Goal: Task Accomplishment & Management: Manage account settings

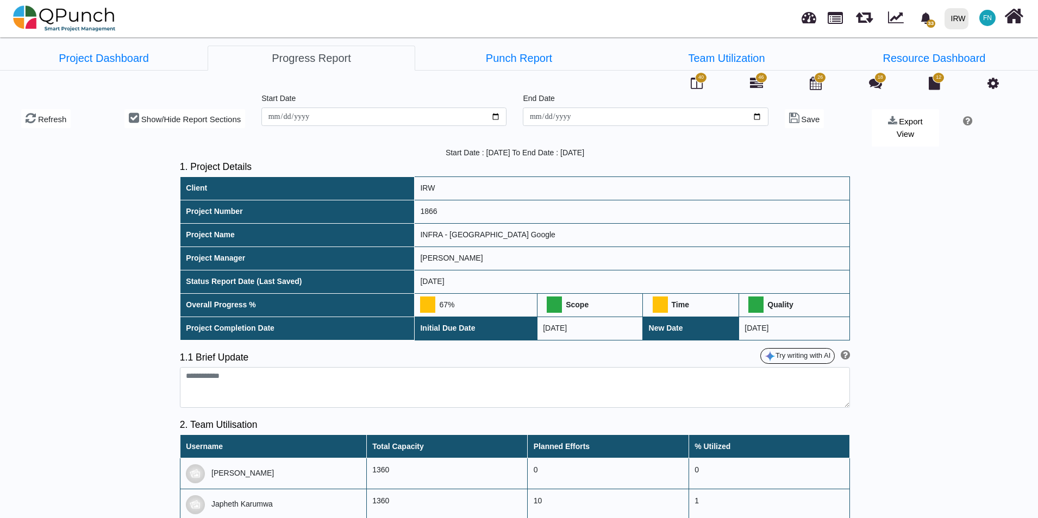
scroll to position [1087, 0]
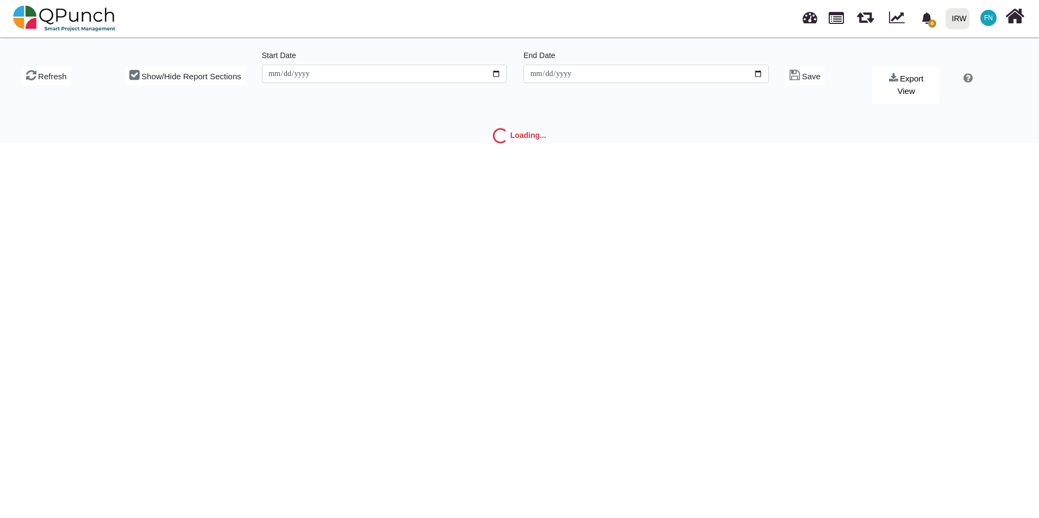
type input "**********"
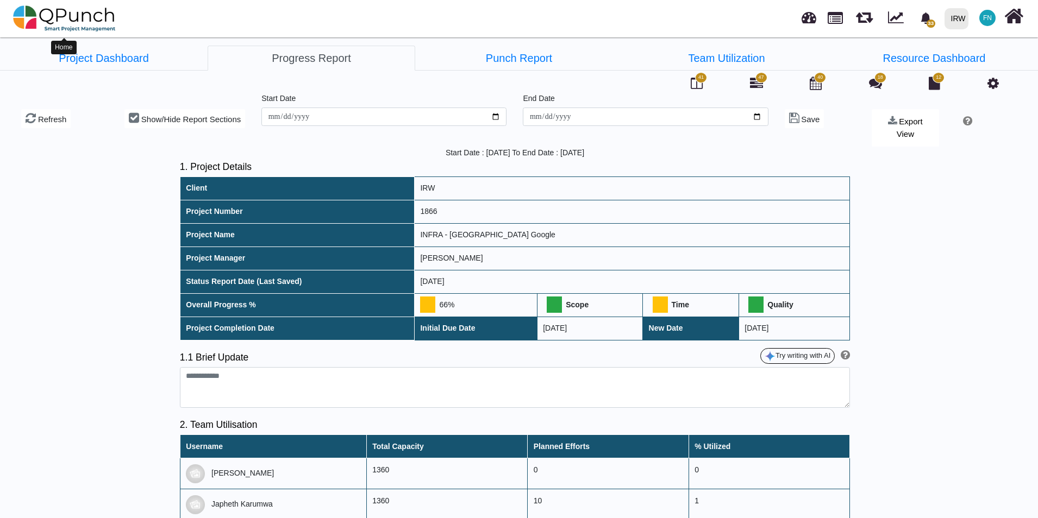
click at [59, 20] on img at bounding box center [64, 18] width 103 height 33
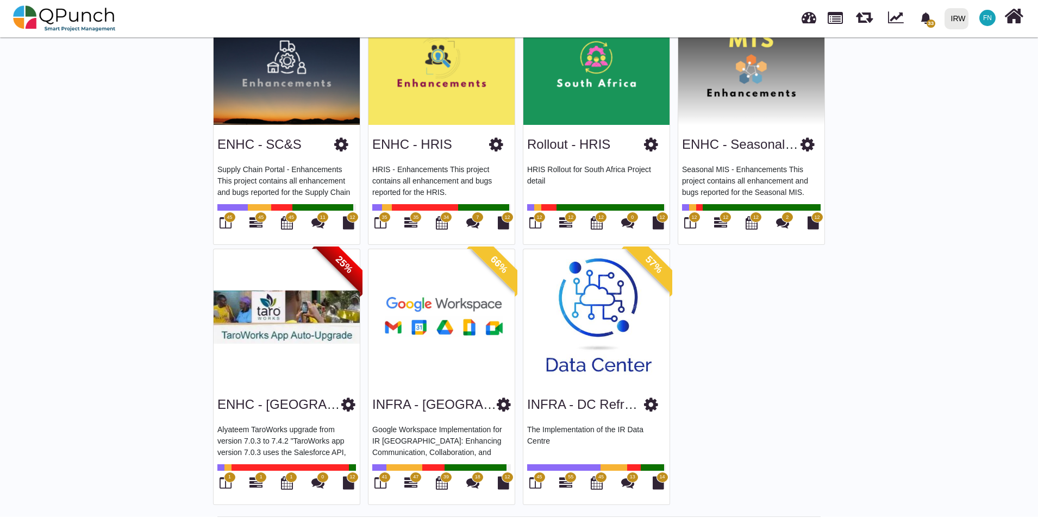
scroll to position [389, 0]
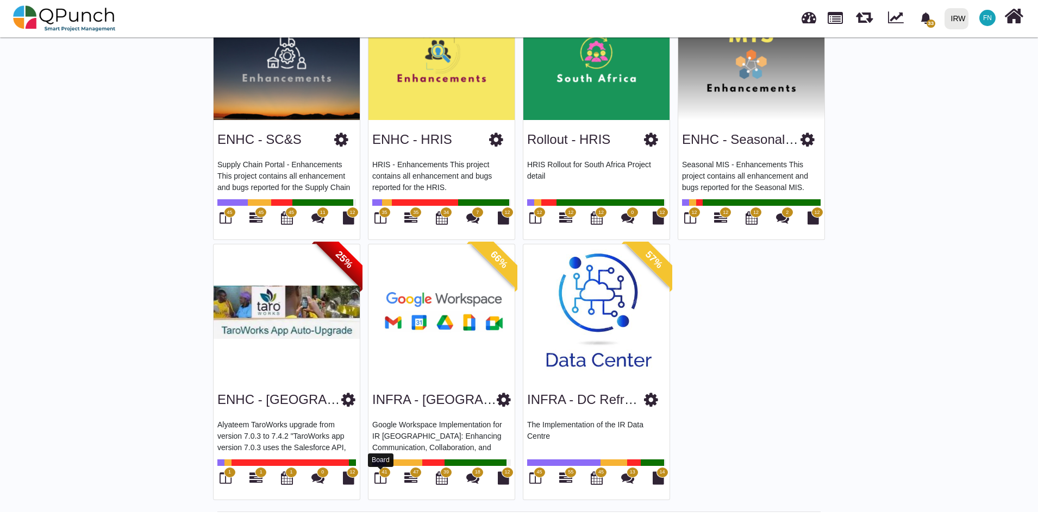
click at [381, 477] on icon at bounding box center [380, 478] width 12 height 13
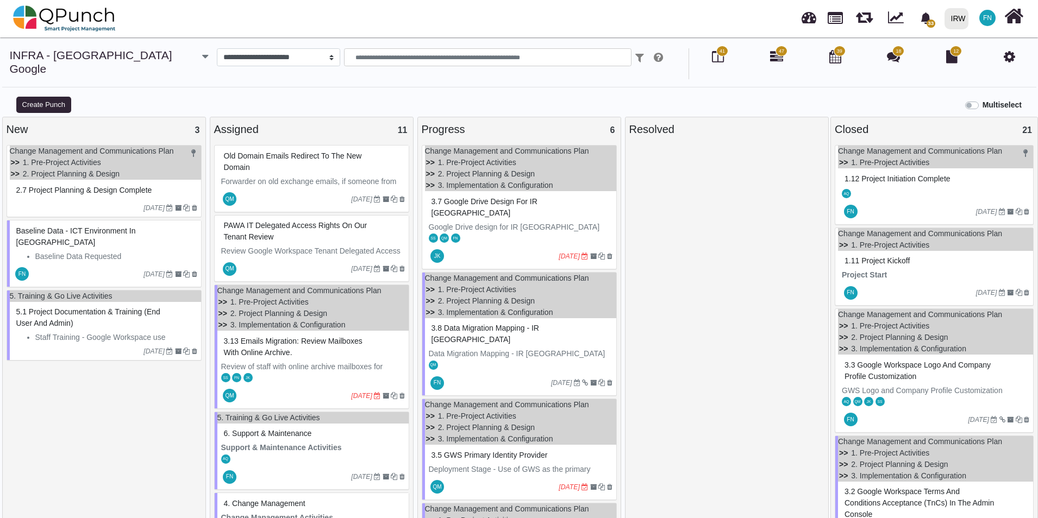
scroll to position [8, 0]
click at [435, 284] on li "1. Pre-Project Activities" at bounding box center [470, 289] width 91 height 11
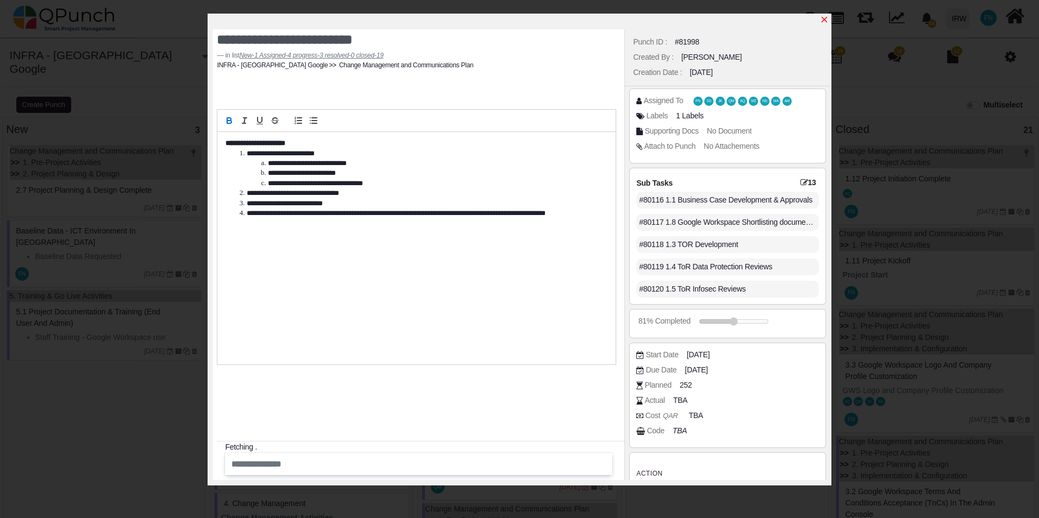
click at [826, 20] on icon "x" at bounding box center [824, 19] width 9 height 9
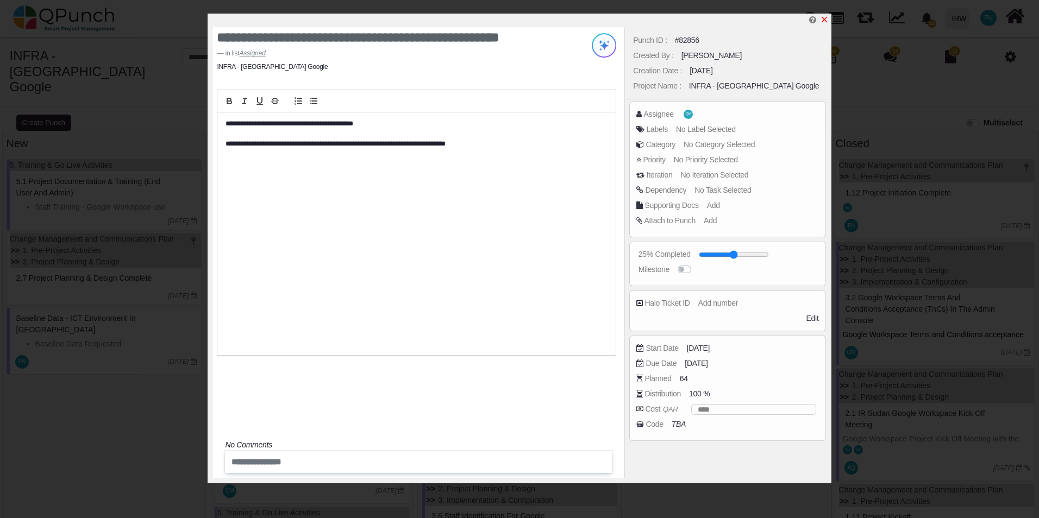
click at [824, 18] on icon "x" at bounding box center [824, 19] width 9 height 9
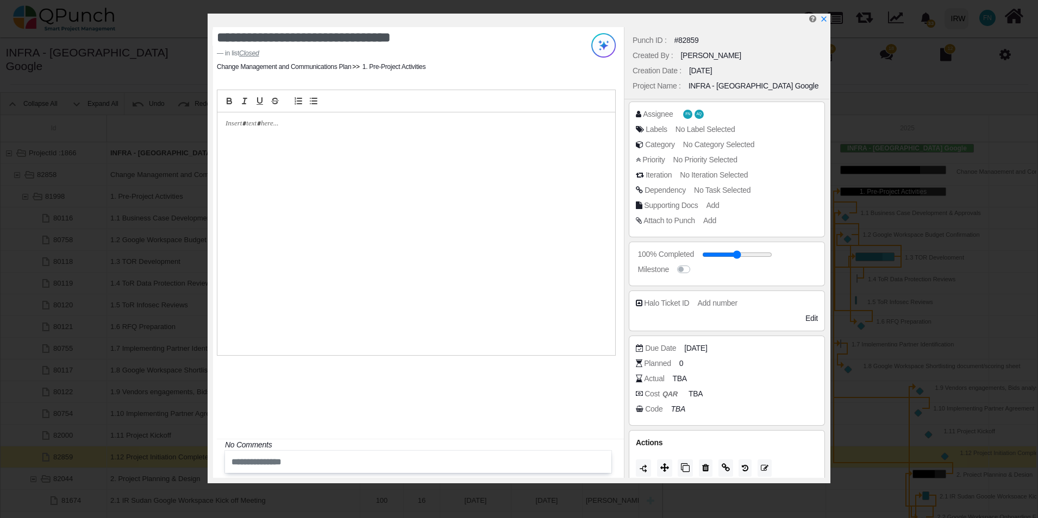
scroll to position [0, 116]
click at [824, 19] on icon "x" at bounding box center [823, 20] width 6 height 6
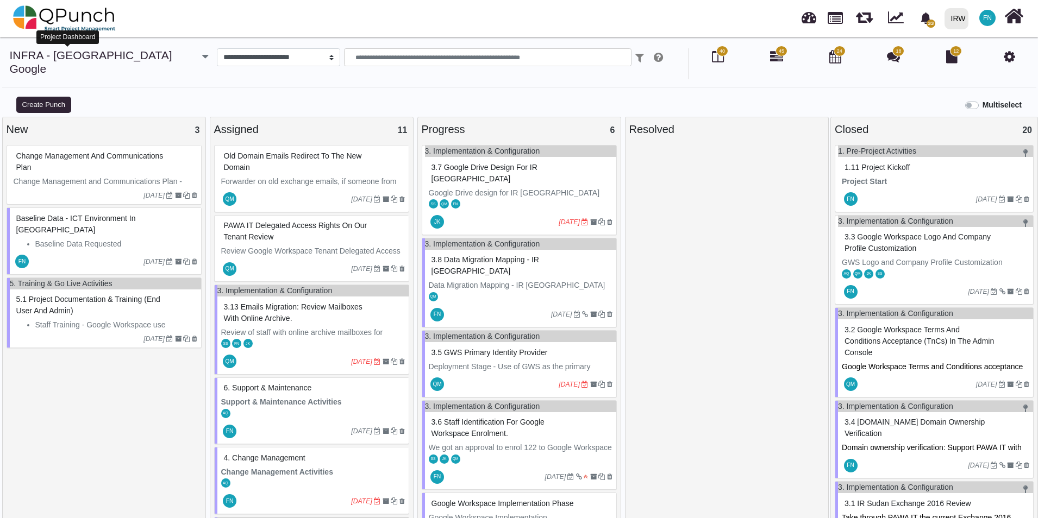
click at [101, 55] on link "INFRA - [GEOGRAPHIC_DATA] Google" at bounding box center [91, 62] width 162 height 26
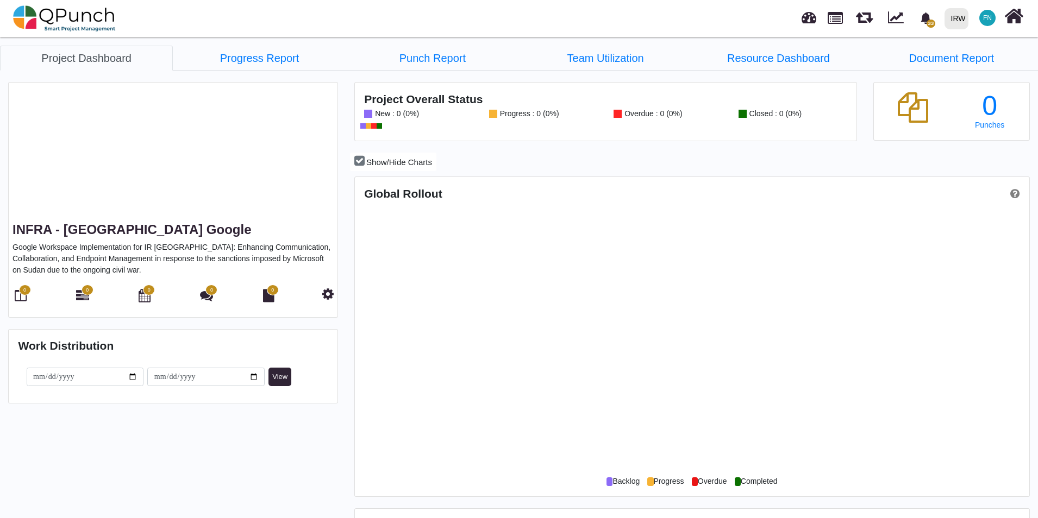
scroll to position [298, 672]
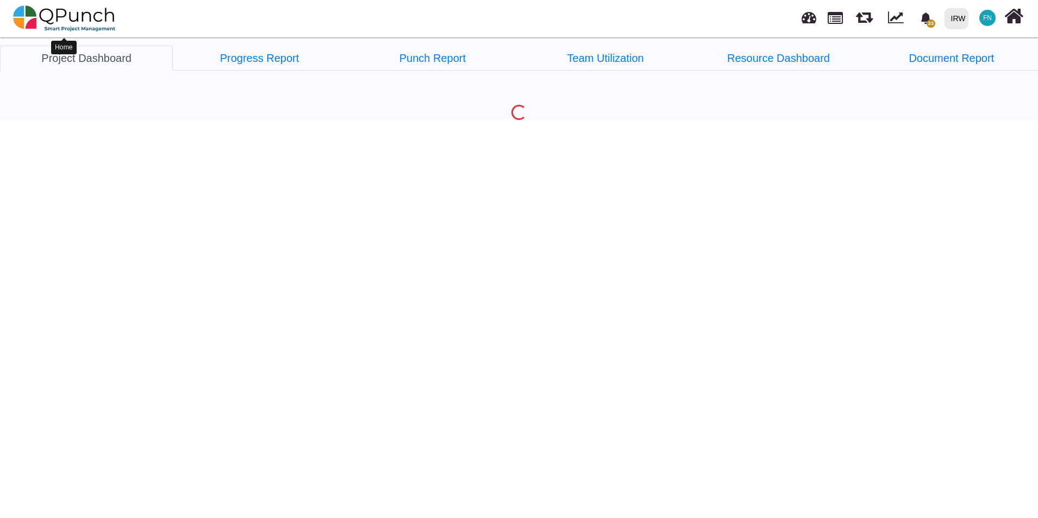
click at [71, 18] on img at bounding box center [64, 18] width 103 height 33
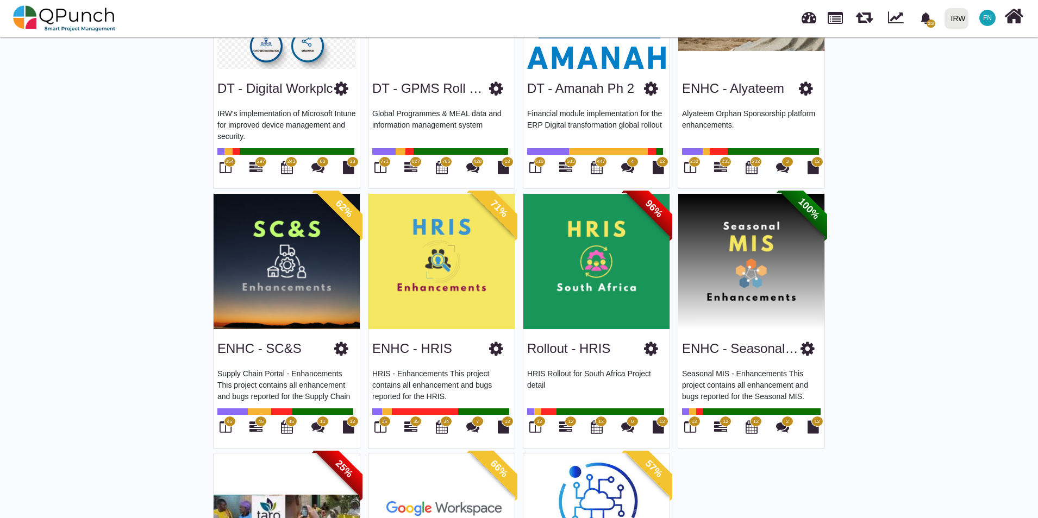
scroll to position [217, 0]
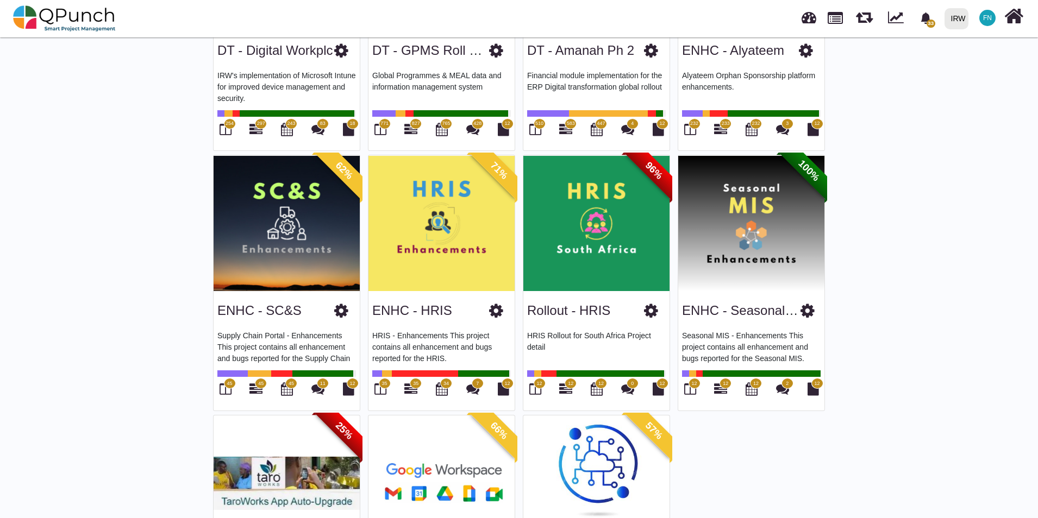
click at [767, 253] on img at bounding box center [751, 223] width 146 height 136
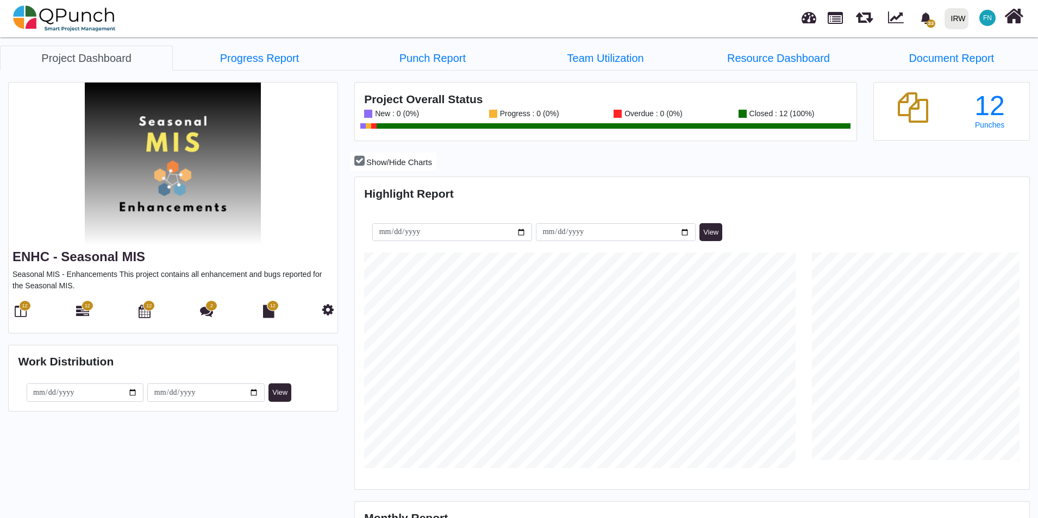
scroll to position [216, 224]
click at [248, 66] on link "Progress Report" at bounding box center [259, 58] width 173 height 25
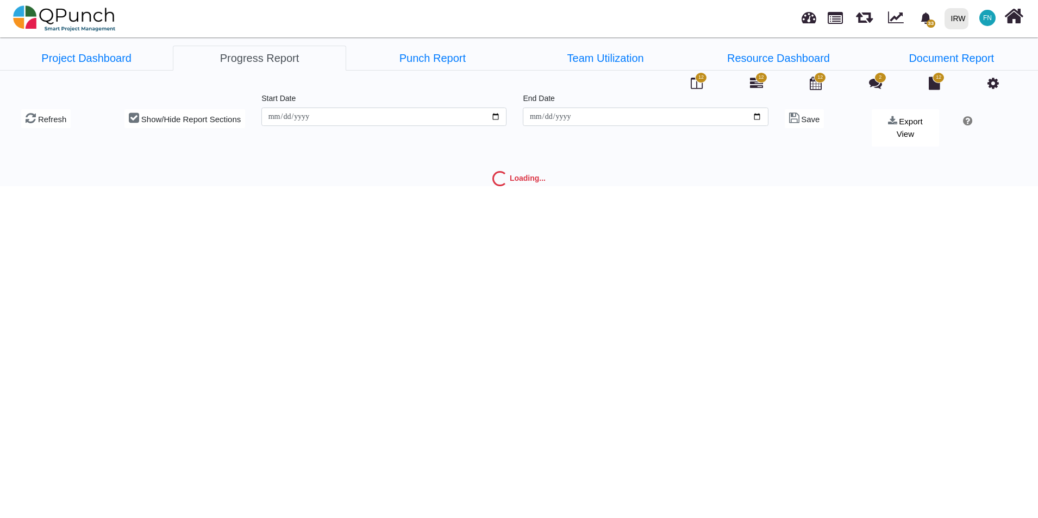
type input "**********"
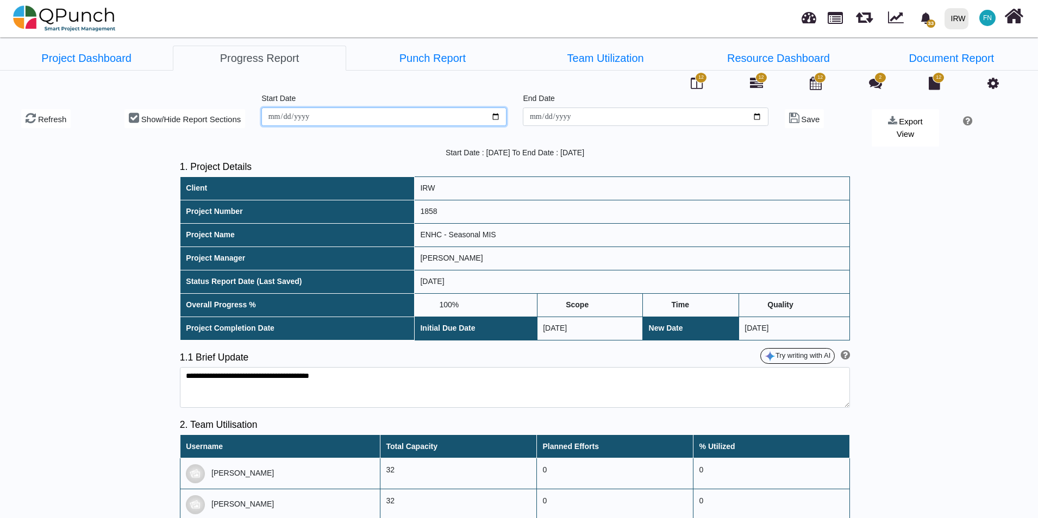
click at [493, 115] on input "**********" at bounding box center [383, 117] width 245 height 18
type input "**********"
click at [77, 21] on img at bounding box center [64, 18] width 103 height 33
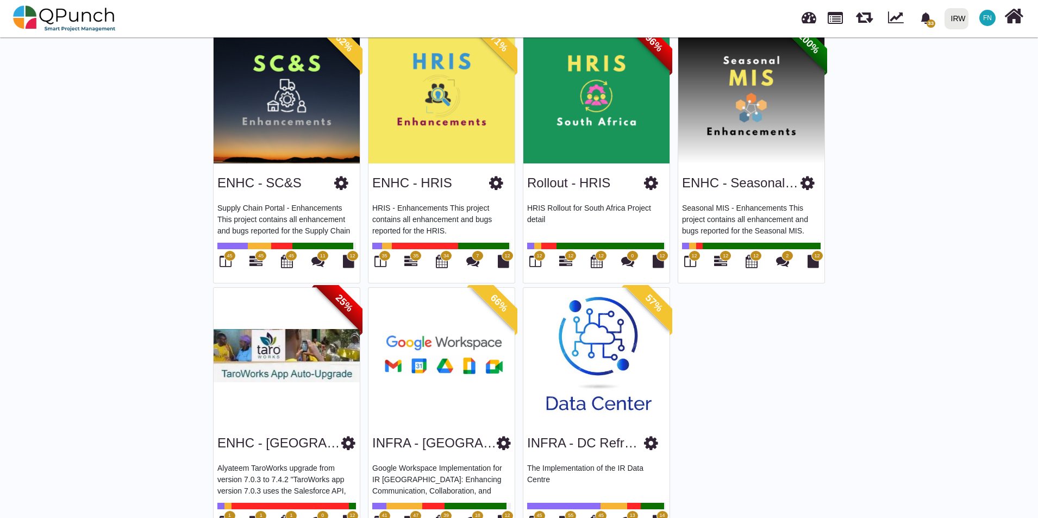
scroll to position [327, 0]
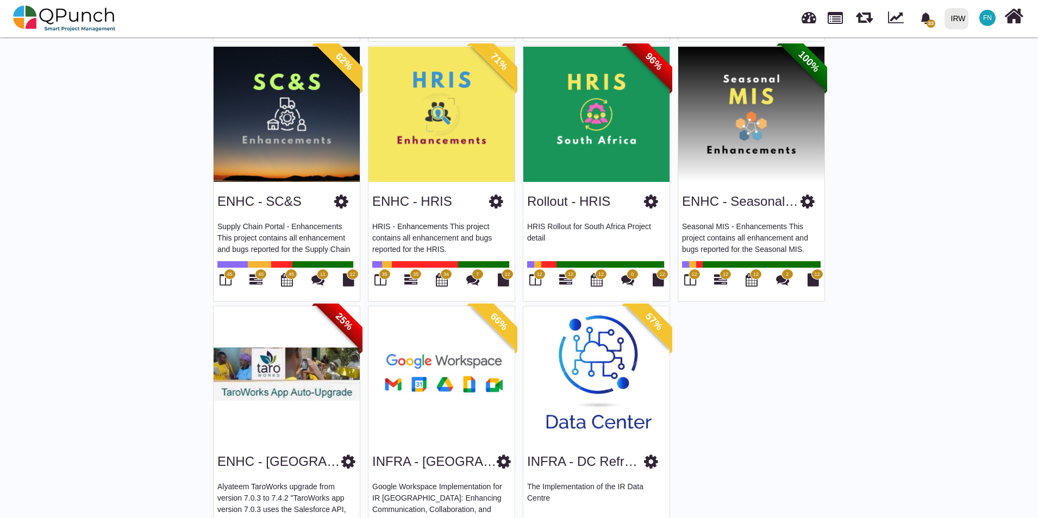
click at [384, 276] on span "35" at bounding box center [383, 275] width 5 height 8
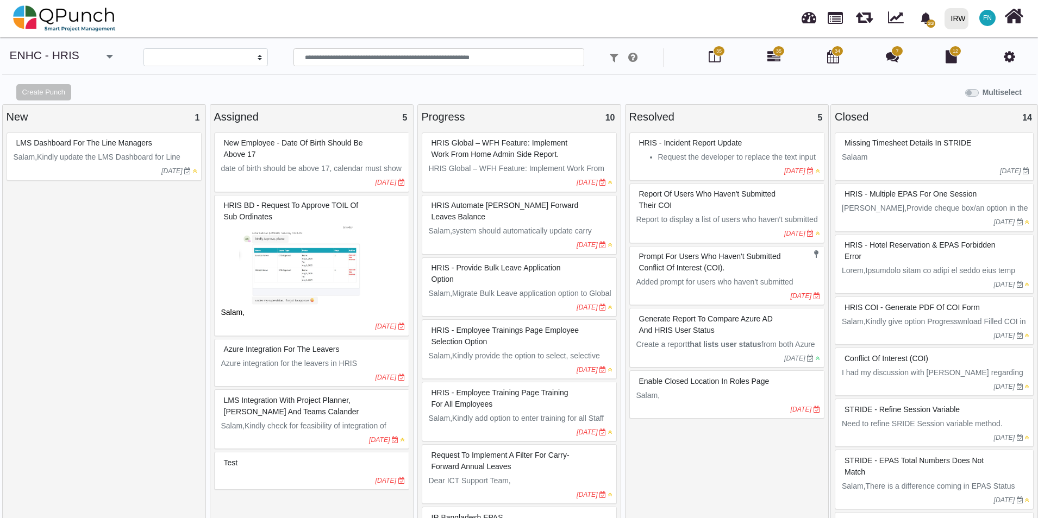
select select
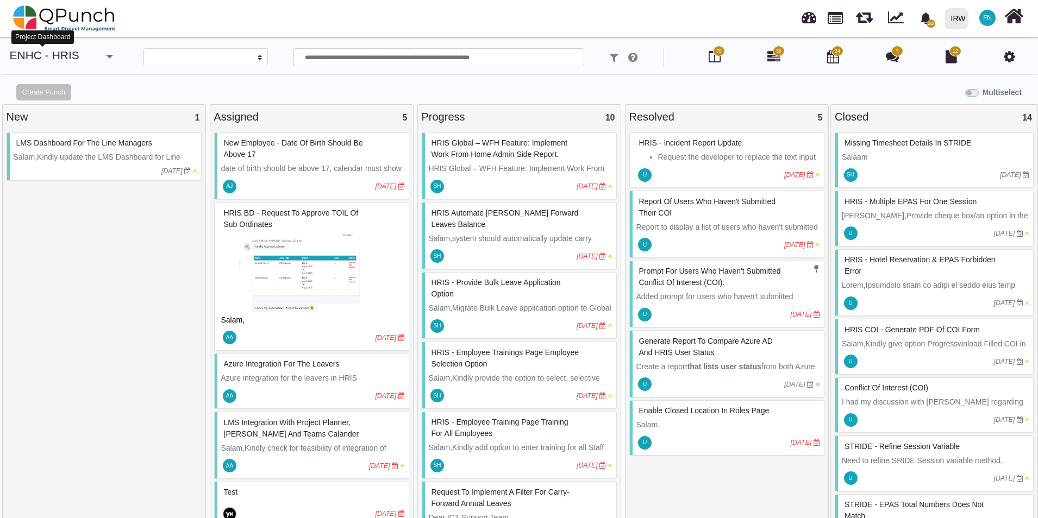
click at [53, 54] on link "ENHC - HRIS" at bounding box center [45, 55] width 70 height 12
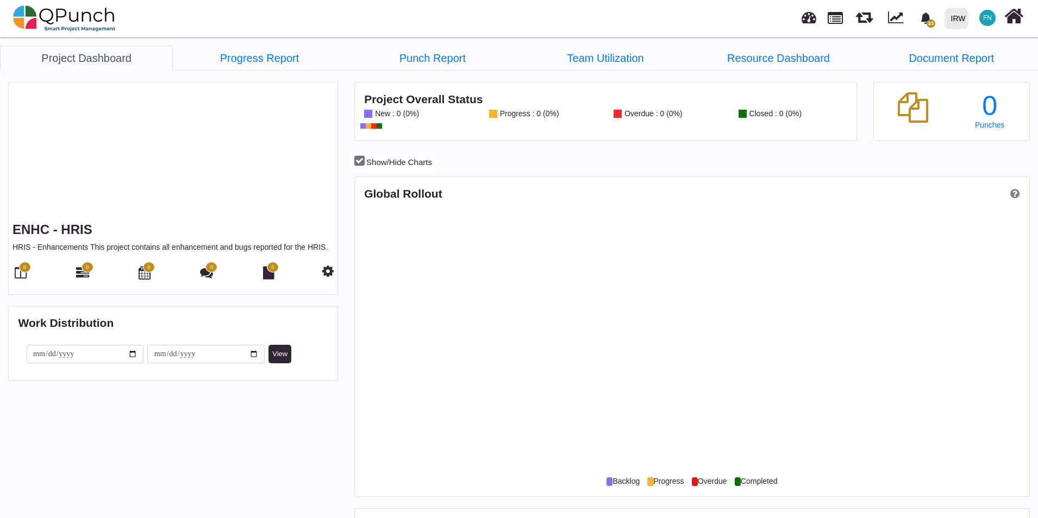
scroll to position [298, 672]
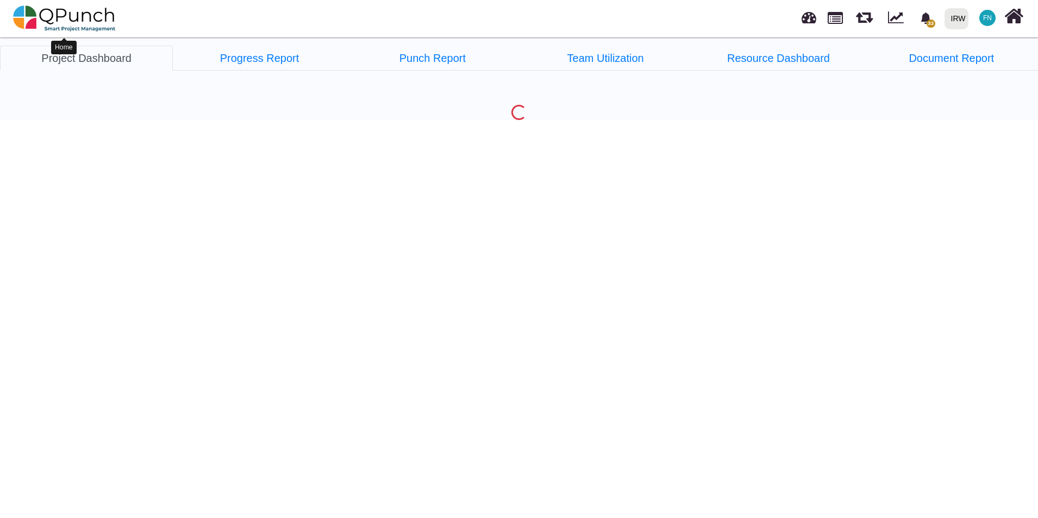
click at [95, 19] on img at bounding box center [64, 18] width 103 height 33
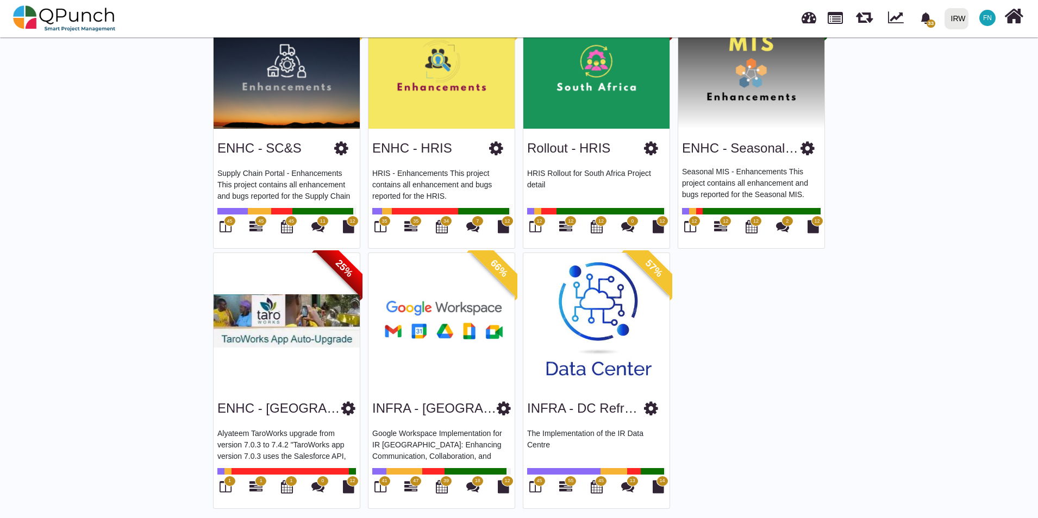
scroll to position [381, 0]
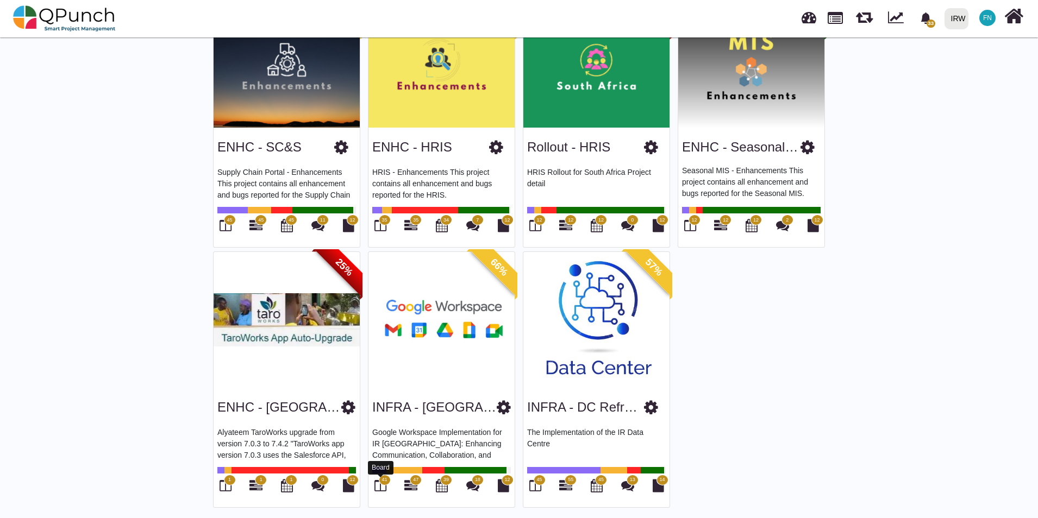
click at [381, 484] on icon at bounding box center [380, 485] width 12 height 13
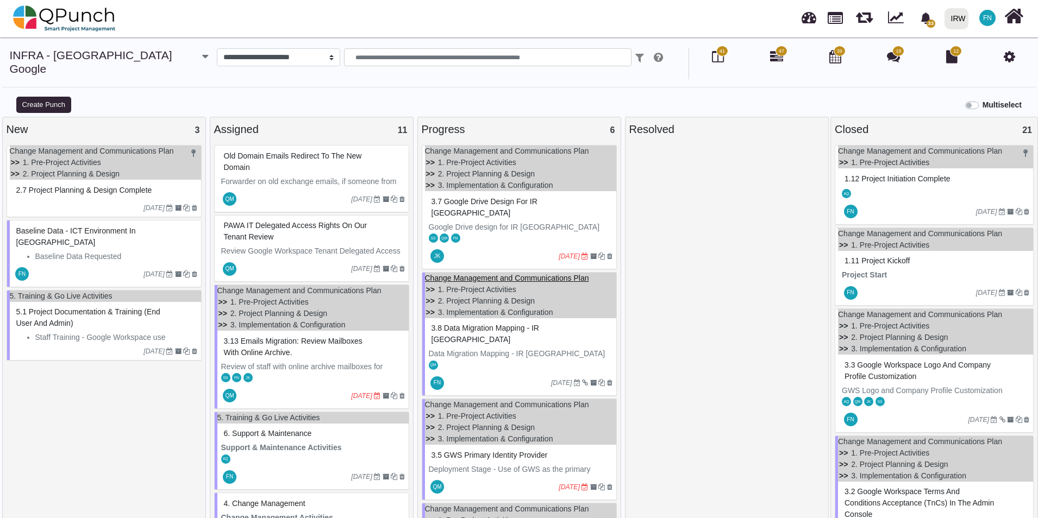
click at [538, 274] on link "Change Management and Communications Plan" at bounding box center [507, 278] width 164 height 9
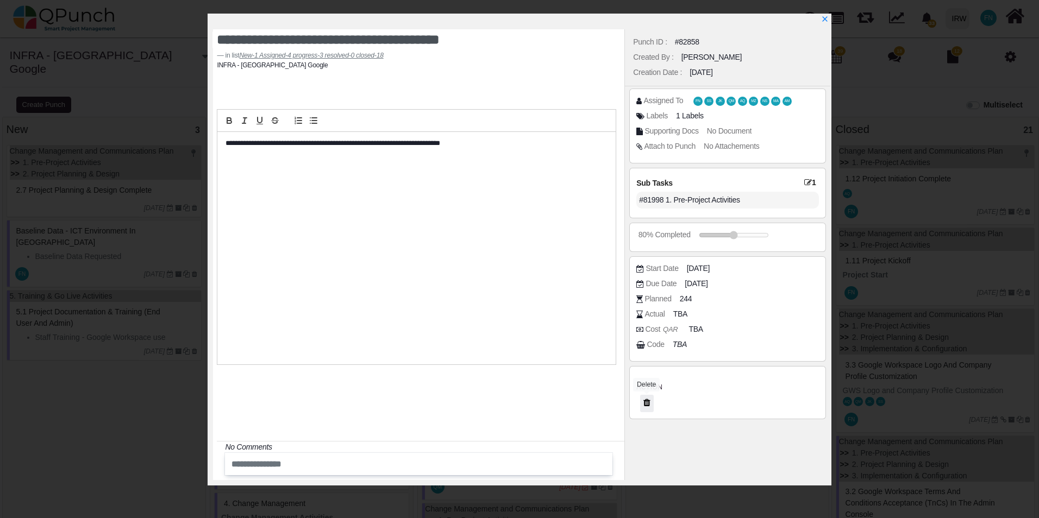
click at [647, 405] on icon at bounding box center [646, 402] width 7 height 9
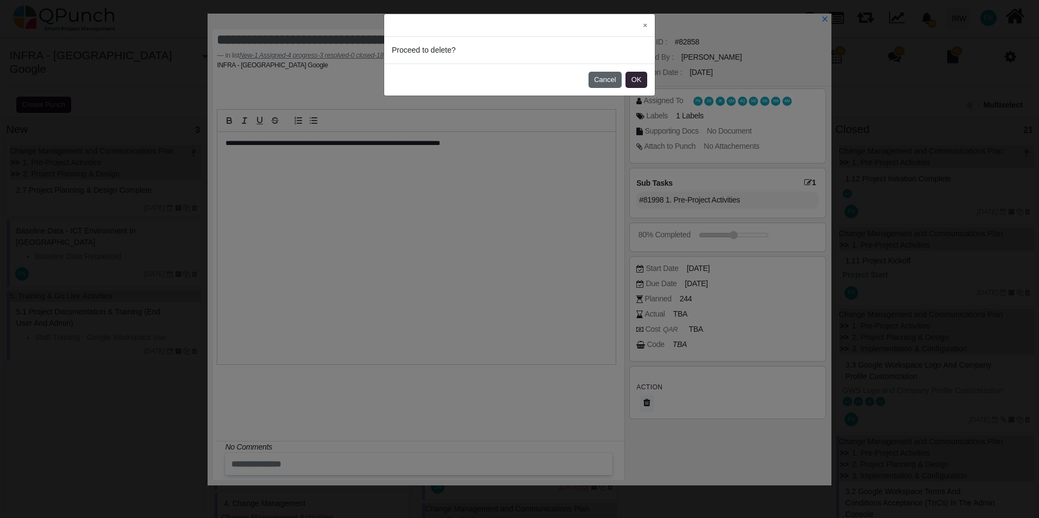
click at [607, 80] on button "Cancel" at bounding box center [604, 80] width 33 height 16
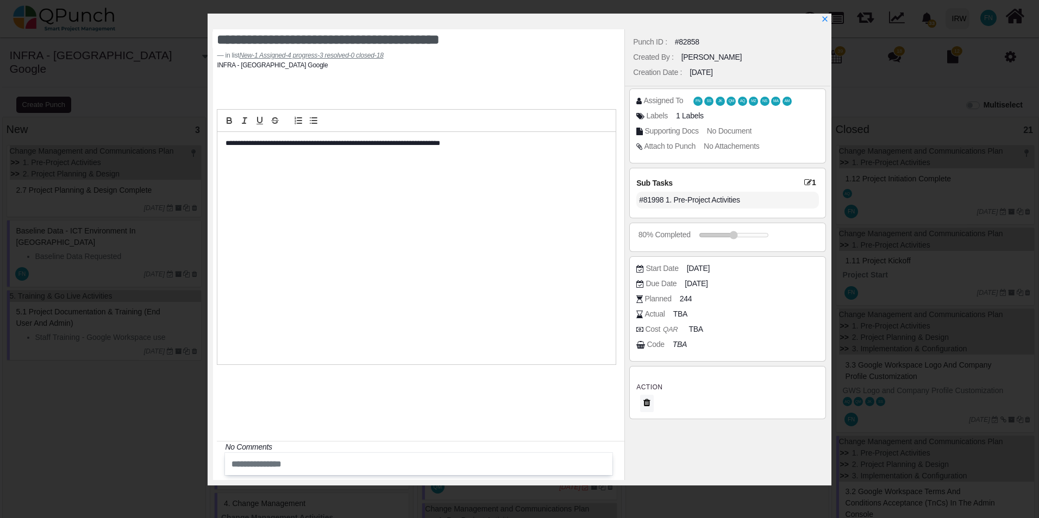
click at [742, 199] on div "#81998 1. Pre-Project Activities" at bounding box center [727, 200] width 182 height 17
click at [804, 183] on icon at bounding box center [808, 183] width 8 height 8
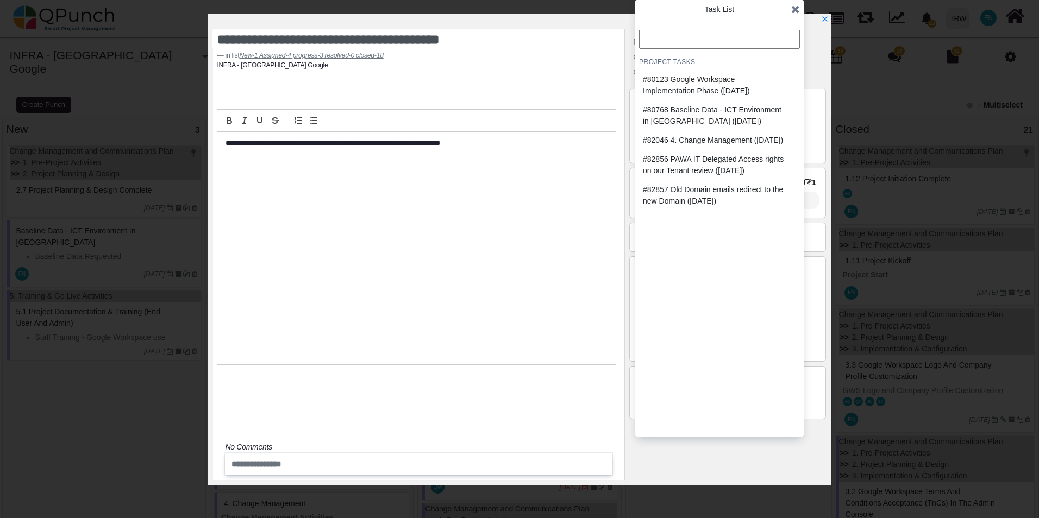
click at [797, 9] on icon at bounding box center [795, 9] width 9 height 11
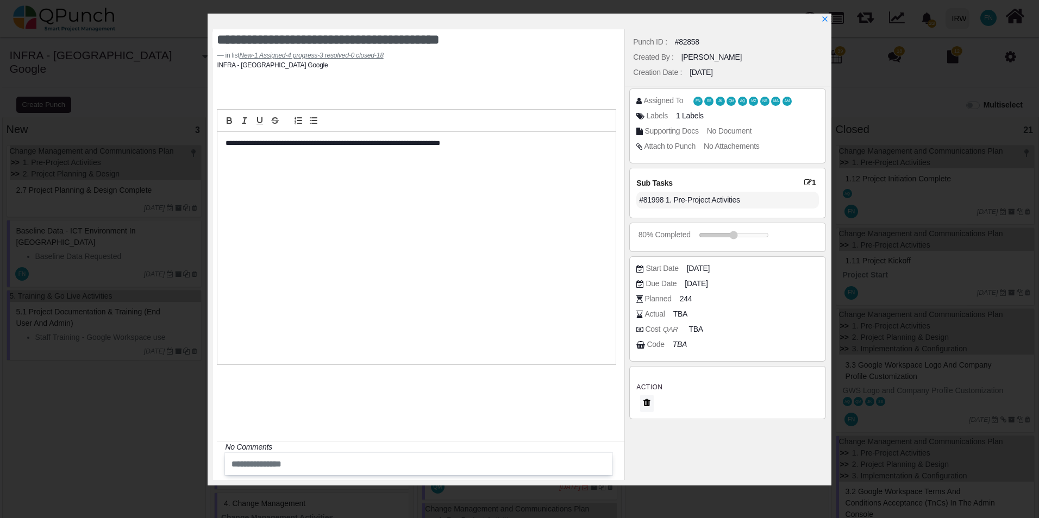
click at [737, 200] on div "#81998 1. Pre-Project Activities" at bounding box center [727, 200] width 182 height 17
click at [804, 180] on icon at bounding box center [808, 183] width 8 height 8
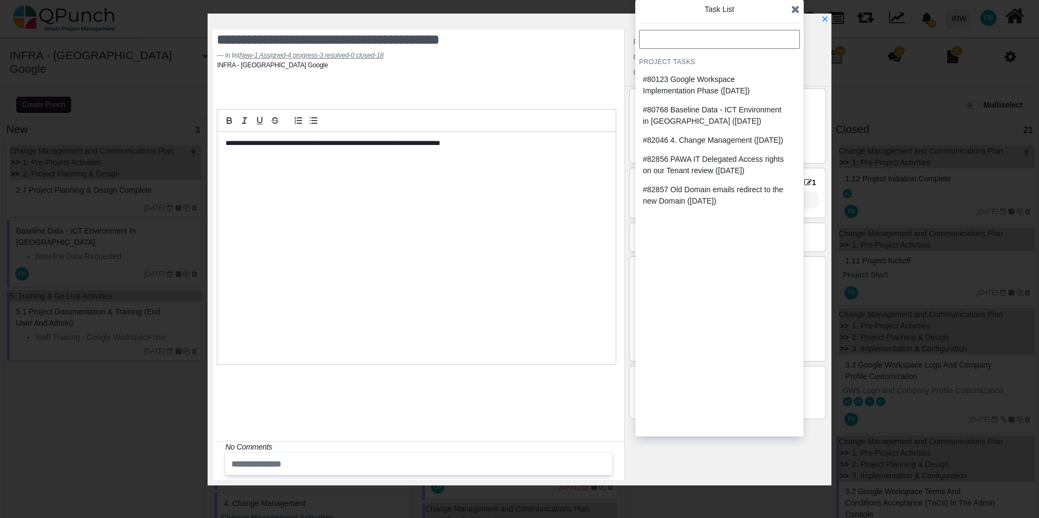
click at [795, 6] on icon at bounding box center [795, 9] width 9 height 11
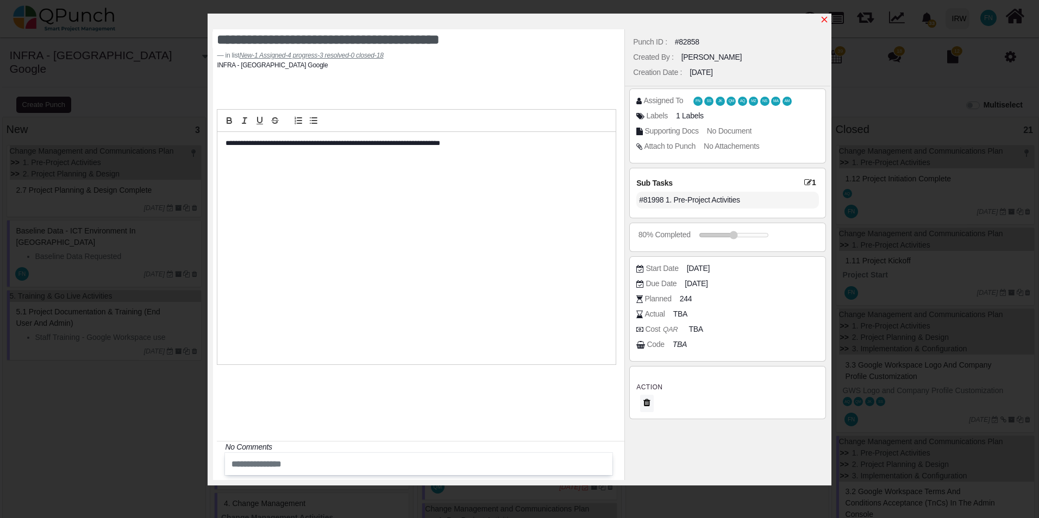
click at [823, 17] on icon "x" at bounding box center [824, 19] width 9 height 9
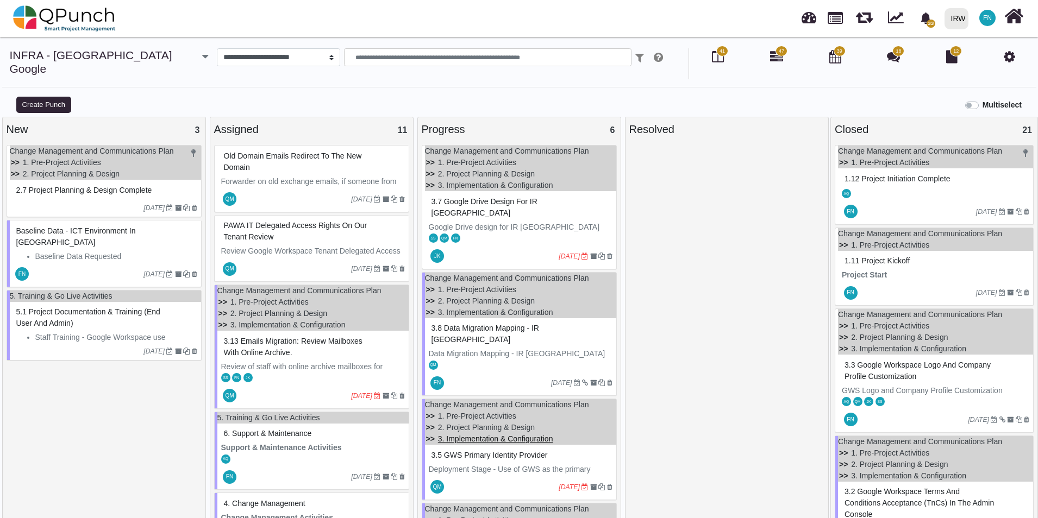
click at [483, 435] on link "3. Implementation & Configuration" at bounding box center [495, 439] width 115 height 9
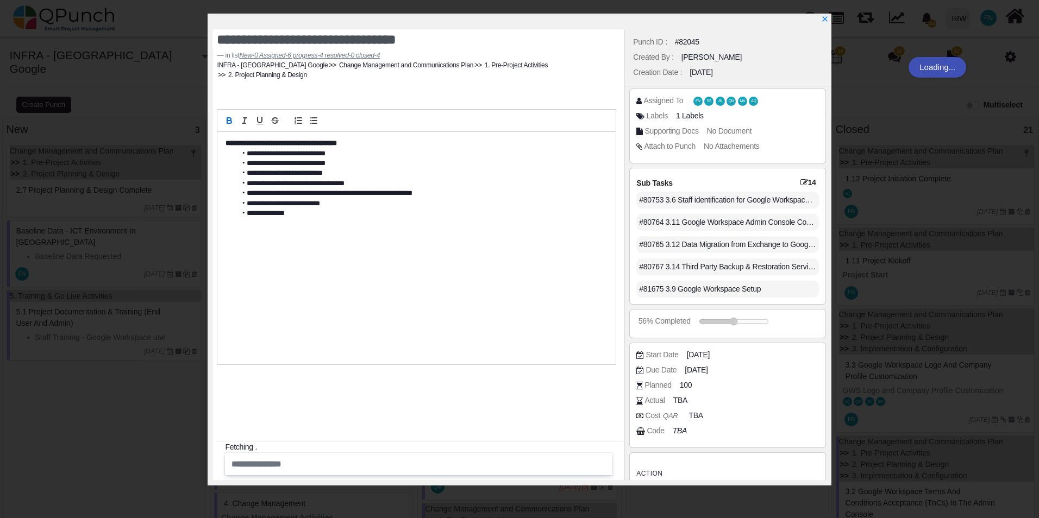
click at [516, 404] on div "**********" at bounding box center [418, 254] width 411 height 451
click at [802, 182] on icon at bounding box center [804, 183] width 8 height 8
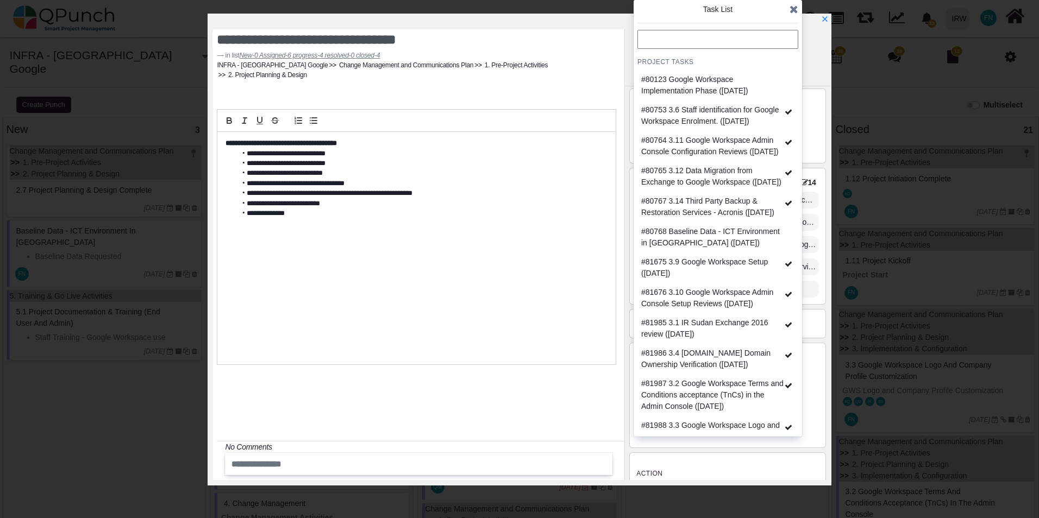
click at [796, 11] on icon at bounding box center [794, 9] width 9 height 11
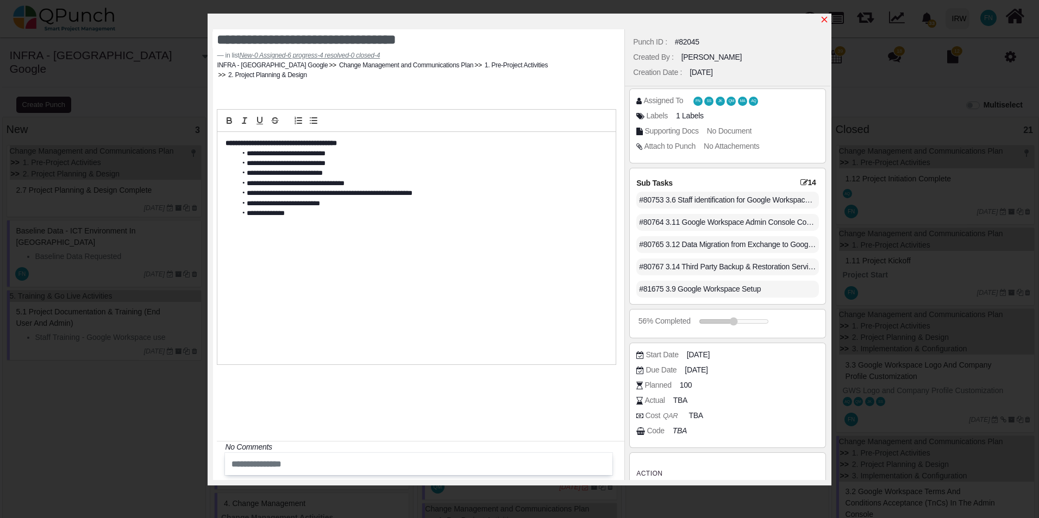
click at [825, 17] on icon "x" at bounding box center [824, 19] width 9 height 9
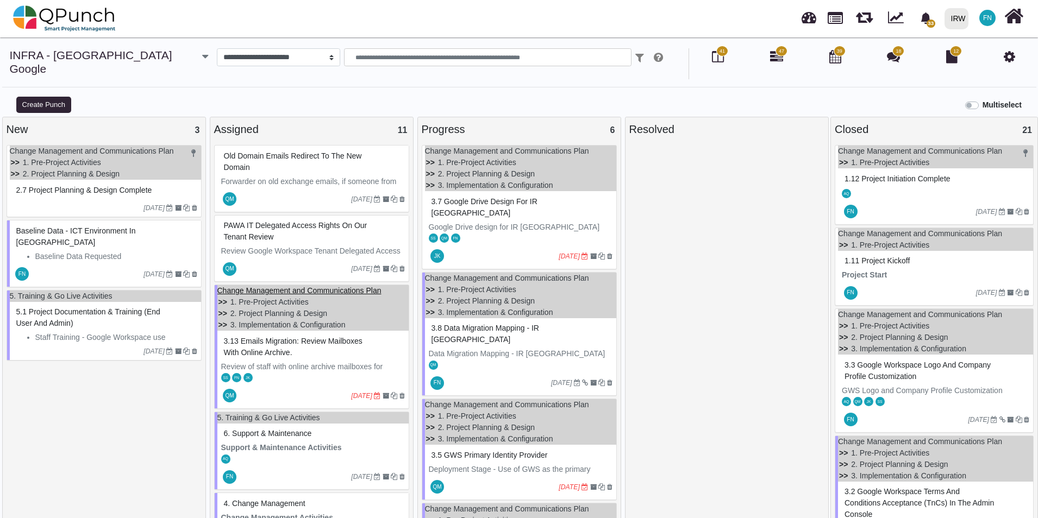
drag, startPoint x: 315, startPoint y: 275, endPoint x: 302, endPoint y: 274, distance: 13.1
click at [302, 286] on link "Change Management and Communications Plan" at bounding box center [299, 290] width 164 height 9
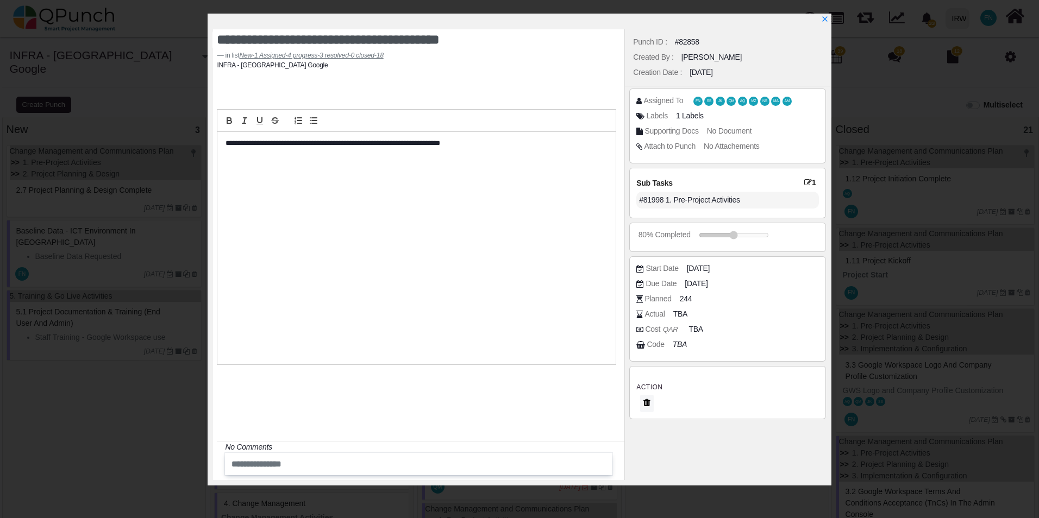
click at [718, 203] on div "#81998 1. Pre-Project Activities" at bounding box center [727, 200] width 182 height 17
click at [648, 405] on icon at bounding box center [646, 402] width 7 height 9
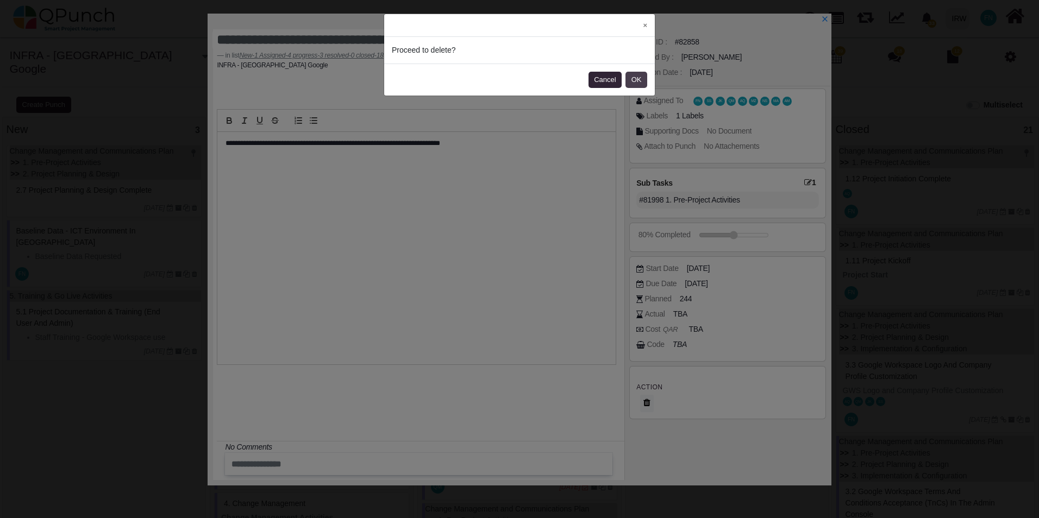
click at [636, 80] on button "OK" at bounding box center [636, 80] width 22 height 16
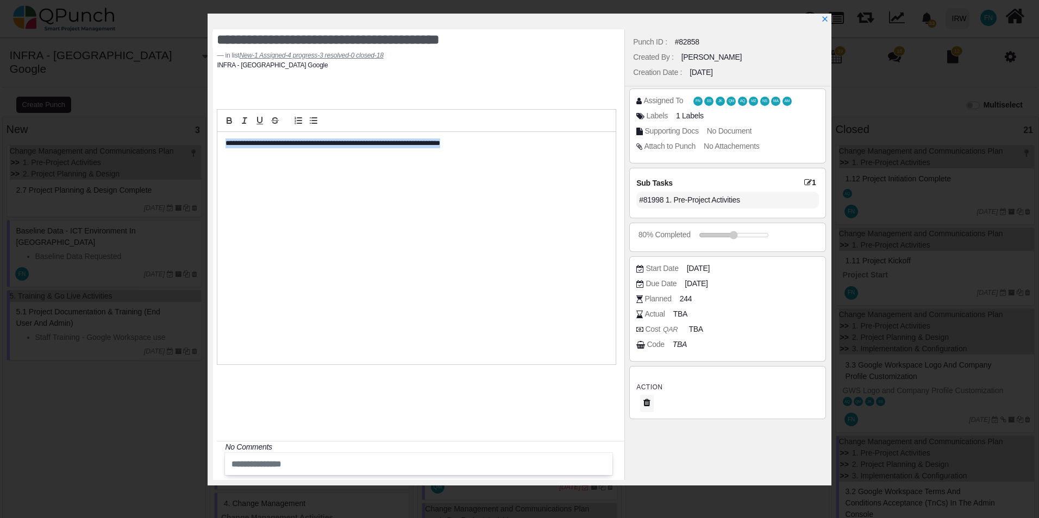
drag, startPoint x: 510, startPoint y: 143, endPoint x: 223, endPoint y: 128, distance: 287.3
click at [223, 128] on div "**********" at bounding box center [416, 237] width 399 height 256
copy p "**********"
click at [826, 18] on icon "x" at bounding box center [824, 20] width 6 height 6
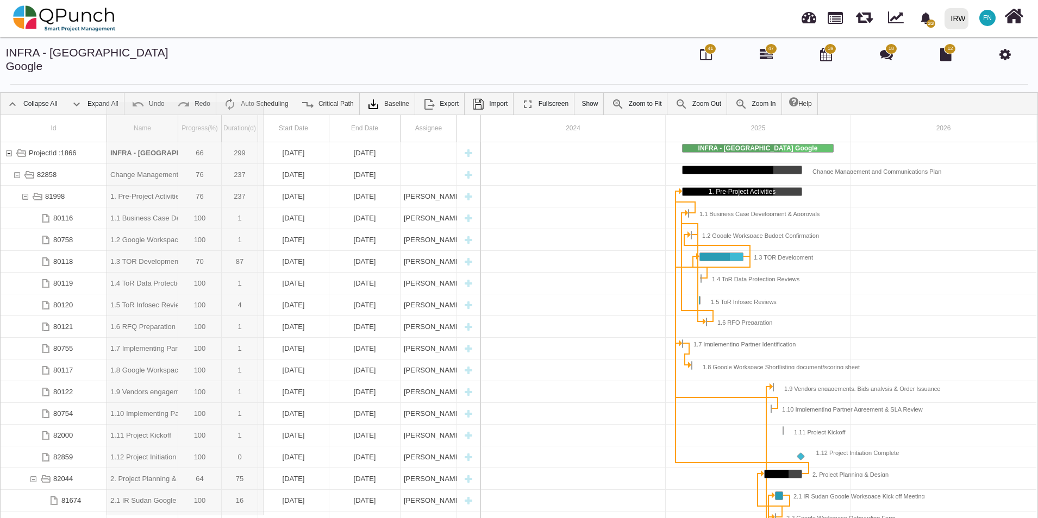
drag, startPoint x: 215, startPoint y: 105, endPoint x: 264, endPoint y: 104, distance: 48.9
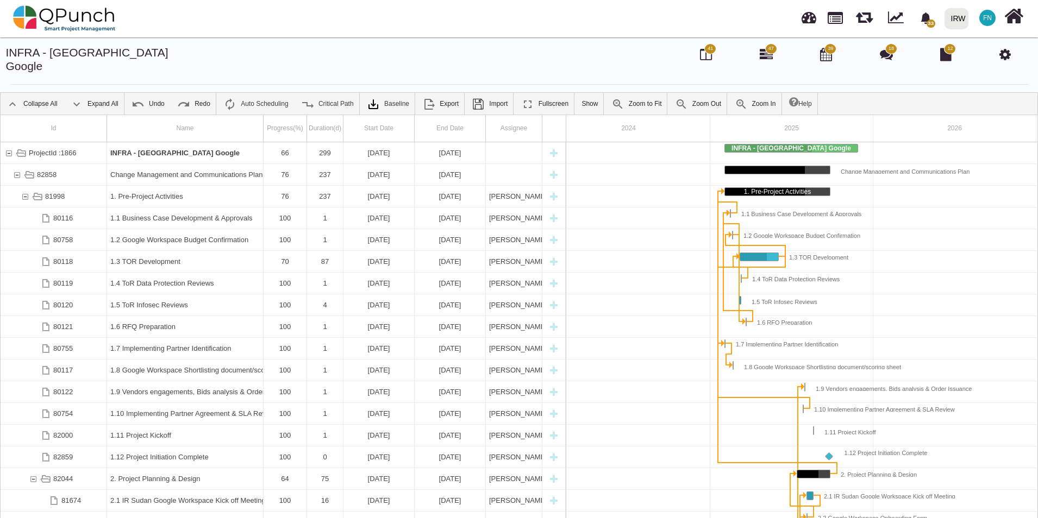
scroll to position [0, 19]
drag, startPoint x: 264, startPoint y: 104, endPoint x: 322, endPoint y: 106, distance: 58.2
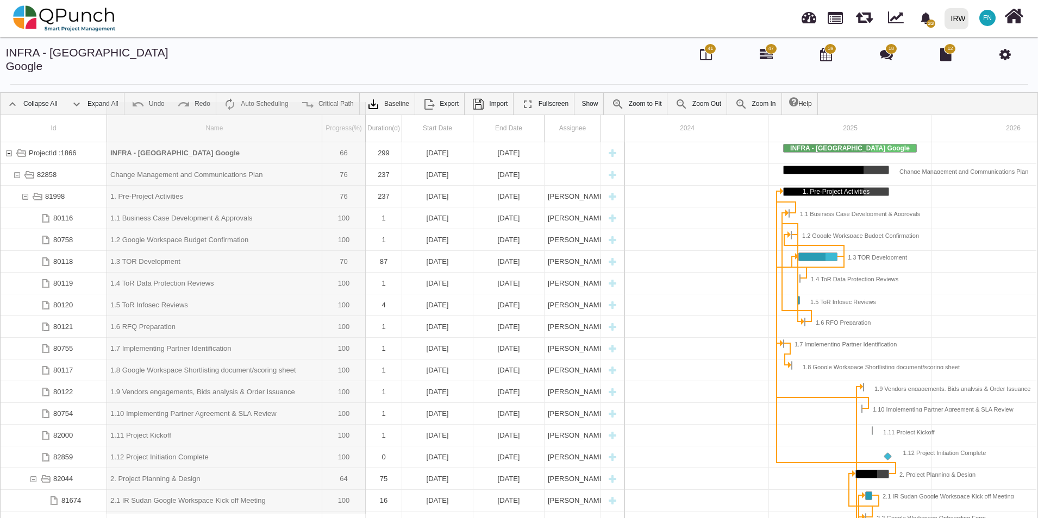
drag, startPoint x: 322, startPoint y: 106, endPoint x: 366, endPoint y: 110, distance: 43.6
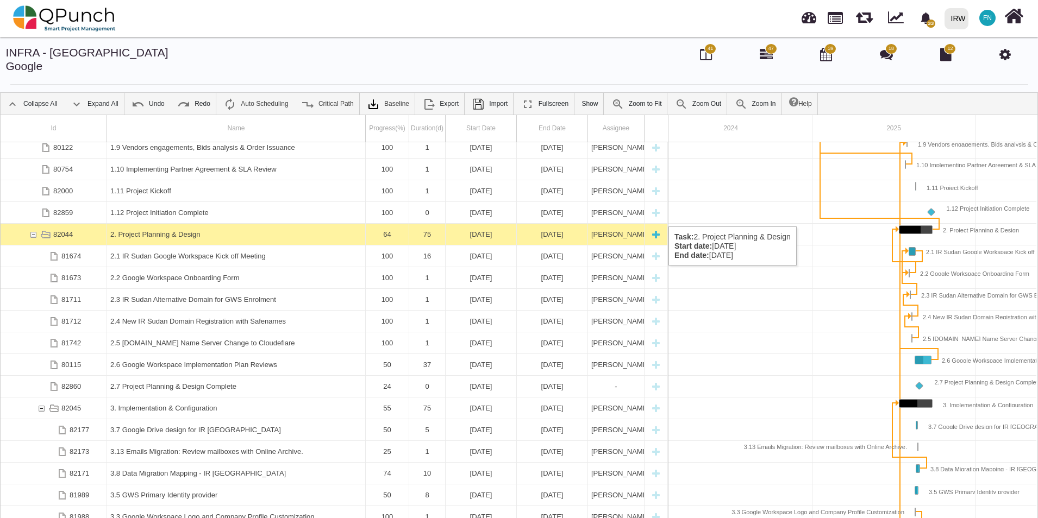
scroll to position [391, 0]
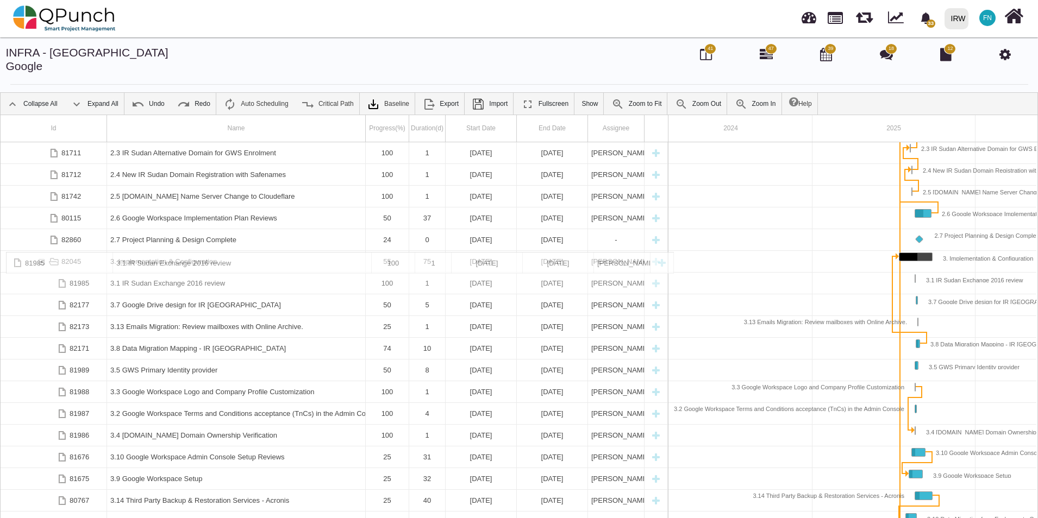
drag, startPoint x: 184, startPoint y: 424, endPoint x: 216, endPoint y: 258, distance: 170.0
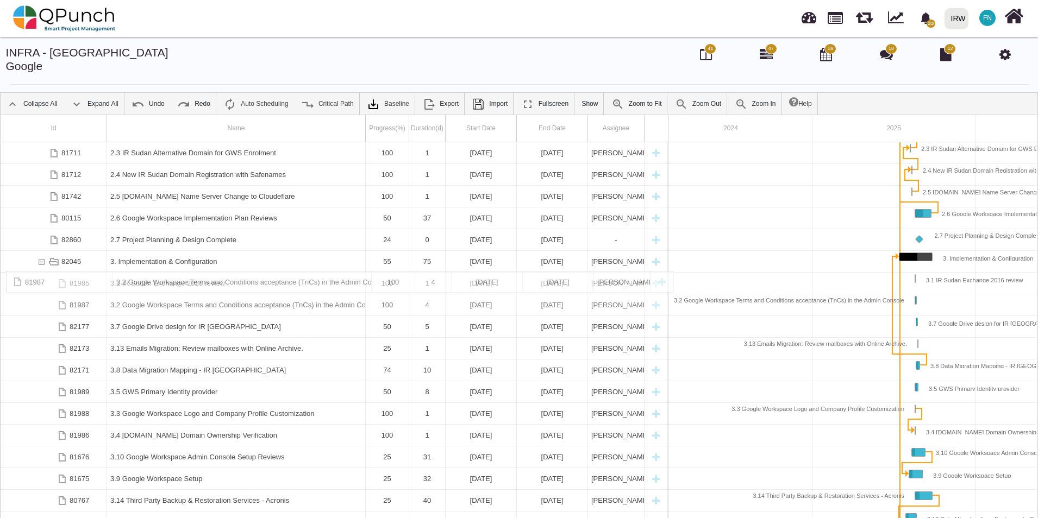
drag, startPoint x: 235, startPoint y: 405, endPoint x: 247, endPoint y: 277, distance: 128.8
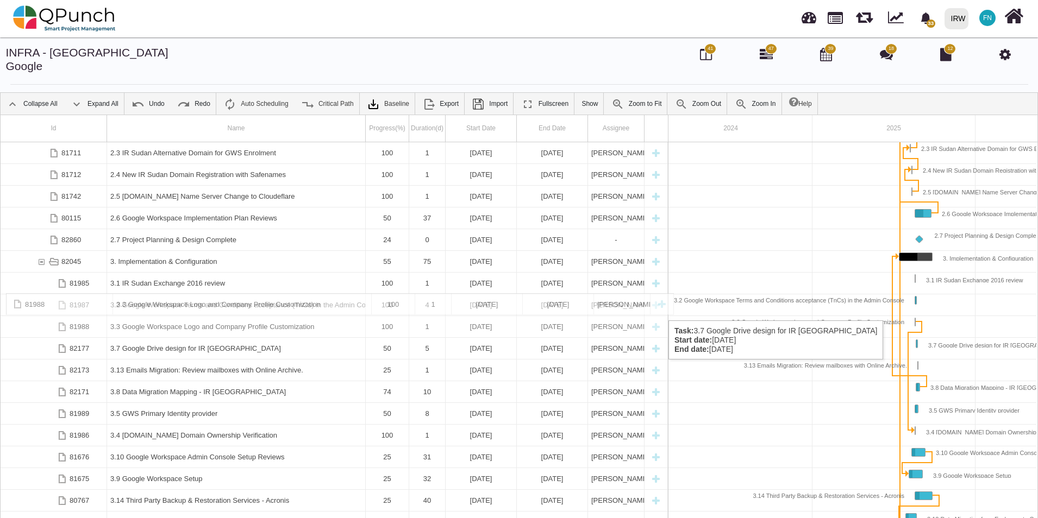
drag, startPoint x: 223, startPoint y: 404, endPoint x: 236, endPoint y: 298, distance: 106.3
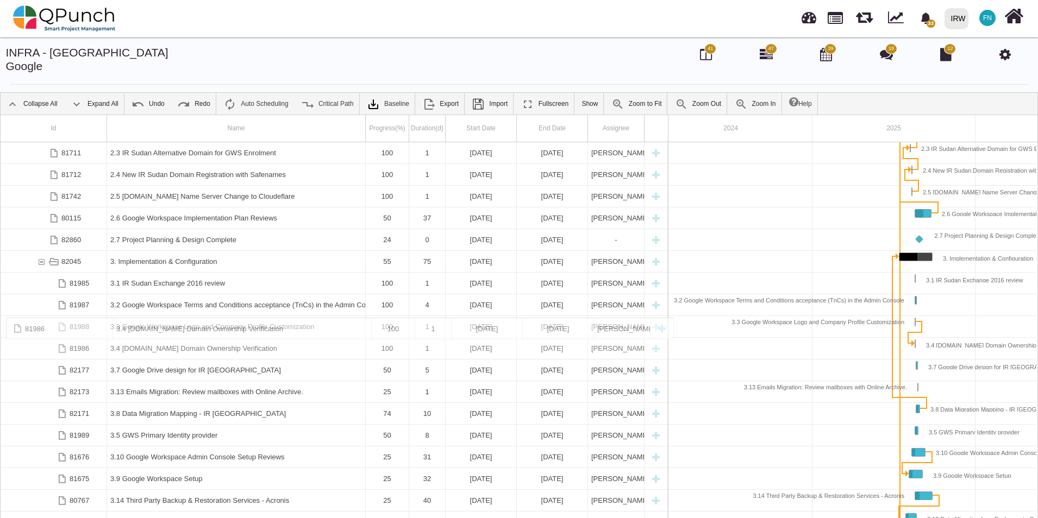
drag, startPoint x: 235, startPoint y: 425, endPoint x: 256, endPoint y: 323, distance: 104.9
drag, startPoint x: 225, startPoint y: 427, endPoint x: 245, endPoint y: 342, distance: 87.0
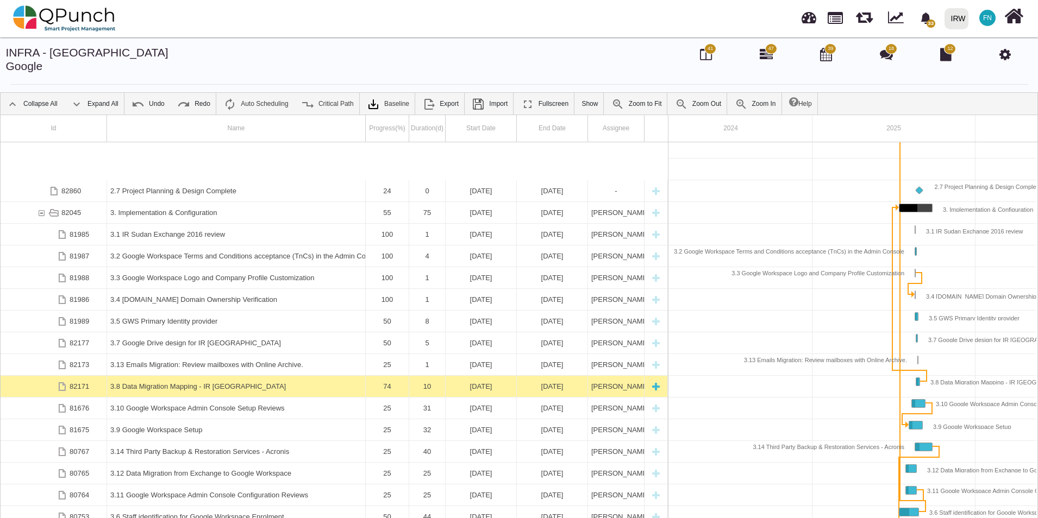
scroll to position [489, 0]
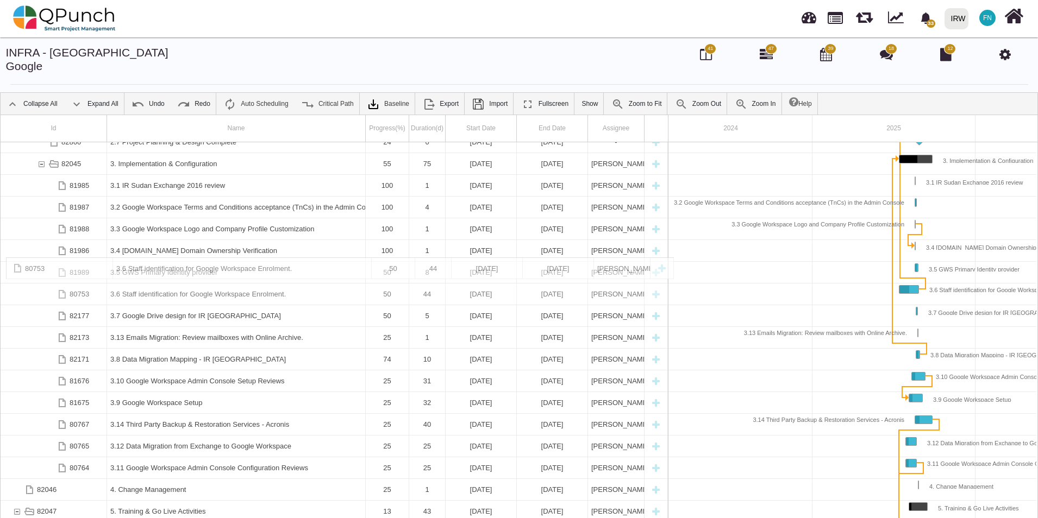
drag, startPoint x: 253, startPoint y: 455, endPoint x: 298, endPoint y: 263, distance: 197.7
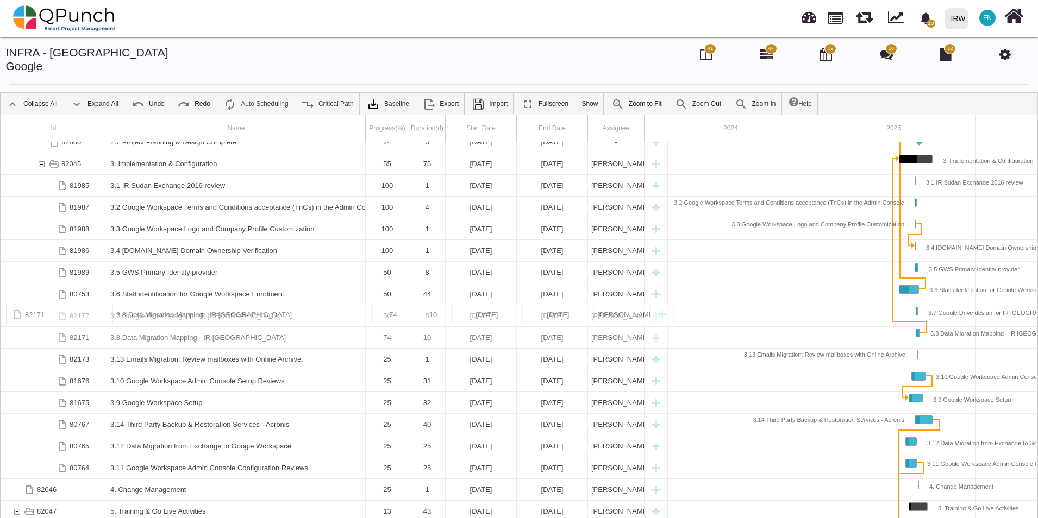
drag, startPoint x: 208, startPoint y: 352, endPoint x: 228, endPoint y: 308, distance: 49.1
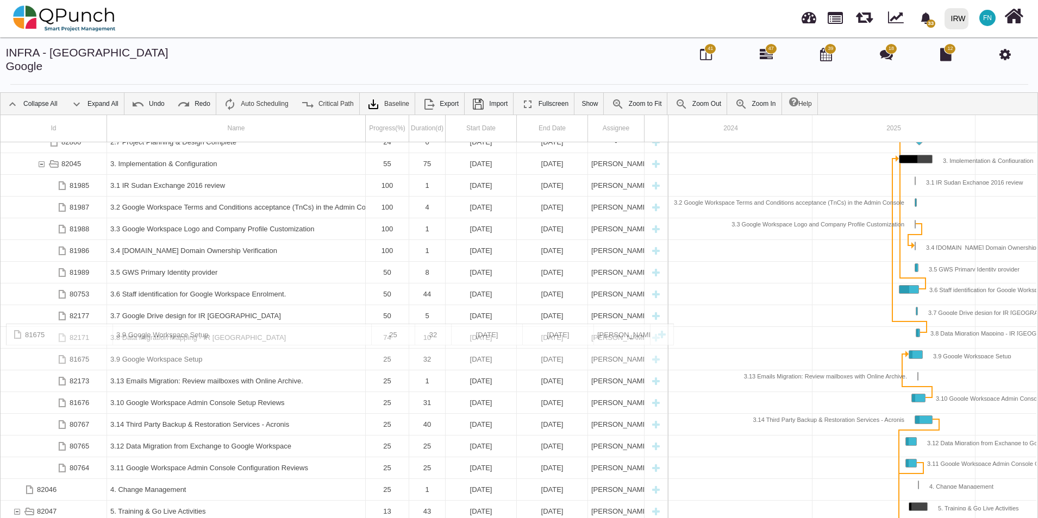
drag, startPoint x: 189, startPoint y: 390, endPoint x: 220, endPoint y: 329, distance: 68.5
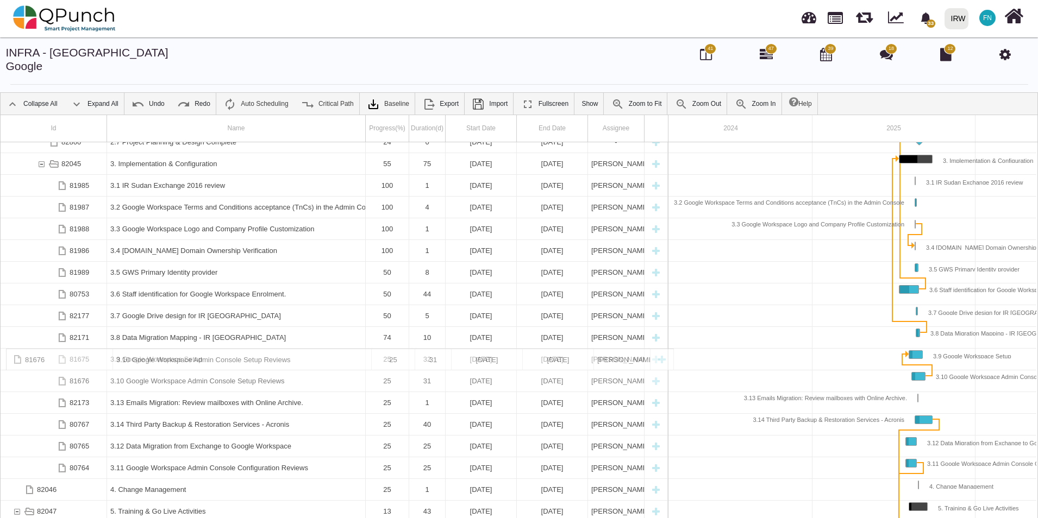
drag, startPoint x: 213, startPoint y: 393, endPoint x: 221, endPoint y: 354, distance: 40.5
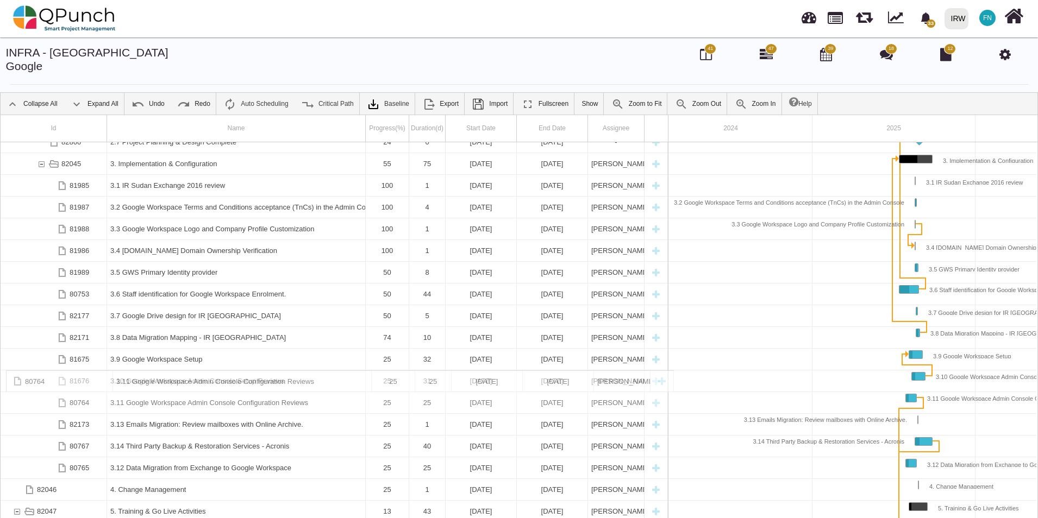
drag, startPoint x: 199, startPoint y: 457, endPoint x: 215, endPoint y: 376, distance: 82.5
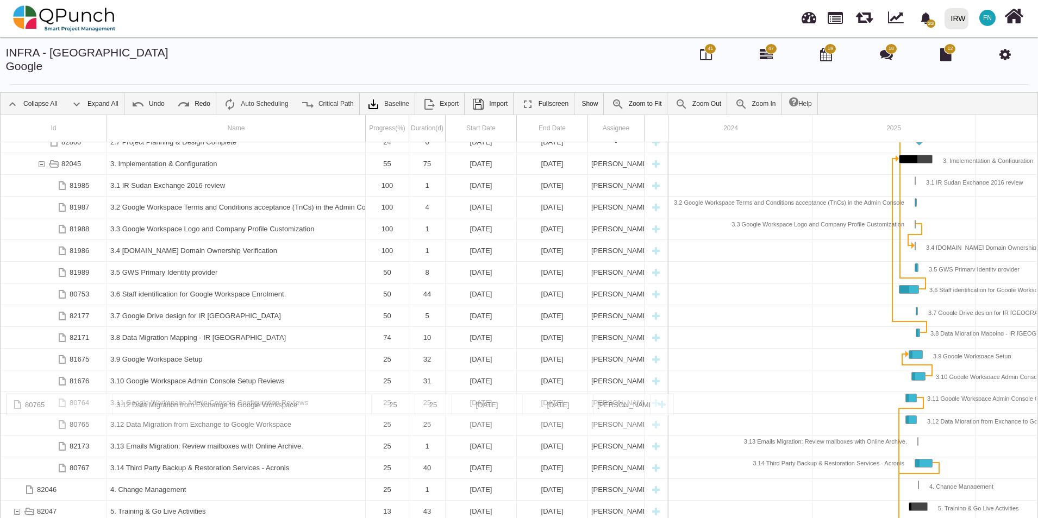
drag, startPoint x: 205, startPoint y: 455, endPoint x: 223, endPoint y: 399, distance: 59.3
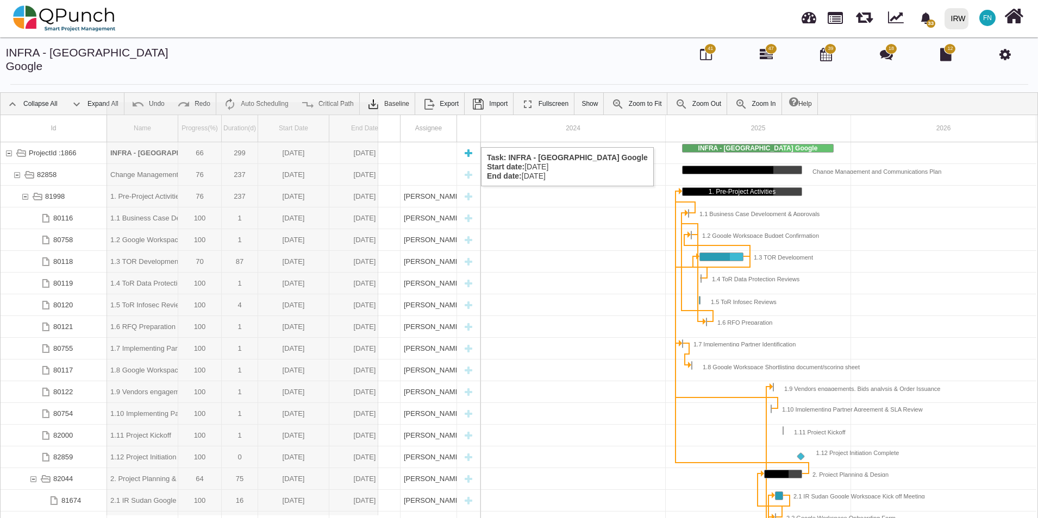
drag, startPoint x: 178, startPoint y: 116, endPoint x: 378, endPoint y: 136, distance: 201.6
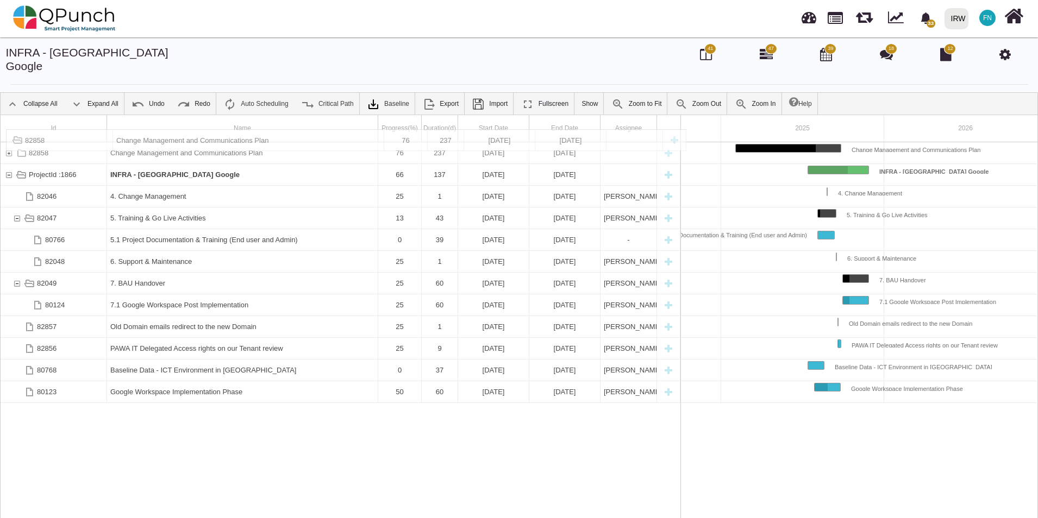
drag, startPoint x: 235, startPoint y: 162, endPoint x: 265, endPoint y: 120, distance: 51.5
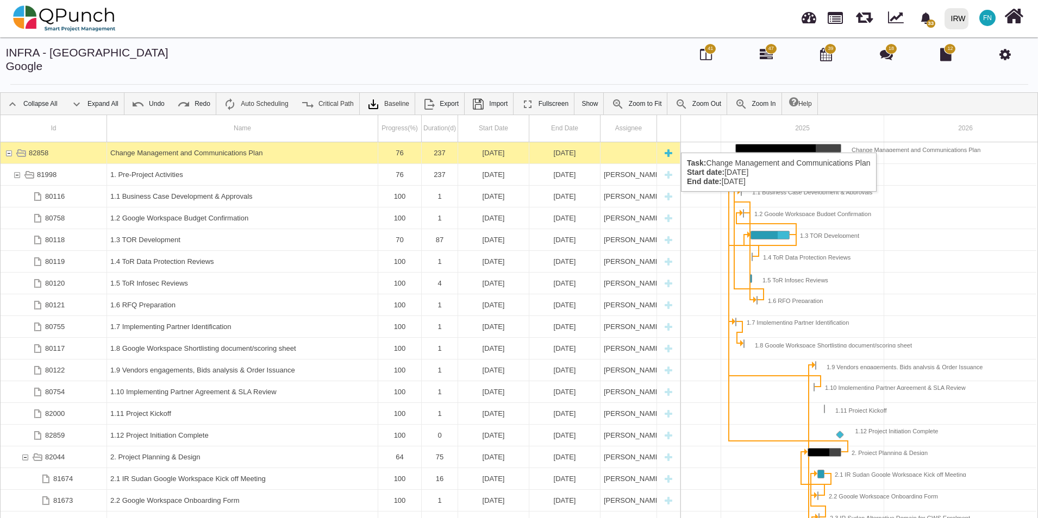
click at [10, 142] on div "82858" at bounding box center [9, 152] width 10 height 21
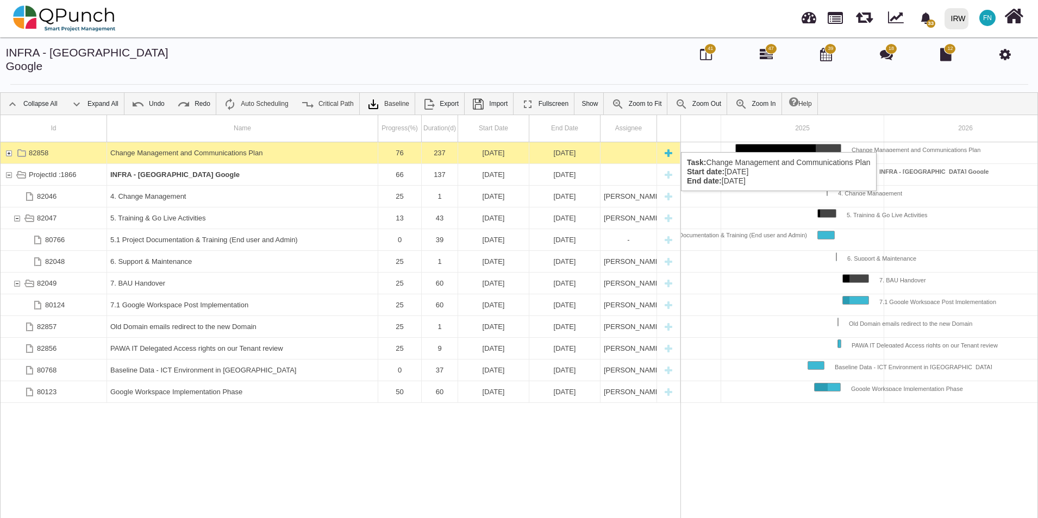
click at [7, 142] on div "82858" at bounding box center [9, 152] width 10 height 21
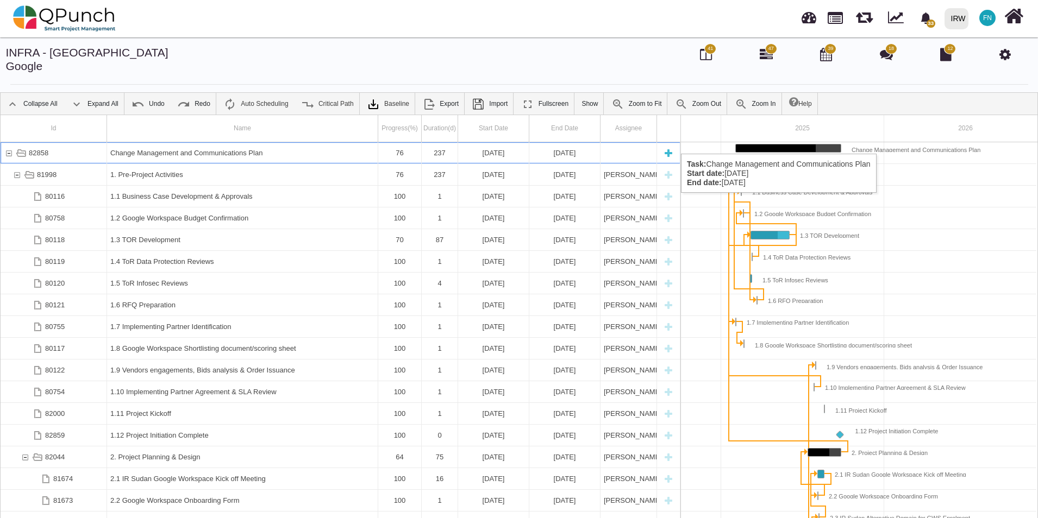
click at [195, 143] on div "Change Management and Communications Plan" at bounding box center [242, 152] width 264 height 21
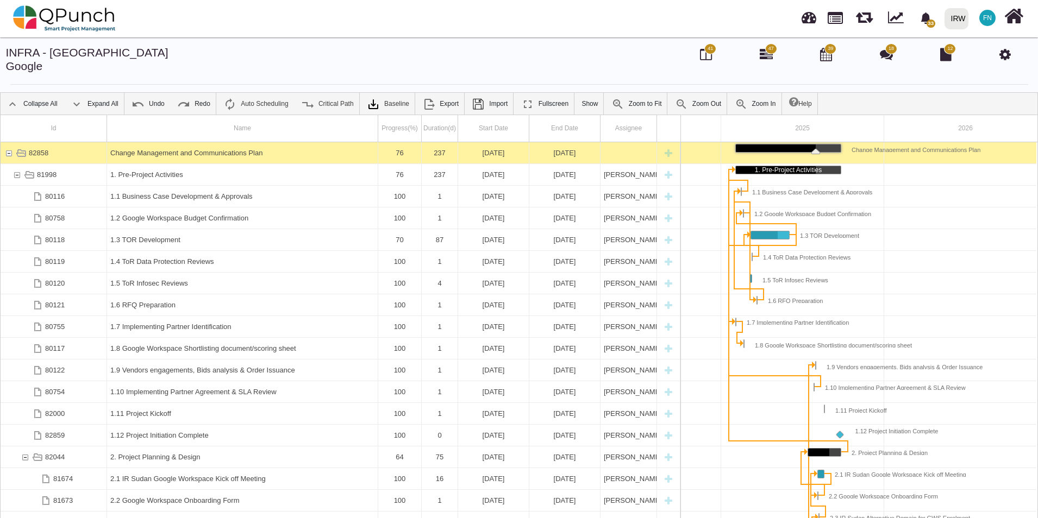
click at [195, 143] on div "Change Management and Communications Plan" at bounding box center [242, 152] width 264 height 21
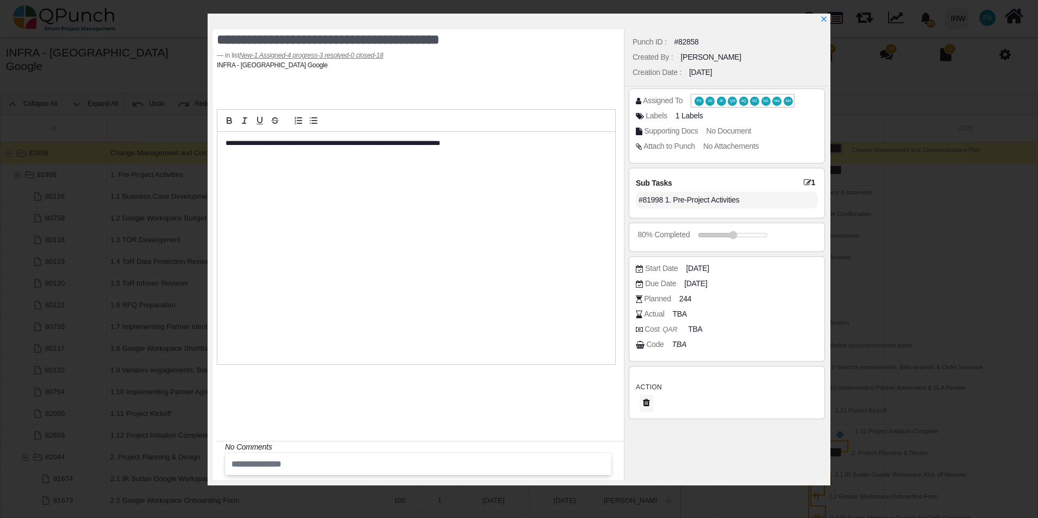
click at [772, 99] on span "MA" at bounding box center [776, 101] width 9 height 9
click at [728, 103] on span "QM" at bounding box center [732, 101] width 9 height 9
click at [823, 19] on icon "x" at bounding box center [823, 20] width 6 height 6
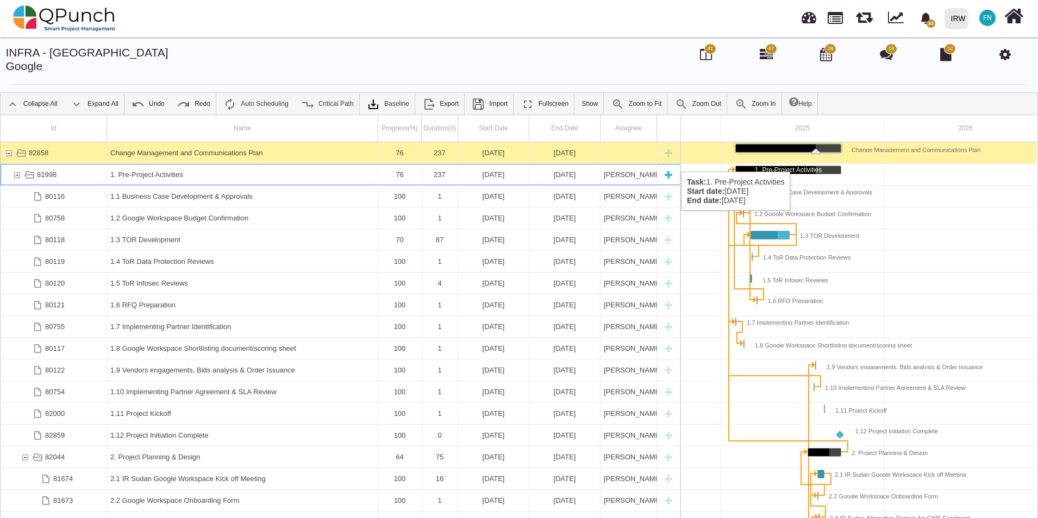
click at [16, 164] on div "81998" at bounding box center [17, 174] width 10 height 21
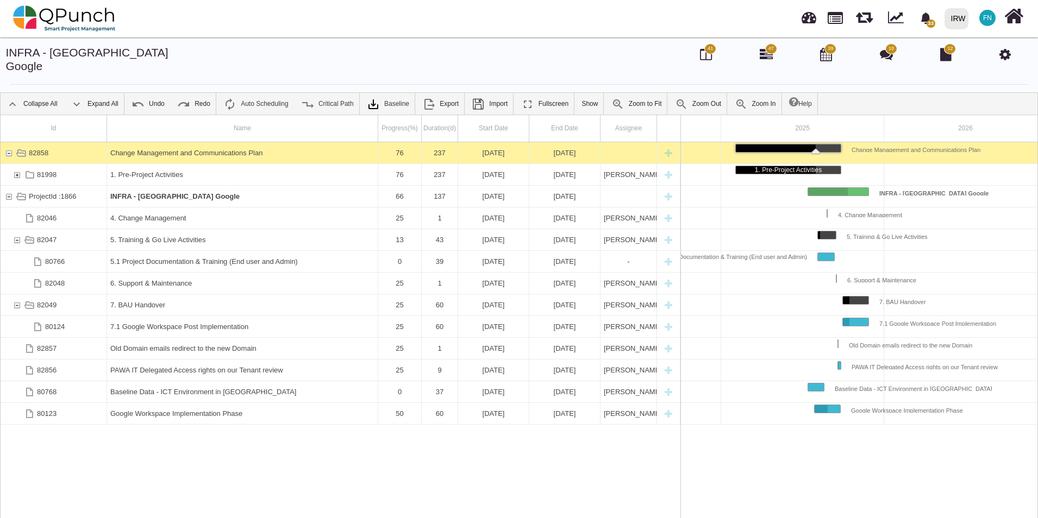
click at [16, 164] on div "81998" at bounding box center [17, 174] width 10 height 21
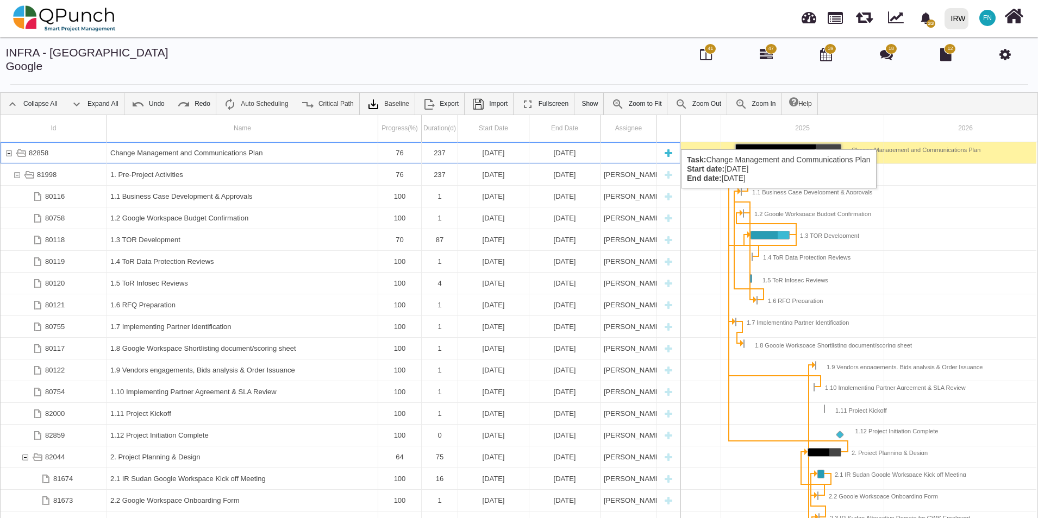
click at [5, 142] on div "82858" at bounding box center [9, 152] width 10 height 21
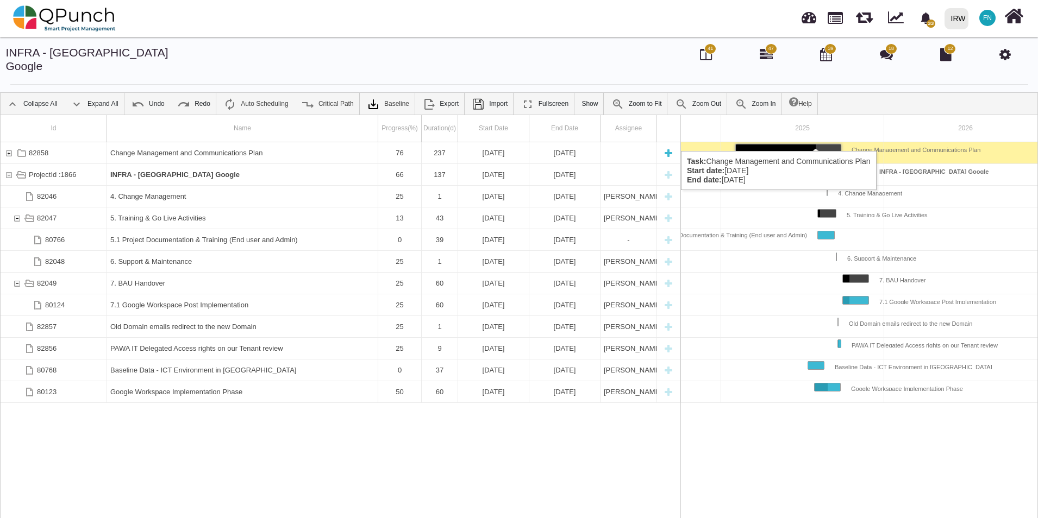
click at [12, 142] on div "82858" at bounding box center [9, 152] width 10 height 21
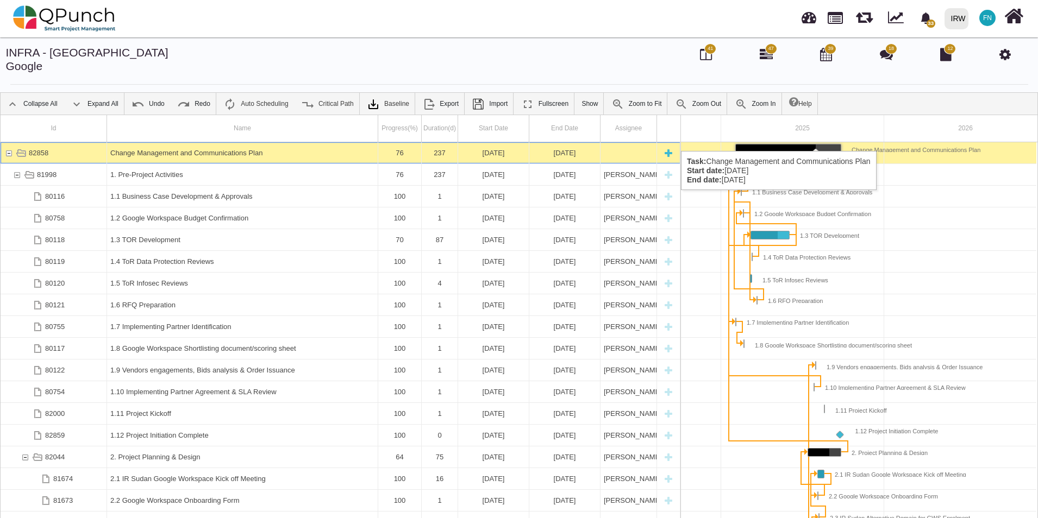
click at [193, 142] on div "Change Management and Communications Plan" at bounding box center [242, 152] width 264 height 21
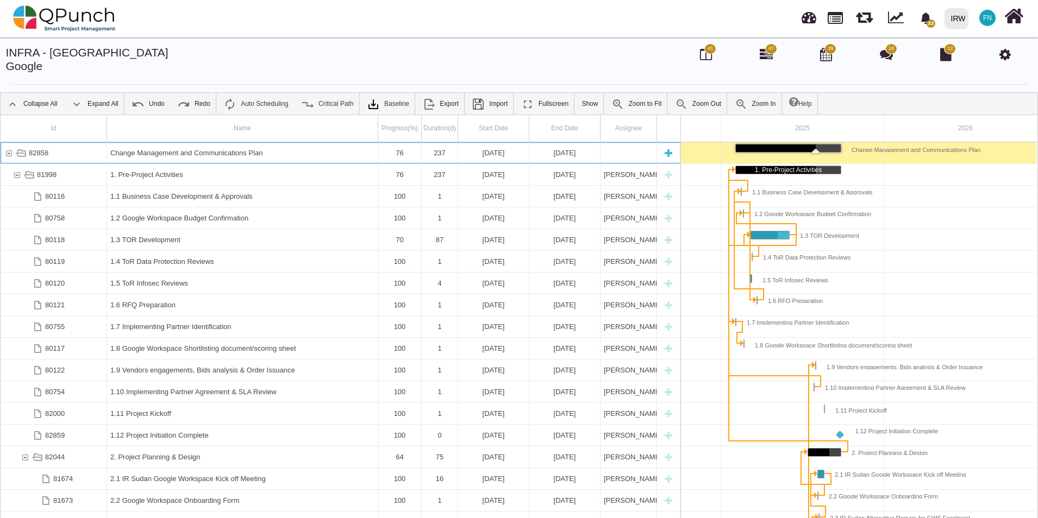
click at [193, 142] on div "Change Management and Communications Plan" at bounding box center [242, 152] width 264 height 21
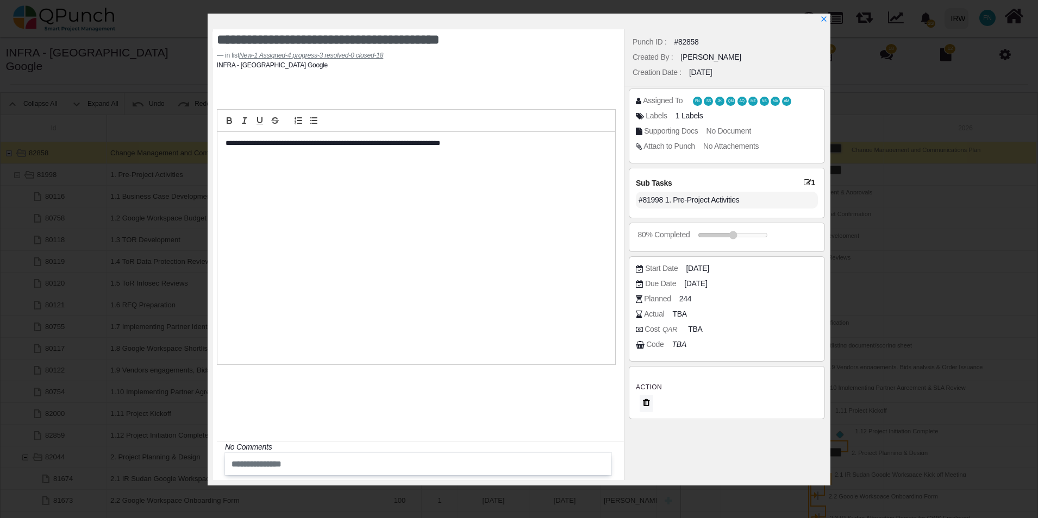
click at [806, 181] on icon at bounding box center [808, 183] width 8 height 8
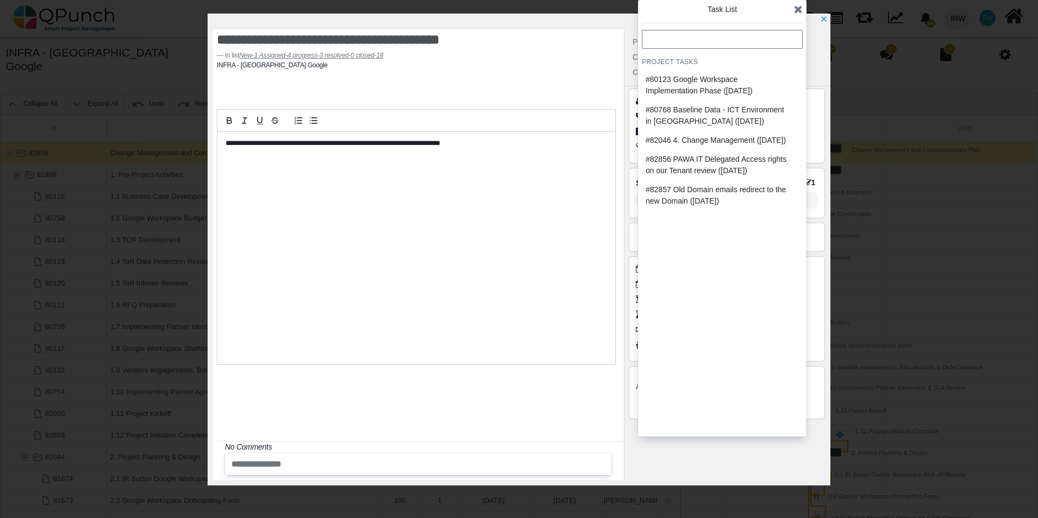
click at [801, 11] on icon at bounding box center [798, 9] width 9 height 11
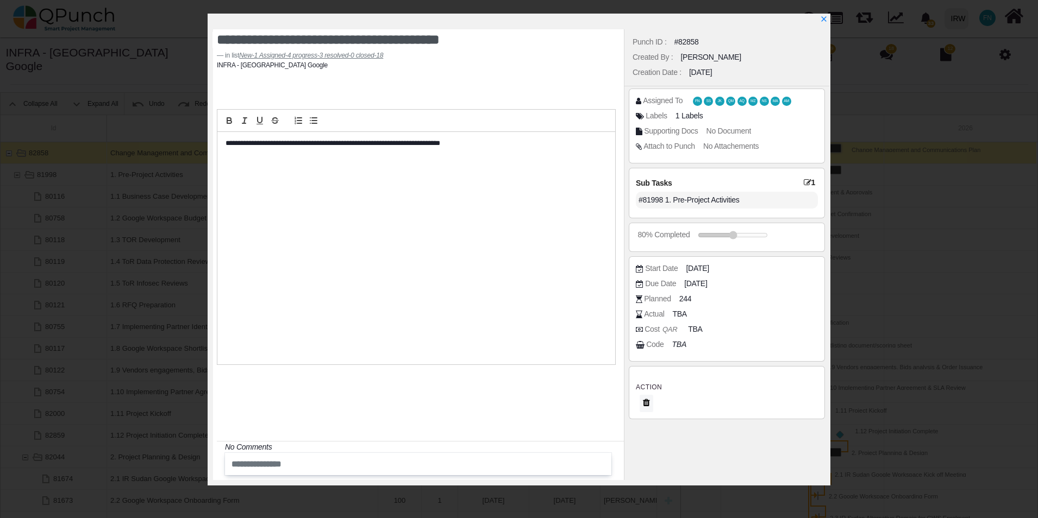
click at [760, 206] on div "#81998 1. Pre-Project Activities" at bounding box center [727, 200] width 182 height 17
click at [759, 203] on div "#81998 1. Pre-Project Activities" at bounding box center [727, 200] width 182 height 17
click at [809, 184] on icon at bounding box center [808, 183] width 8 height 8
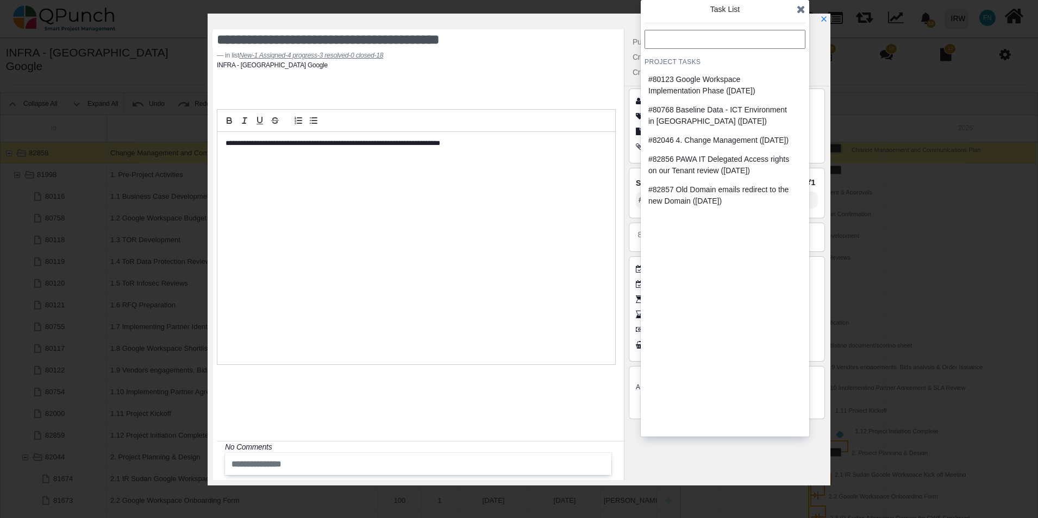
click at [803, 11] on icon at bounding box center [801, 9] width 9 height 11
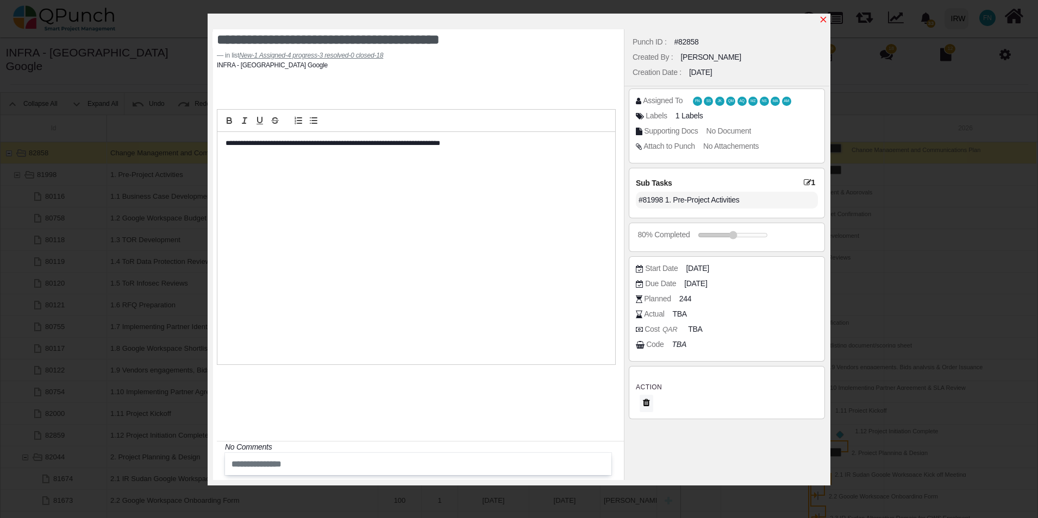
click at [822, 19] on icon "x" at bounding box center [823, 20] width 6 height 6
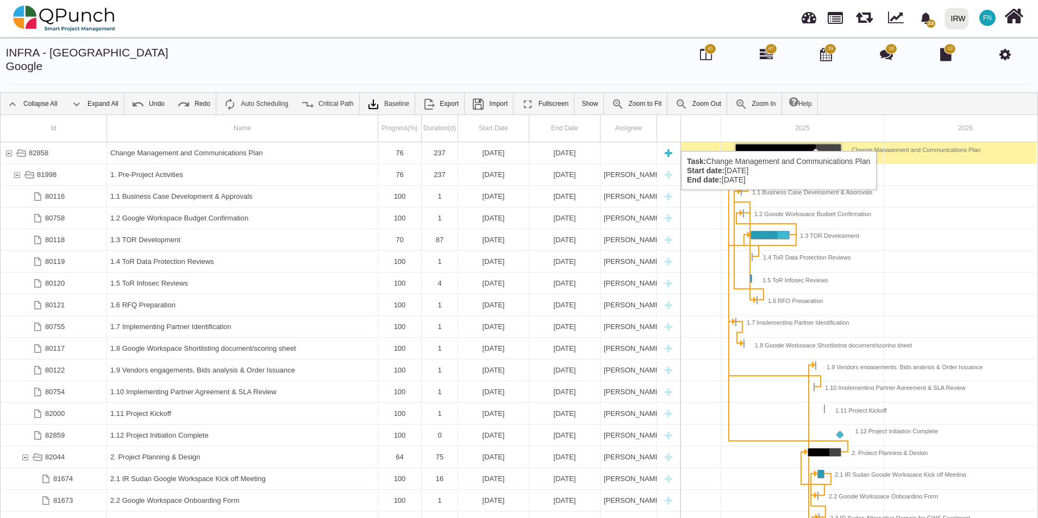
click at [46, 142] on div "82858" at bounding box center [39, 152] width 20 height 21
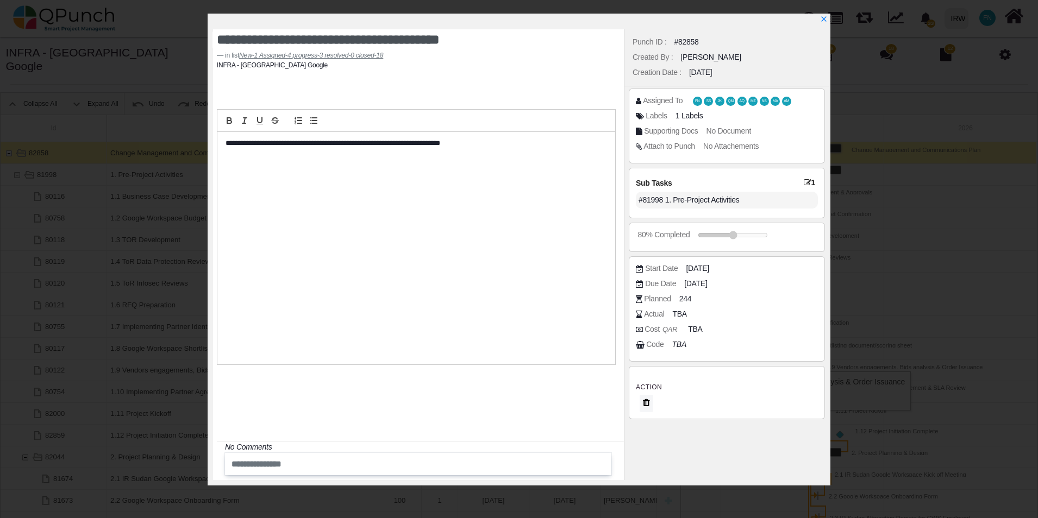
click at [762, 203] on div "#81998 1. Pre-Project Activities" at bounding box center [727, 200] width 182 height 17
click at [730, 202] on div "#81998 1. Pre-Project Activities" at bounding box center [727, 200] width 182 height 17
click at [699, 202] on div "#81998 1. Pre-Project Activities" at bounding box center [727, 200] width 182 height 17
drag, startPoint x: 699, startPoint y: 202, endPoint x: 808, endPoint y: 182, distance: 111.1
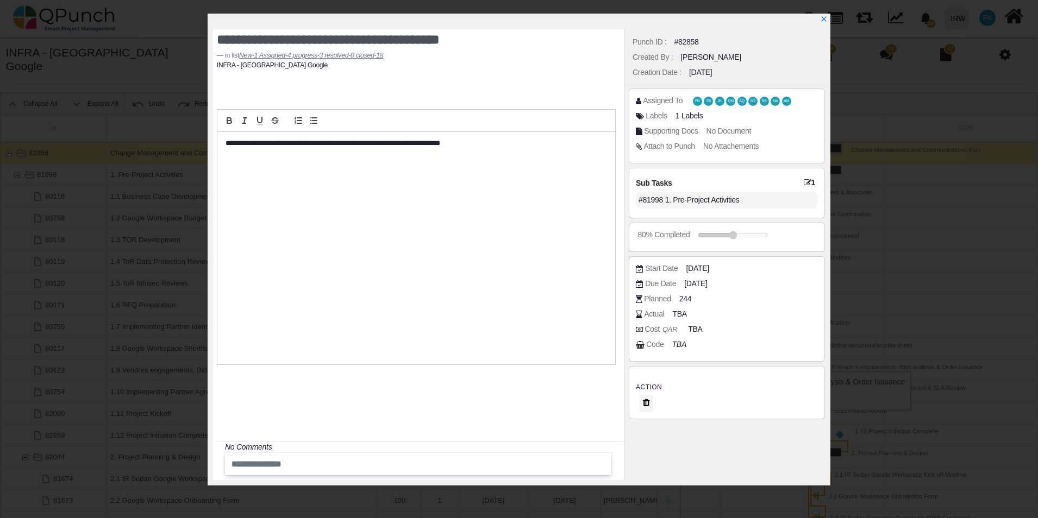
click at [808, 182] on icon at bounding box center [808, 183] width 8 height 8
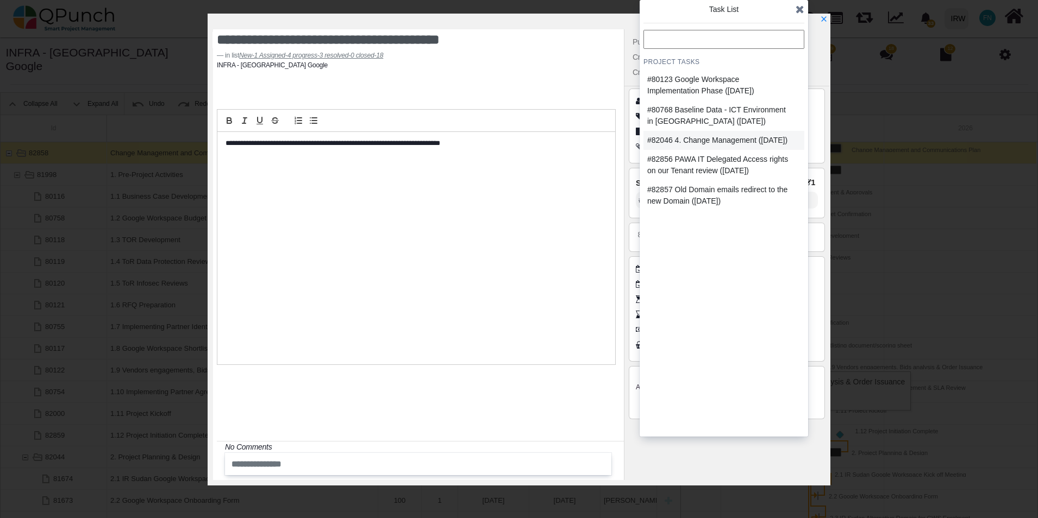
click at [714, 145] on div "#82046 4. Change Management ([DATE])" at bounding box center [717, 140] width 140 height 11
click at [799, 7] on icon at bounding box center [799, 9] width 9 height 11
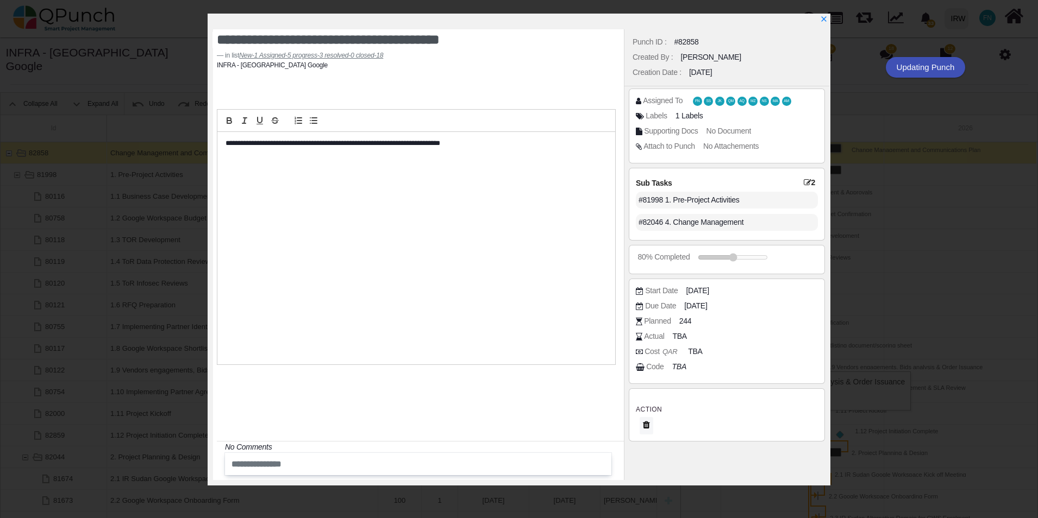
click at [807, 183] on icon at bounding box center [808, 183] width 8 height 8
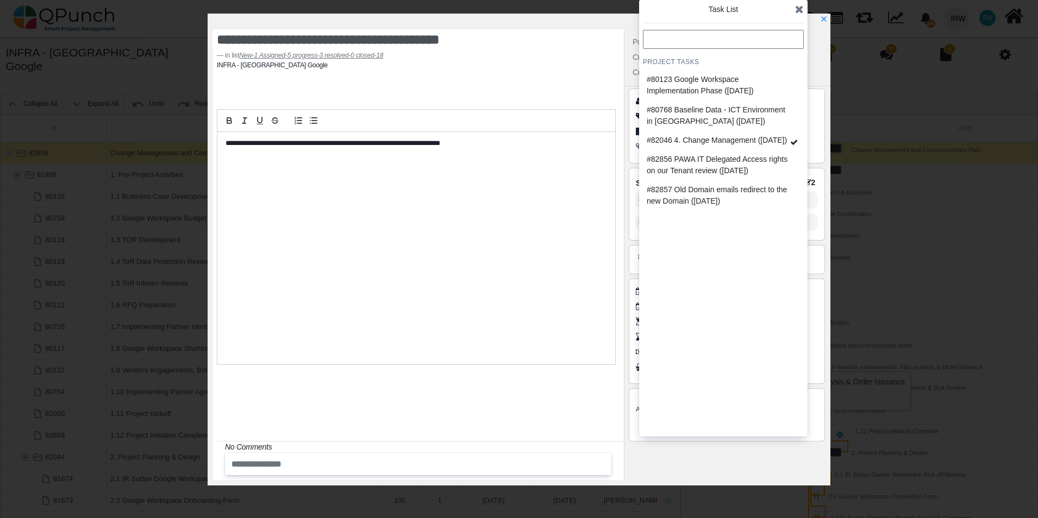
click at [800, 9] on icon at bounding box center [799, 9] width 9 height 11
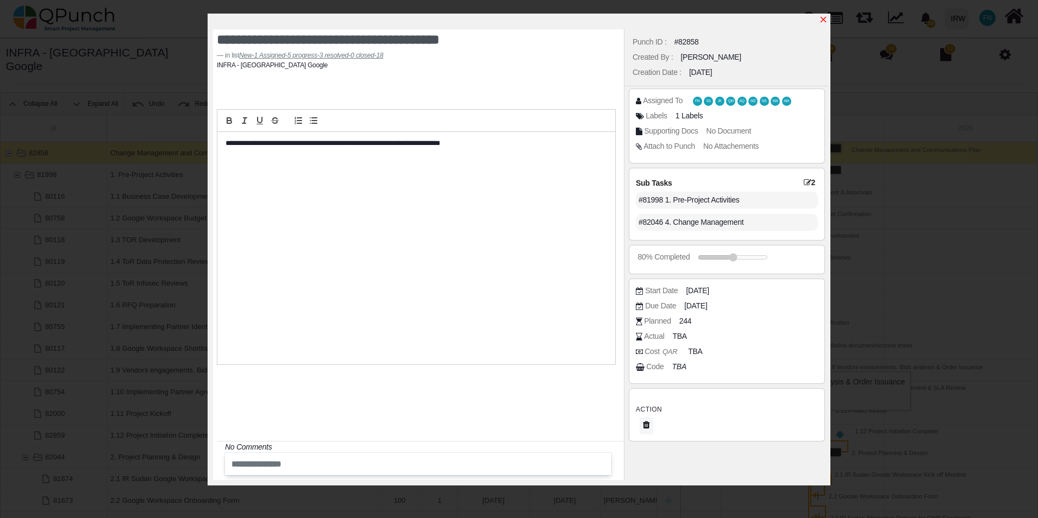
click at [822, 18] on icon "x" at bounding box center [823, 20] width 6 height 6
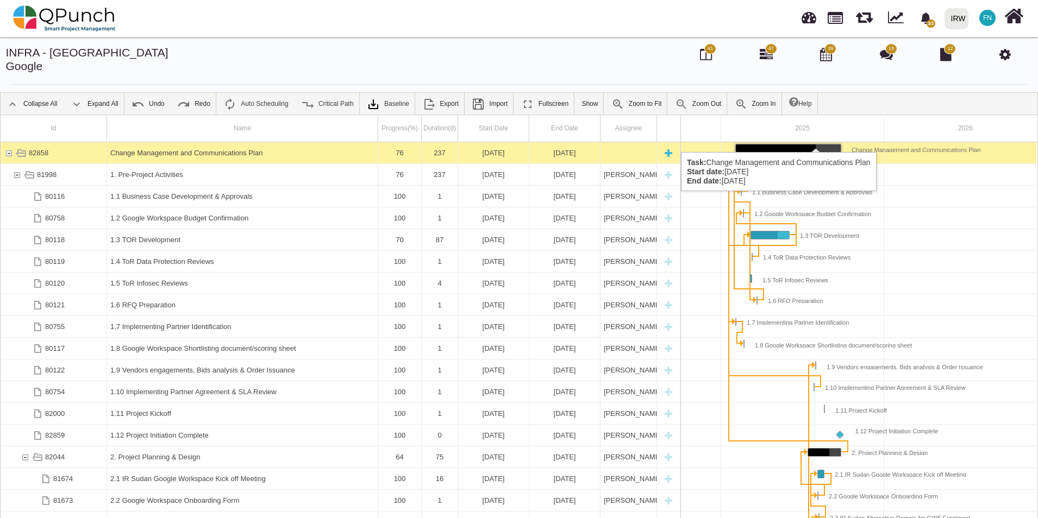
click at [8, 142] on div "82858" at bounding box center [9, 152] width 10 height 21
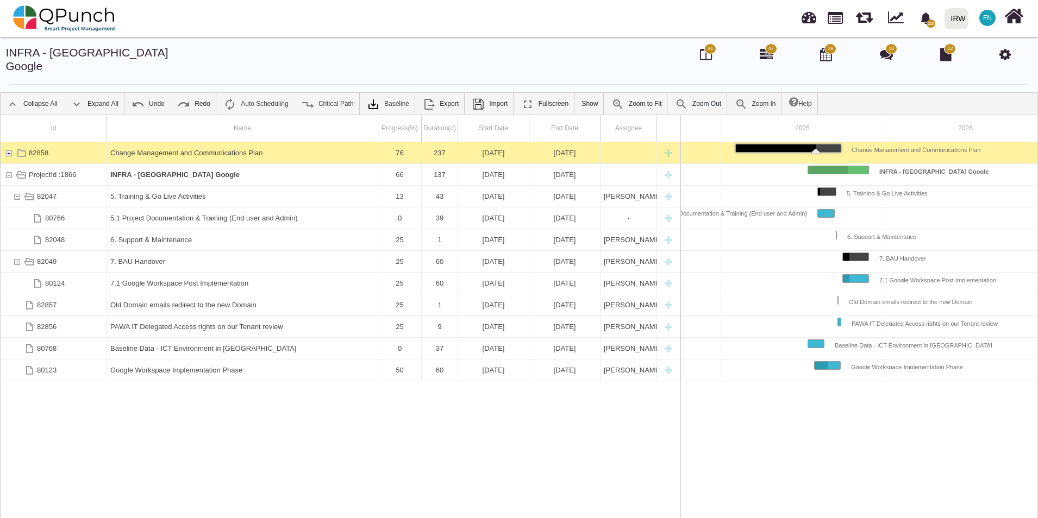
click at [8, 142] on div "82858" at bounding box center [9, 152] width 10 height 21
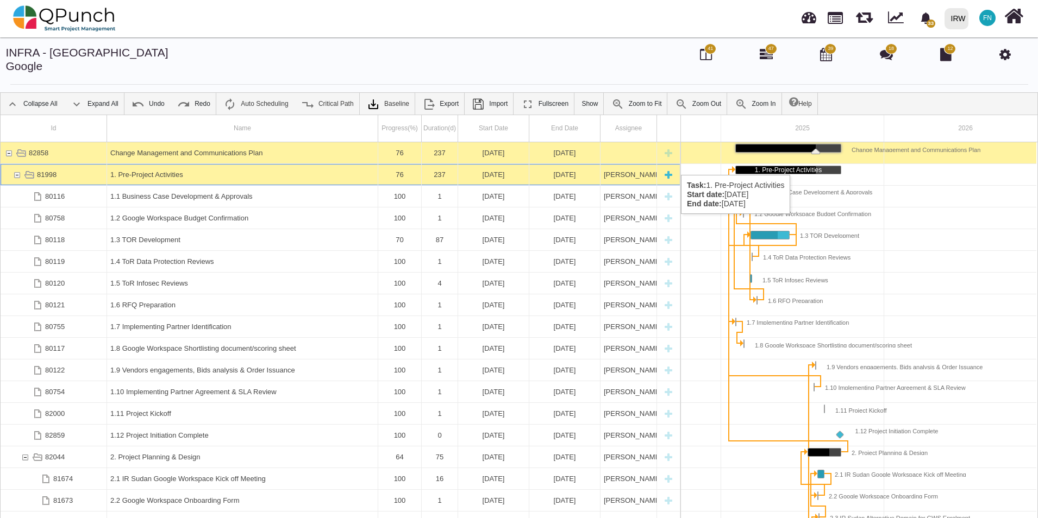
click at [162, 164] on div "1. Pre-Project Activities" at bounding box center [242, 174] width 264 height 21
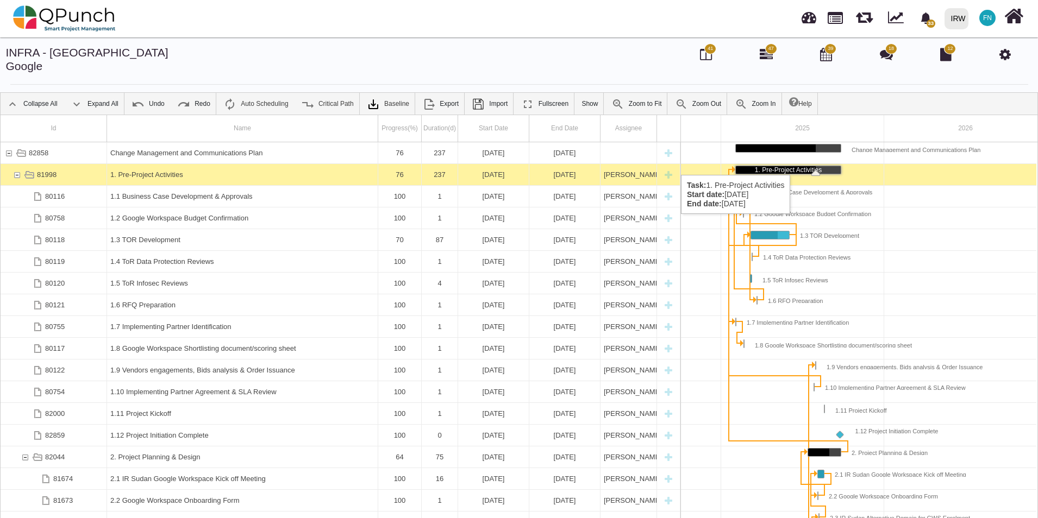
click at [162, 164] on div "1. Pre-Project Activities" at bounding box center [242, 174] width 264 height 21
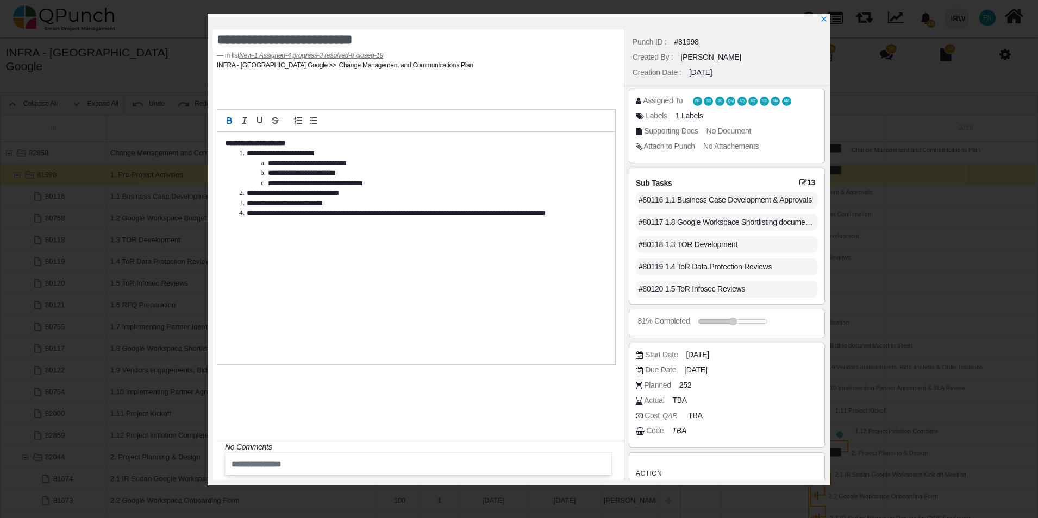
drag, startPoint x: 817, startPoint y: 211, endPoint x: 817, endPoint y: 227, distance: 15.8
click at [817, 227] on div "Sub Tasks 13 #80116 1.1 Business Case Development & Approvals #80117 1.8 Google…" at bounding box center [727, 236] width 196 height 137
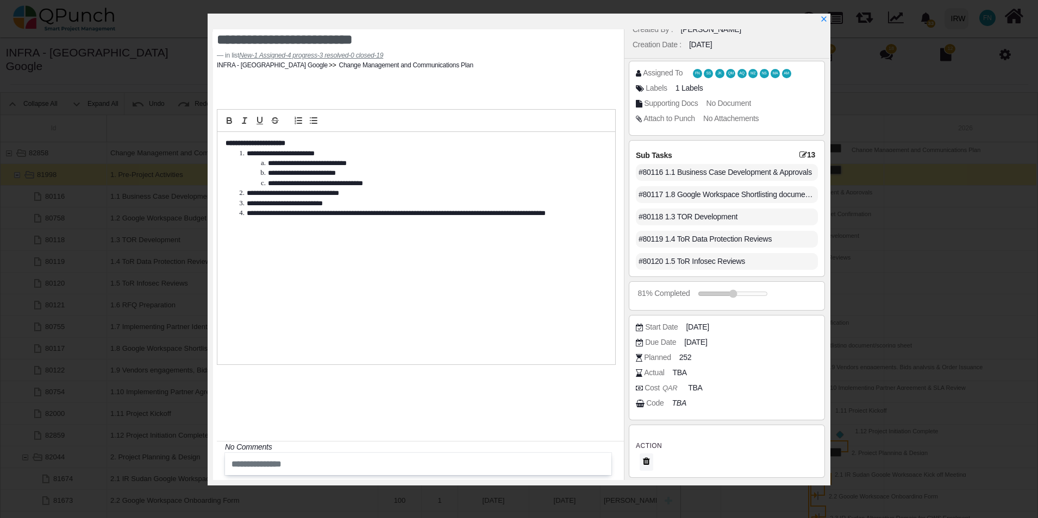
click at [804, 155] on icon at bounding box center [803, 155] width 8 height 8
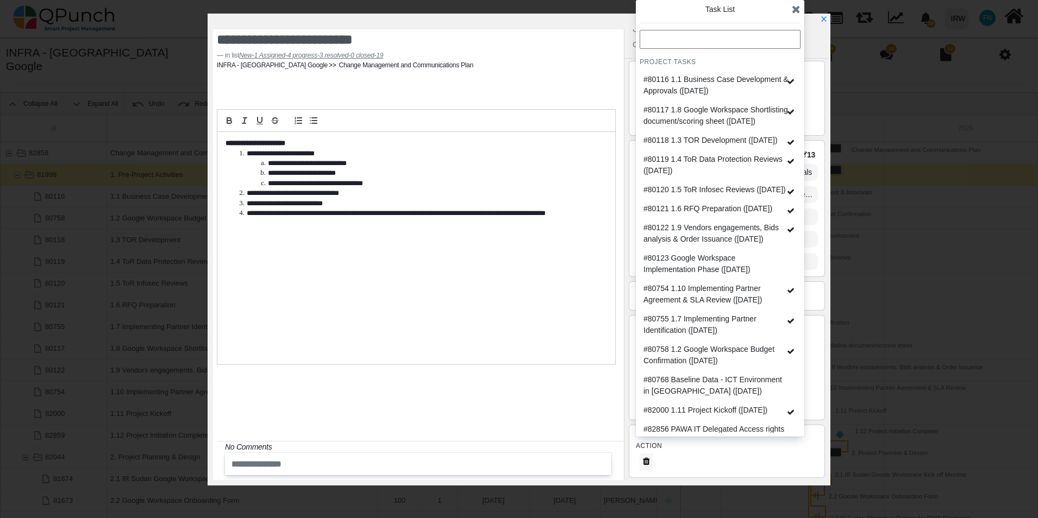
click at [794, 7] on icon at bounding box center [796, 9] width 9 height 11
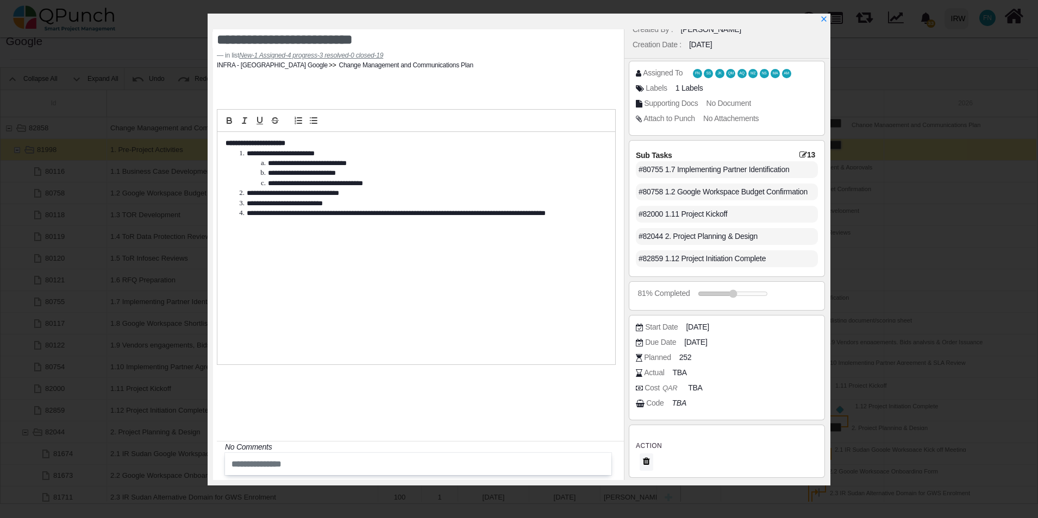
scroll to position [35, 0]
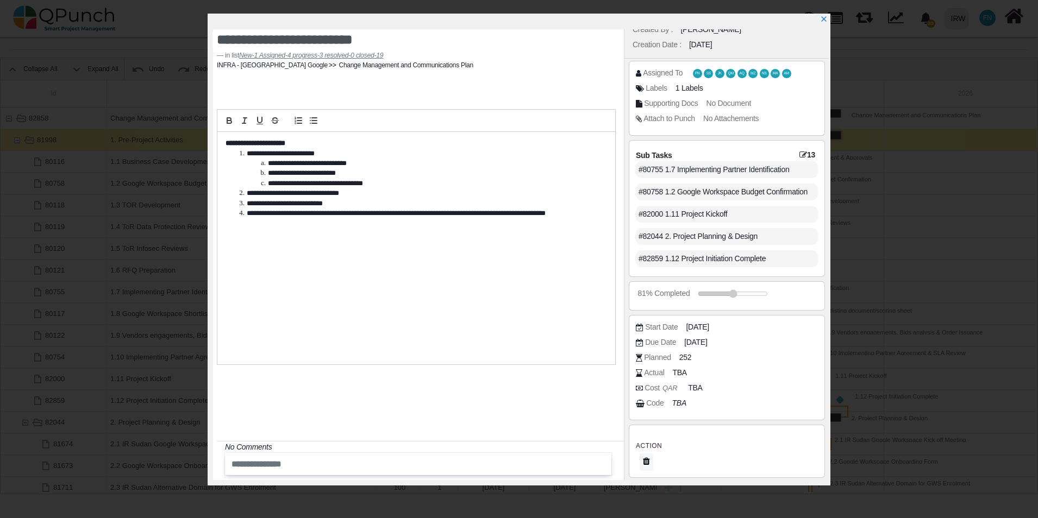
click at [723, 238] on div "#82044 2. Project Planning & Design" at bounding box center [727, 236] width 182 height 17
click at [750, 237] on div "#82044 2. Project Planning & Design" at bounding box center [727, 236] width 182 height 17
drag, startPoint x: 768, startPoint y: 236, endPoint x: 641, endPoint y: 238, distance: 127.2
click at [641, 238] on div "#82044 2. Project Planning & Design" at bounding box center [727, 236] width 182 height 17
click at [825, 19] on icon "x" at bounding box center [823, 20] width 6 height 6
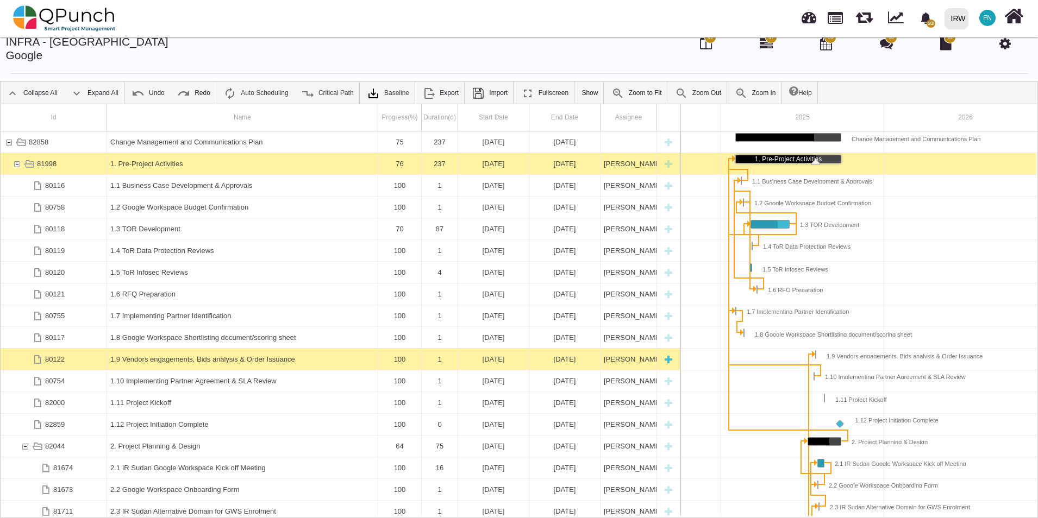
scroll to position [0, 0]
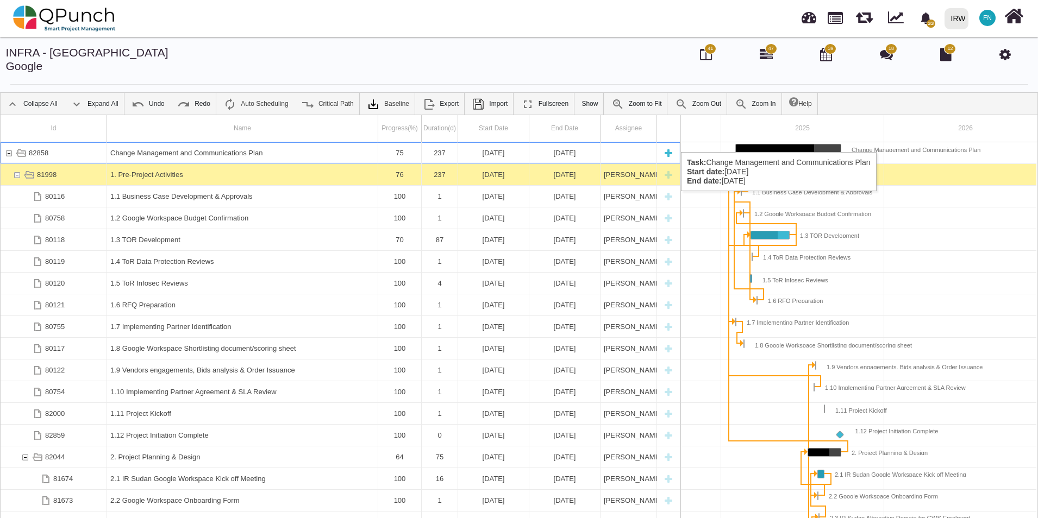
click at [151, 142] on div "Change Management and Communications Plan" at bounding box center [242, 152] width 264 height 21
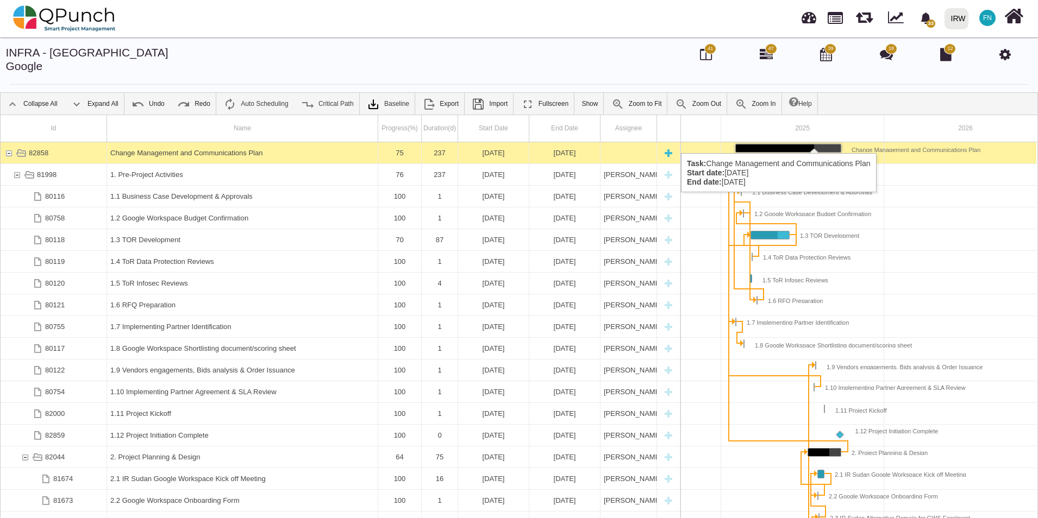
click at [190, 142] on div "Change Management and Communications Plan" at bounding box center [242, 152] width 264 height 21
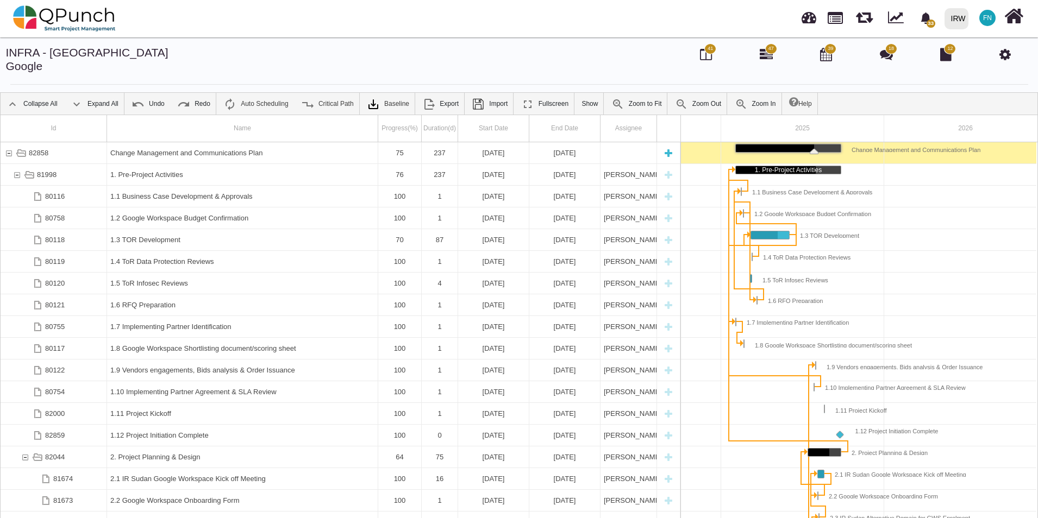
click at [190, 142] on div "Change Management and Communications Plan" at bounding box center [242, 152] width 264 height 21
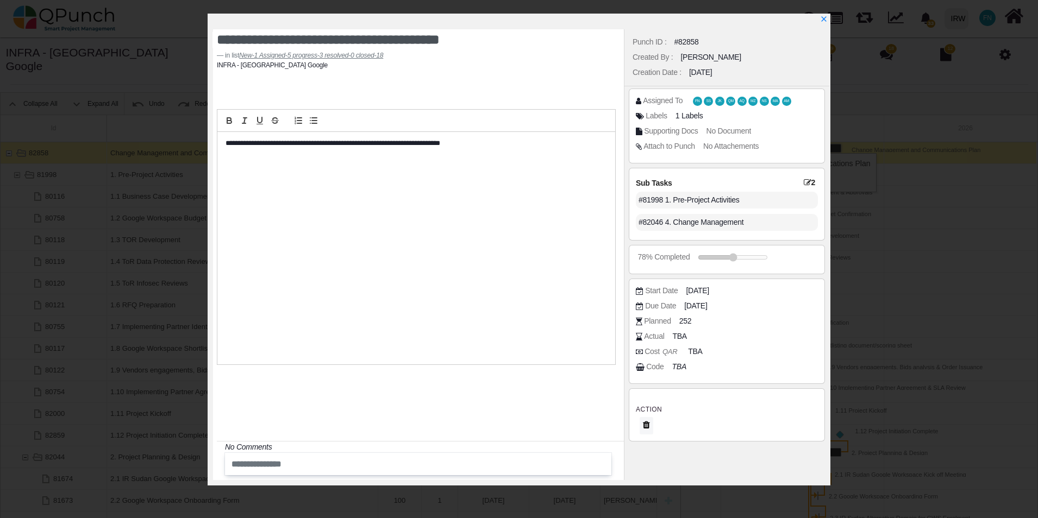
click at [805, 183] on icon at bounding box center [808, 183] width 8 height 8
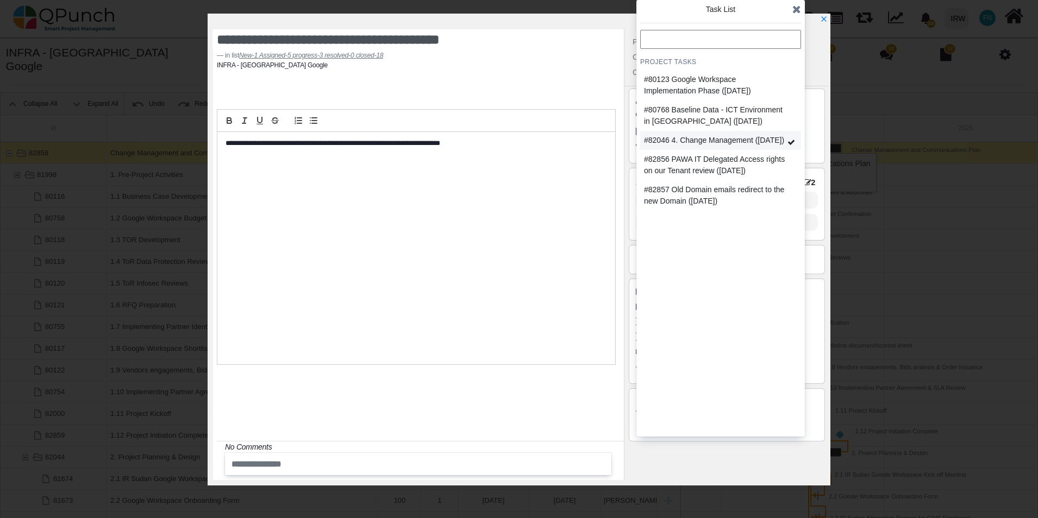
click at [788, 142] on icon at bounding box center [791, 143] width 8 height 8
click at [793, 11] on icon at bounding box center [796, 9] width 9 height 11
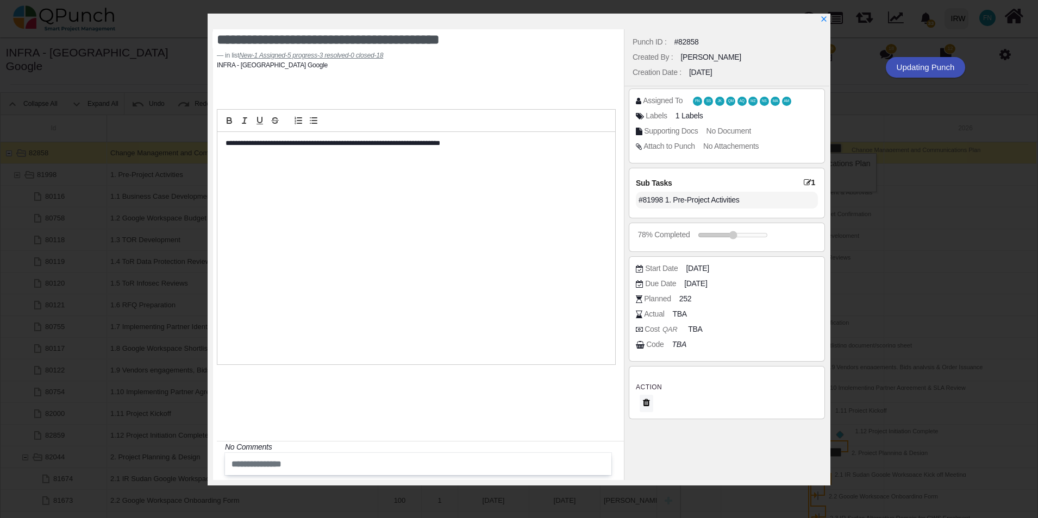
click at [692, 196] on div "#81998 1. Pre-Project Activities" at bounding box center [727, 200] width 182 height 17
click at [804, 180] on icon at bounding box center [808, 183] width 8 height 8
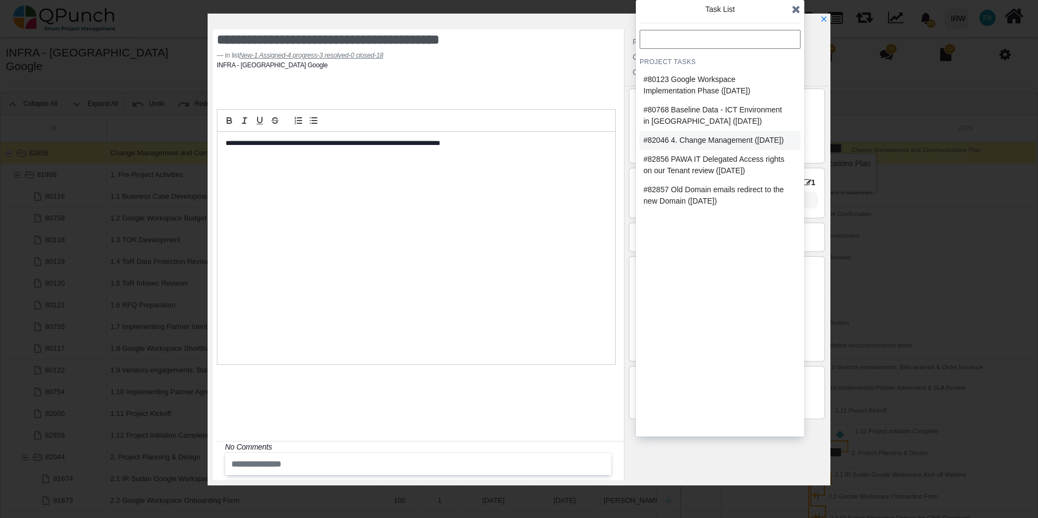
click at [795, 9] on icon at bounding box center [796, 9] width 9 height 11
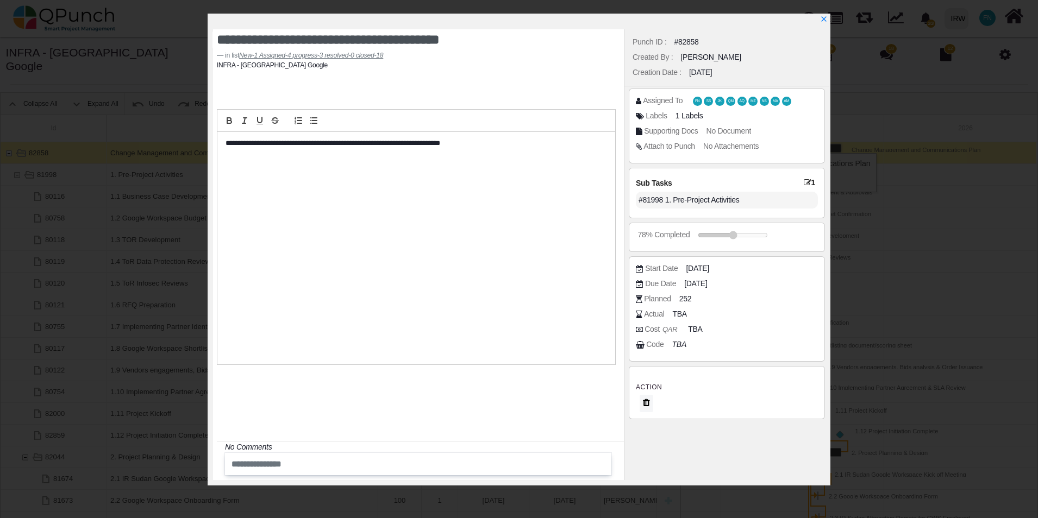
click at [725, 203] on div "#81998 1. Pre-Project Activities" at bounding box center [727, 200] width 182 height 17
drag, startPoint x: 725, startPoint y: 203, endPoint x: 805, endPoint y: 178, distance: 83.7
click at [805, 179] on icon at bounding box center [808, 183] width 8 height 8
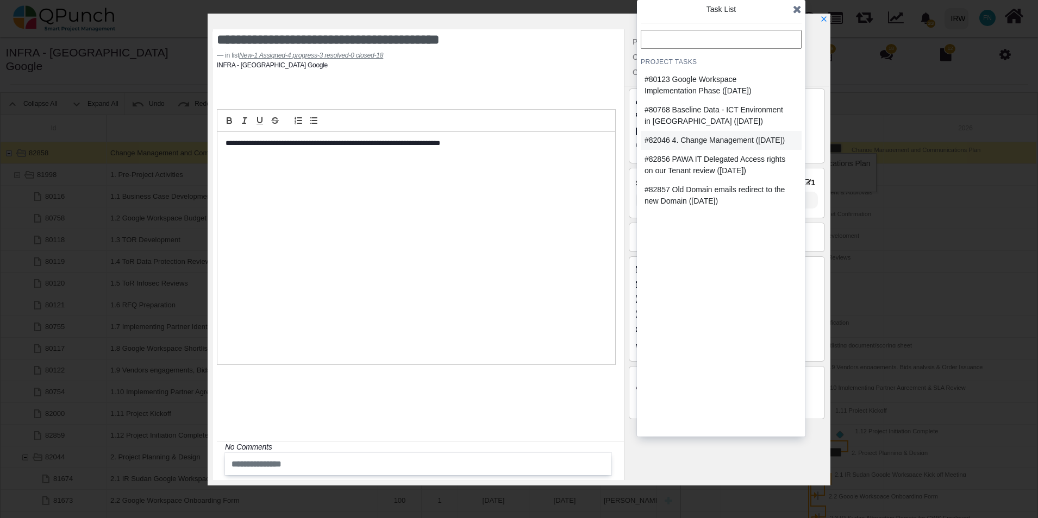
click at [796, 10] on icon at bounding box center [797, 9] width 9 height 11
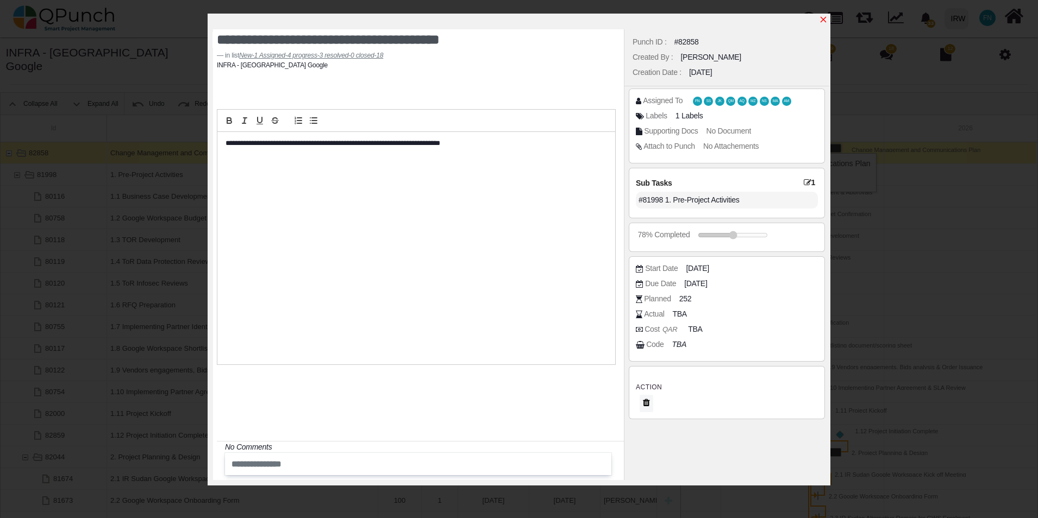
click at [824, 21] on icon "x" at bounding box center [823, 20] width 6 height 6
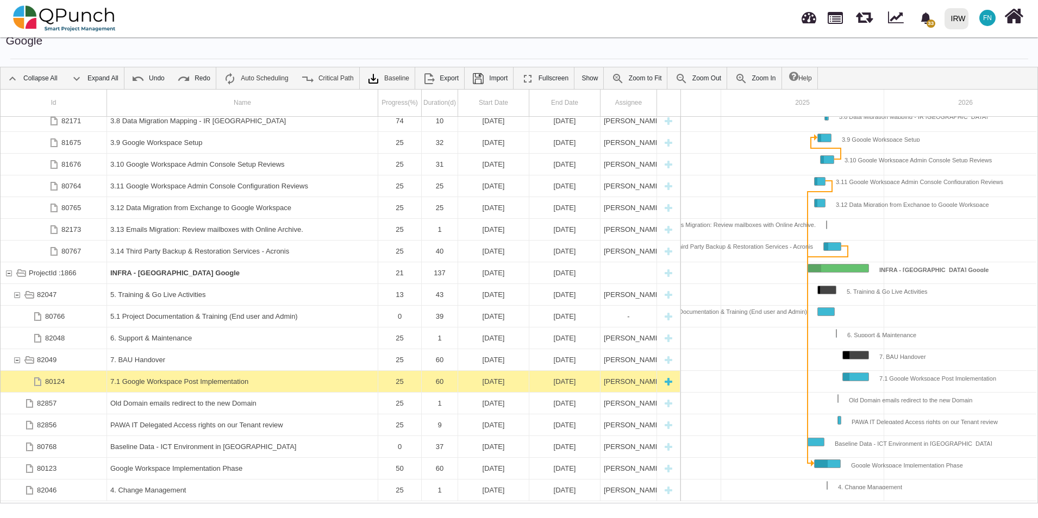
scroll to position [35, 0]
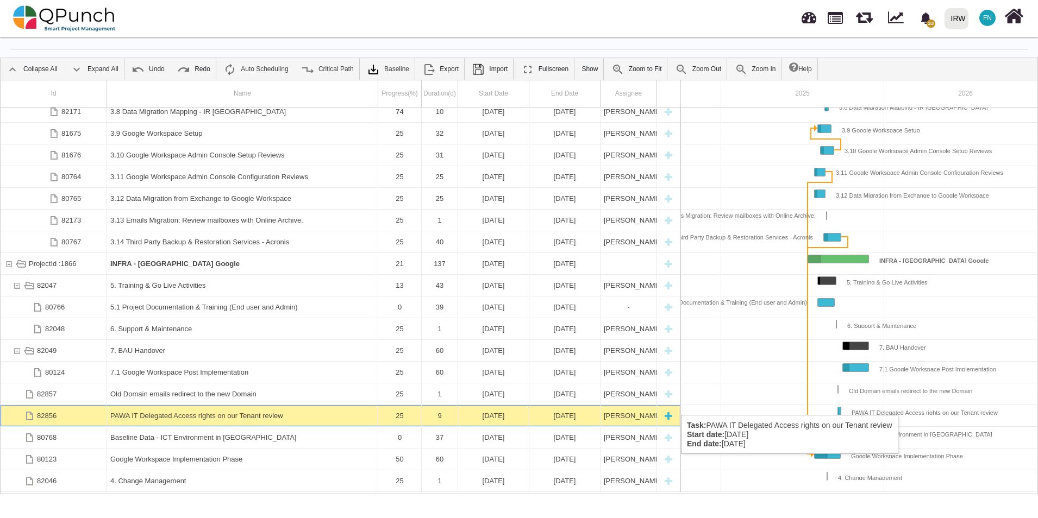
click at [203, 405] on div "PAWA IT Delegated Access rights on our Tenant review" at bounding box center [242, 415] width 264 height 21
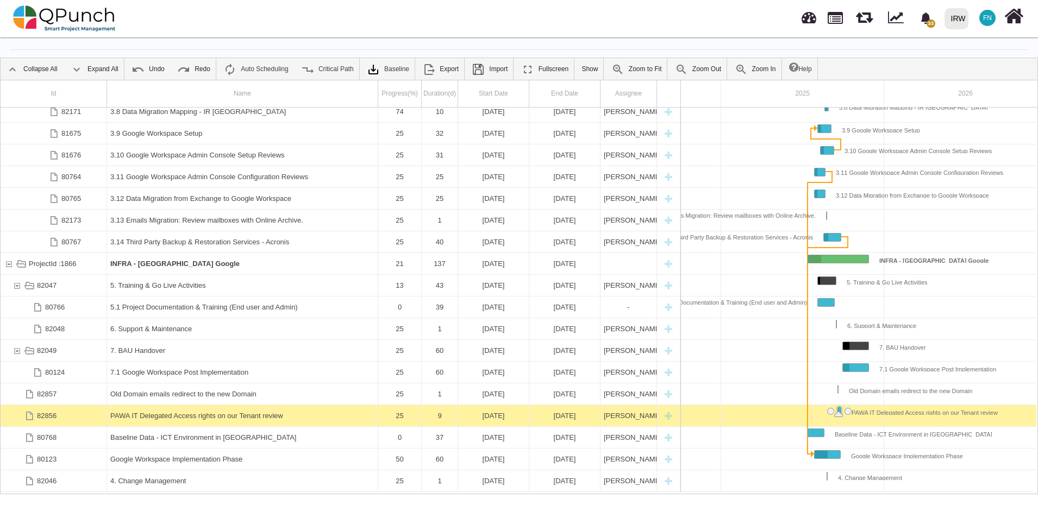
scroll to position [0, 134]
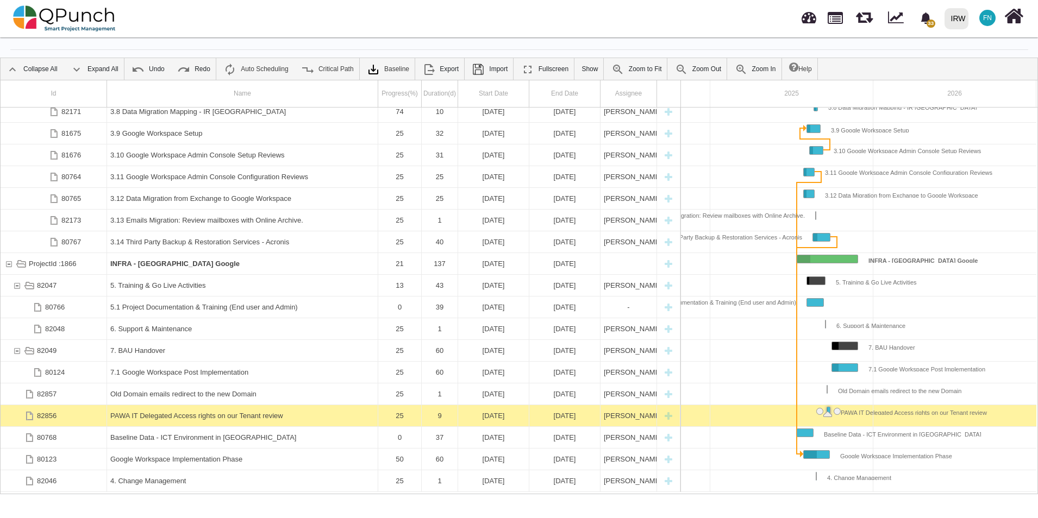
click at [203, 405] on div "PAWA IT Delegated Access rights on our Tenant review" at bounding box center [242, 415] width 264 height 21
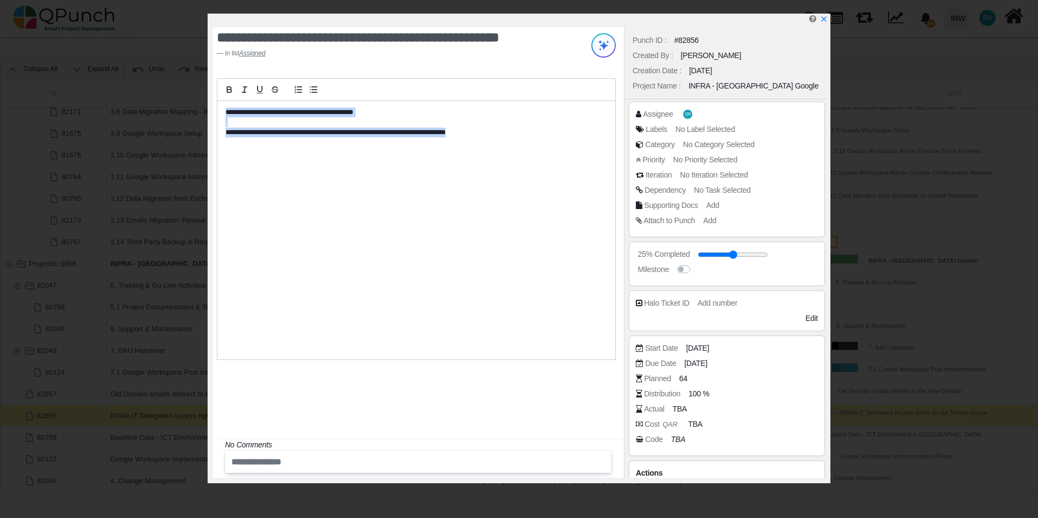
drag, startPoint x: 493, startPoint y: 131, endPoint x: 218, endPoint y: 108, distance: 275.9
click at [218, 108] on div "**********" at bounding box center [416, 230] width 398 height 259
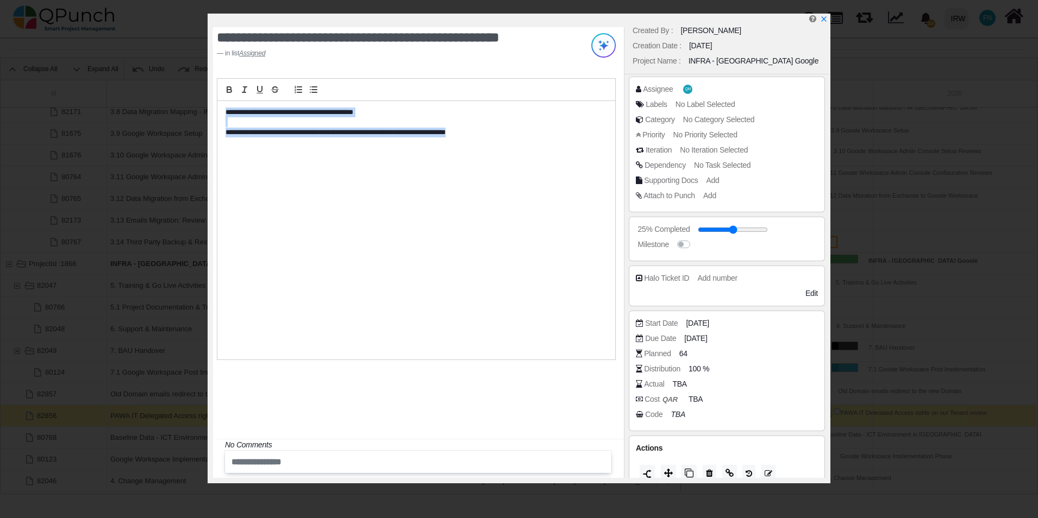
scroll to position [39, 0]
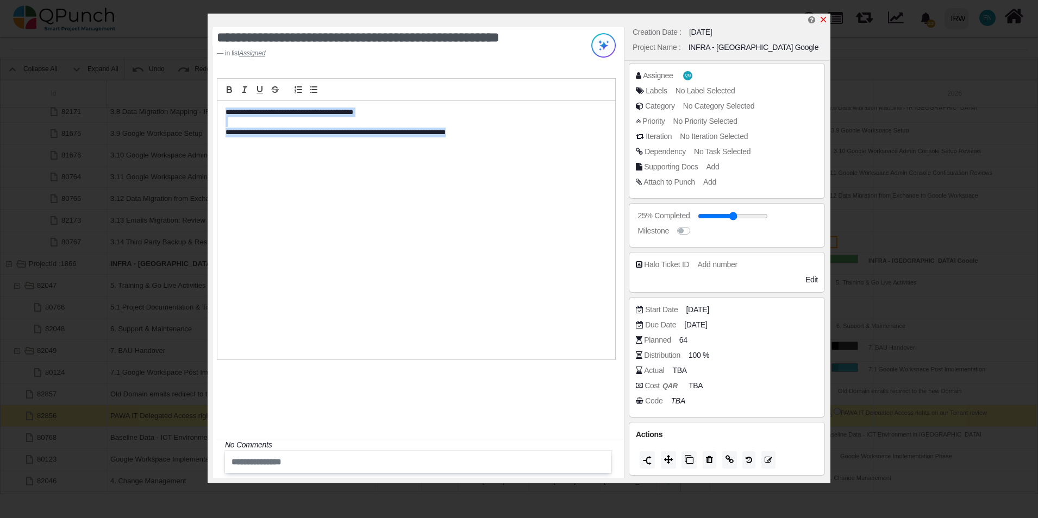
click at [825, 20] on icon "x" at bounding box center [823, 19] width 9 height 9
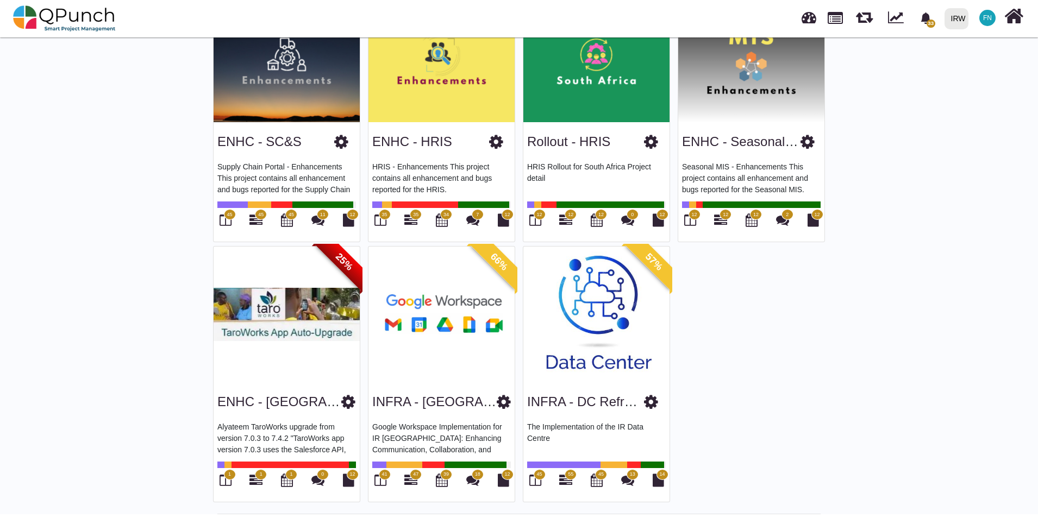
scroll to position [389, 0]
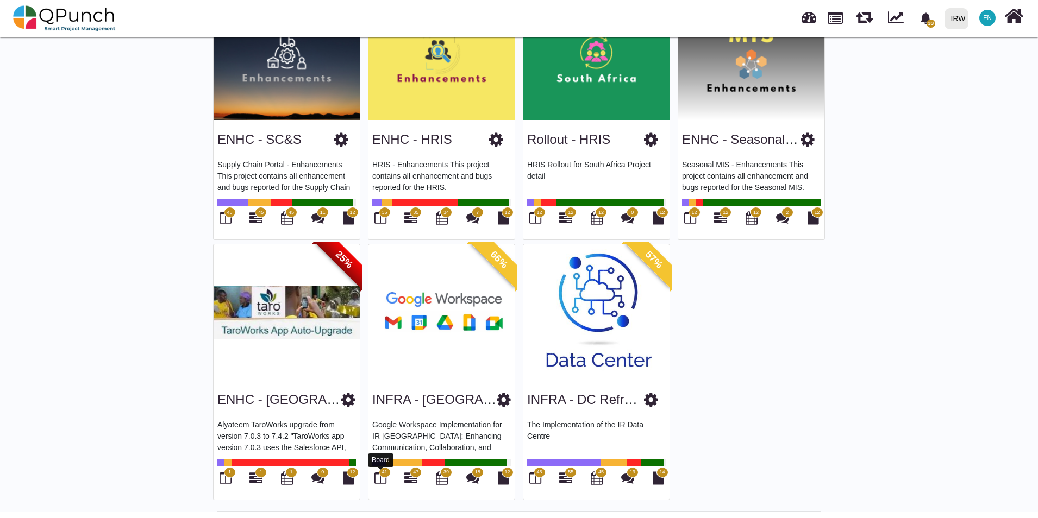
click at [379, 475] on icon at bounding box center [380, 478] width 12 height 13
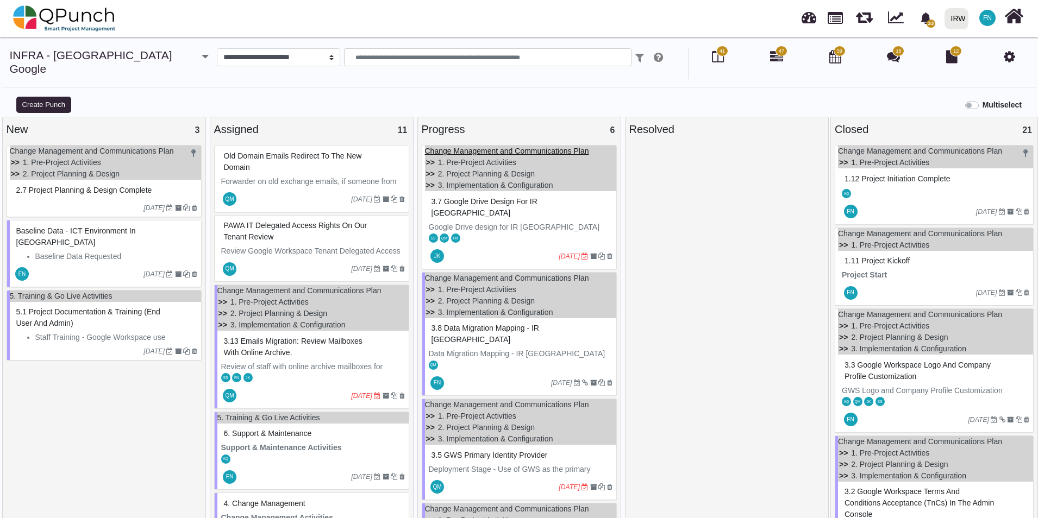
click at [559, 147] on link "Change Management and Communications Plan" at bounding box center [507, 151] width 164 height 9
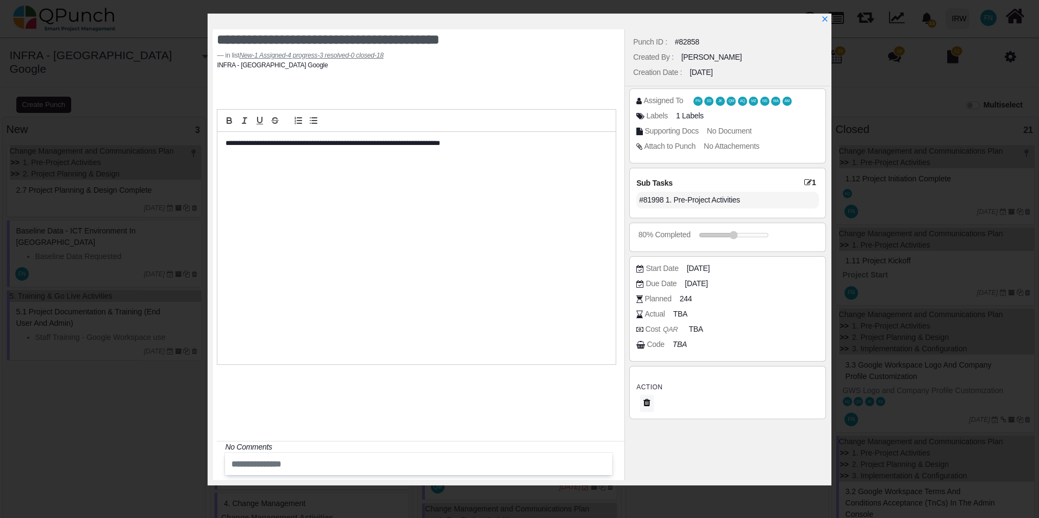
click at [807, 179] on icon at bounding box center [808, 183] width 8 height 8
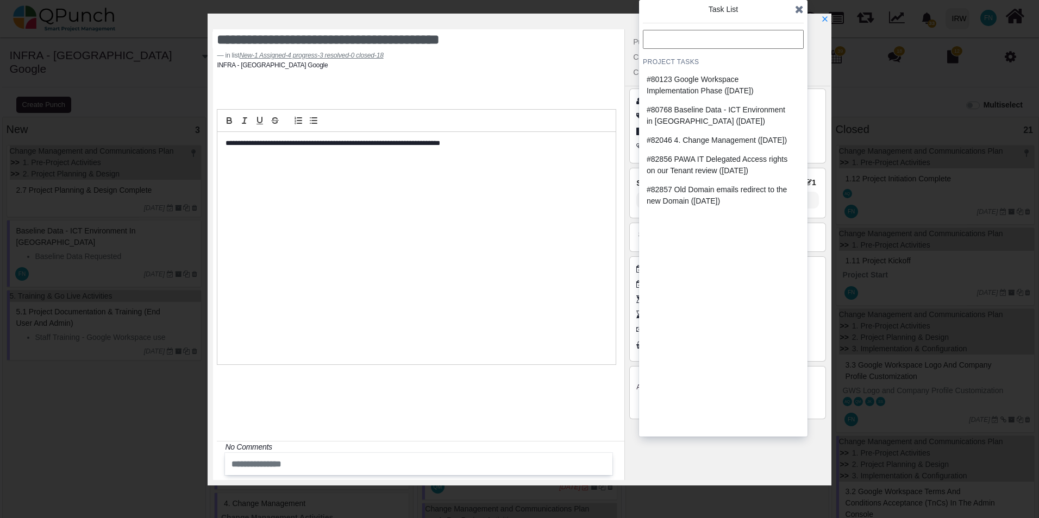
click at [800, 11] on icon at bounding box center [799, 9] width 9 height 11
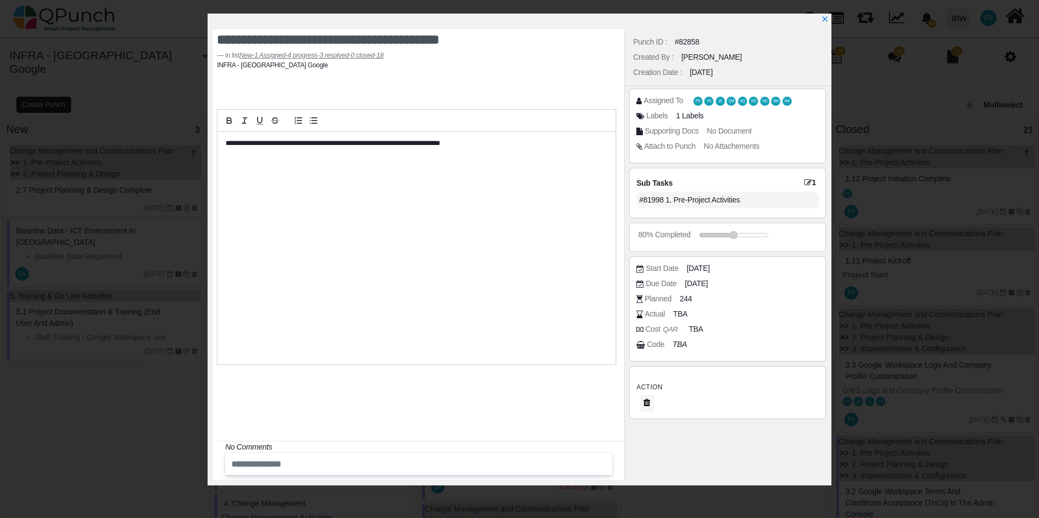
click at [302, 56] on u "New-1 Assigned-4 progress-3 resolved-0 closed-18" at bounding box center [311, 56] width 144 height 8
click at [274, 56] on u "New-1 Assigned-4 progress-3 resolved-0 closed-18" at bounding box center [311, 56] width 144 height 8
click at [258, 56] on u "New-1 Assigned-4 progress-3 resolved-0 closed-18" at bounding box center [311, 56] width 144 height 8
click at [240, 54] on footer "in list New-1 Assigned-4 progress-3 resolved-0 closed-18" at bounding box center [416, 56] width 399 height 10
click at [239, 54] on footer "in list New-1 Assigned-4 progress-3 resolved-0 closed-18" at bounding box center [416, 56] width 399 height 10
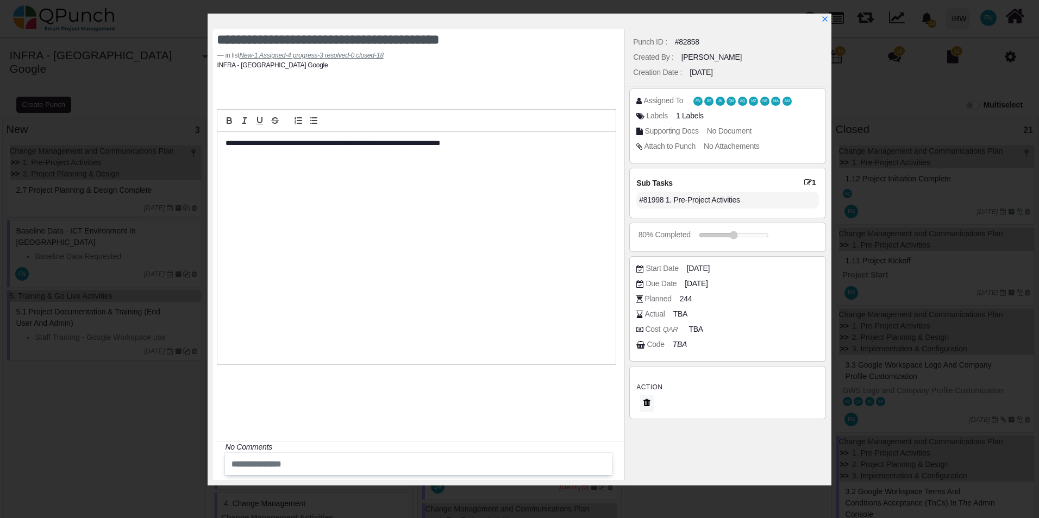
click at [438, 254] on div "**********" at bounding box center [416, 248] width 398 height 233
click at [684, 114] on span "1 Labels" at bounding box center [692, 115] width 28 height 9
click at [683, 116] on span "1 Labels" at bounding box center [692, 115] width 28 height 9
click at [667, 116] on div "Labels 1 Labels" at bounding box center [729, 116] width 187 height 11
click at [821, 17] on icon "x" at bounding box center [824, 19] width 9 height 9
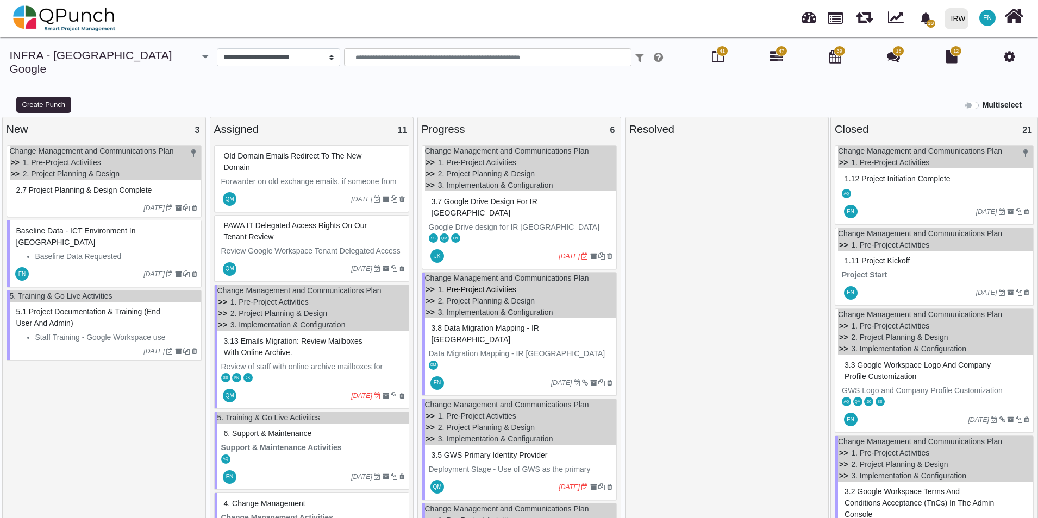
click at [486, 285] on link "1. Pre-Project Activities" at bounding box center [477, 289] width 78 height 9
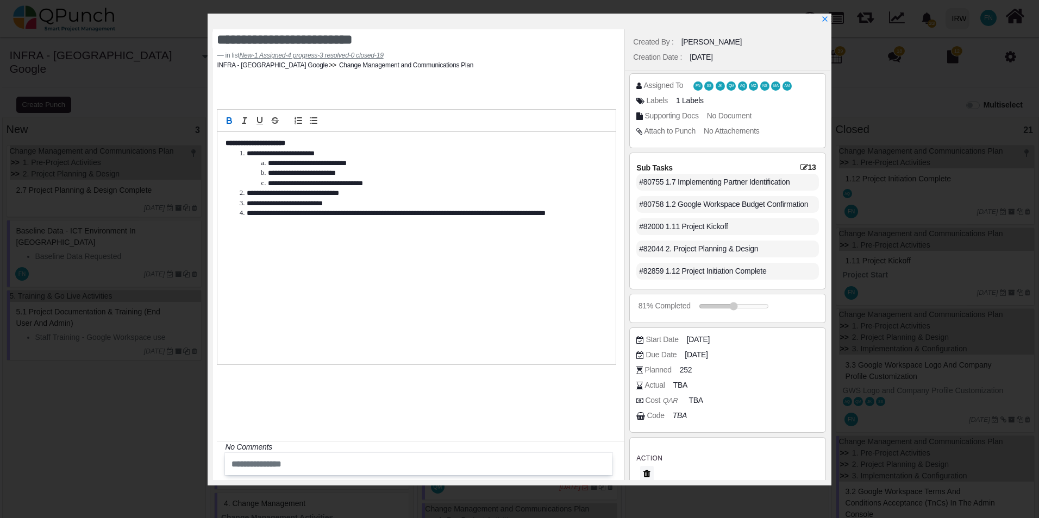
scroll to position [28, 0]
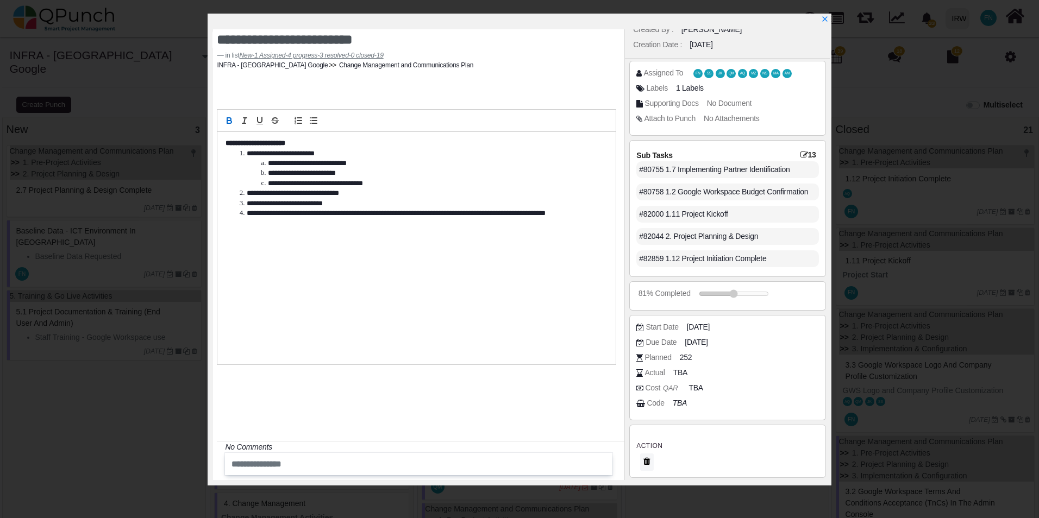
click at [764, 237] on div "#82044 2. Project Planning & Design" at bounding box center [727, 236] width 182 height 17
drag, startPoint x: 756, startPoint y: 236, endPoint x: 634, endPoint y: 242, distance: 122.4
click at [634, 242] on div "Sub Tasks 13 #80116 1.1 Business Case Development & Approvals #80117 1.8 Google…" at bounding box center [727, 208] width 196 height 137
copy div "#82044 2. Project Planning & Design"
click at [822, 18] on icon "x" at bounding box center [824, 20] width 6 height 6
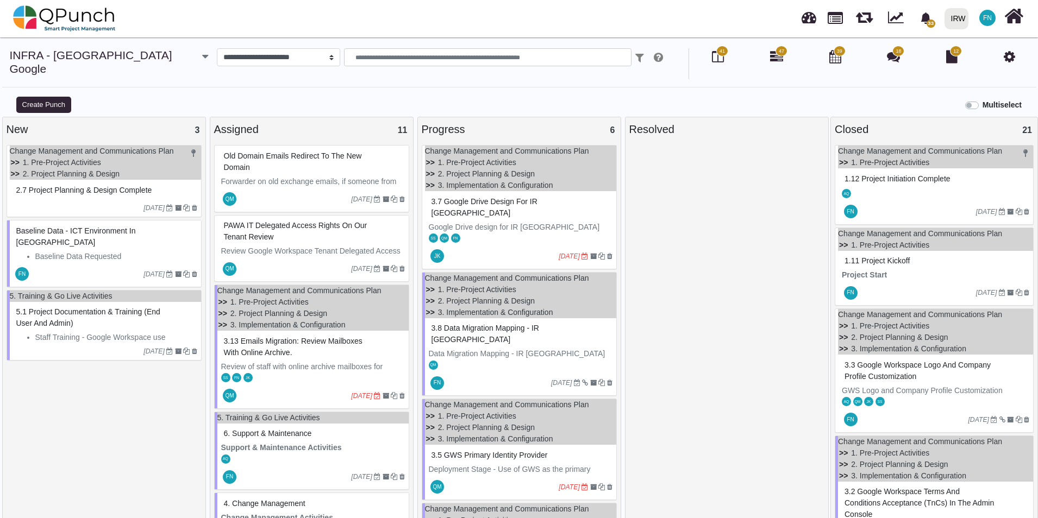
click at [1007, 54] on icon at bounding box center [1009, 56] width 11 height 13
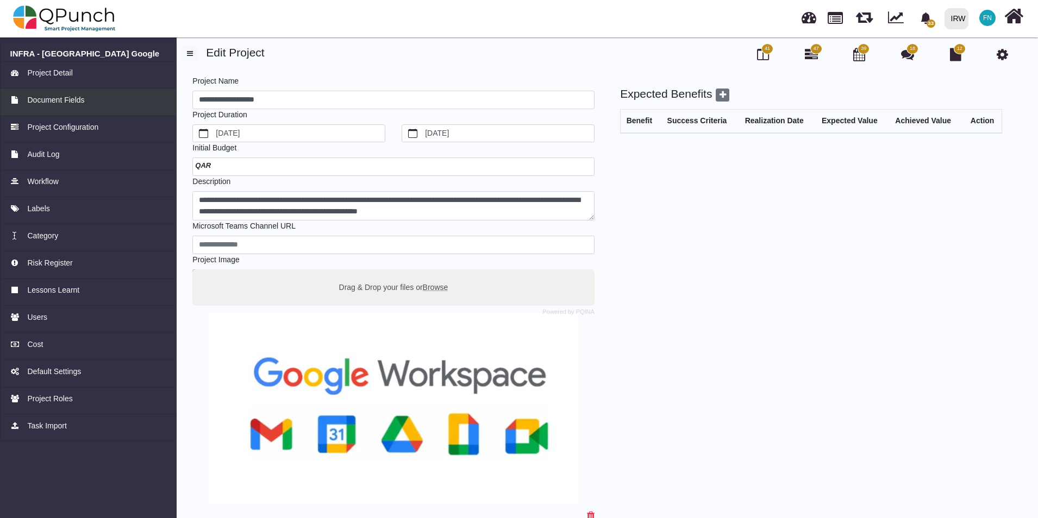
click at [79, 102] on span "Document Fields" at bounding box center [55, 100] width 57 height 11
click at [86, 126] on span "Project Configuration" at bounding box center [62, 127] width 71 height 11
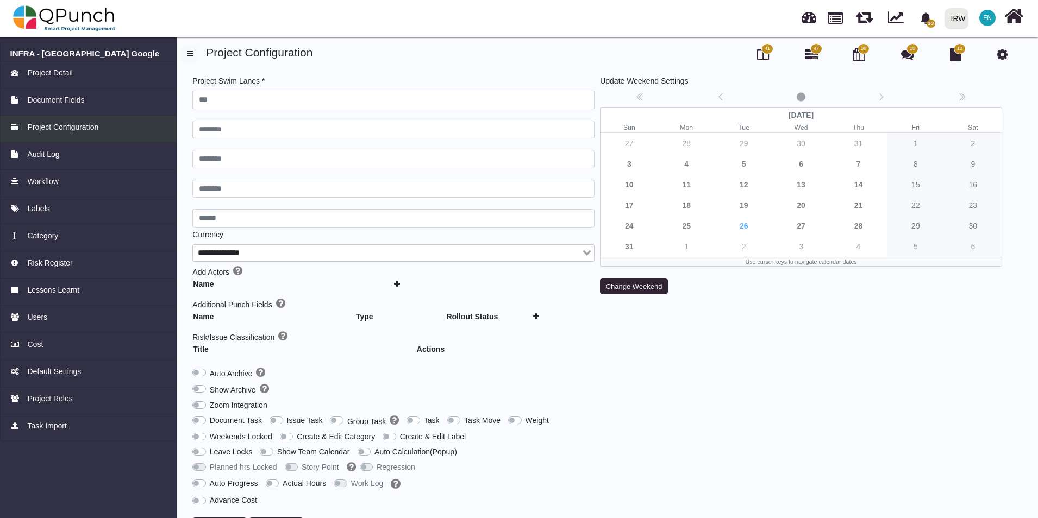
type input "***"
type input "********"
type input "******"
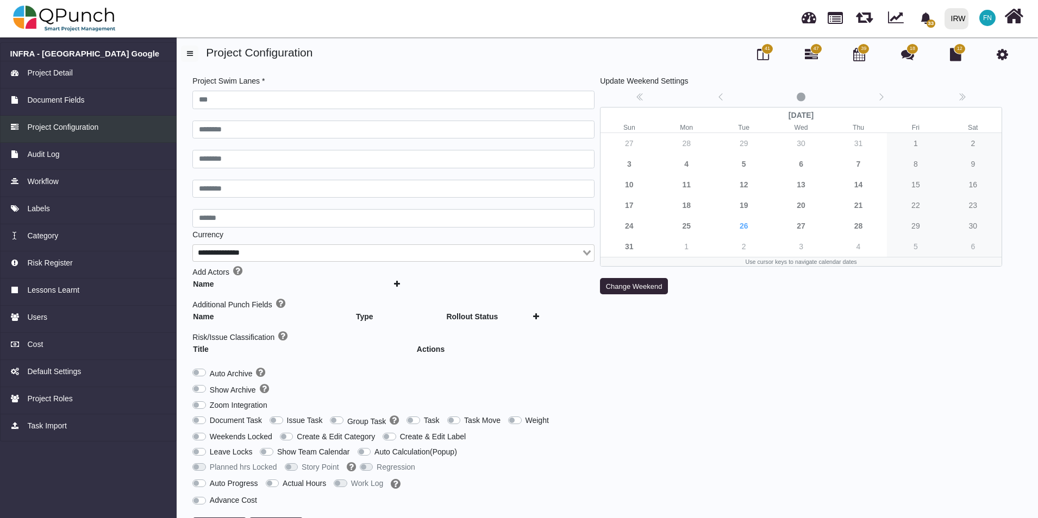
type input "***"
type input "********"
type input "******"
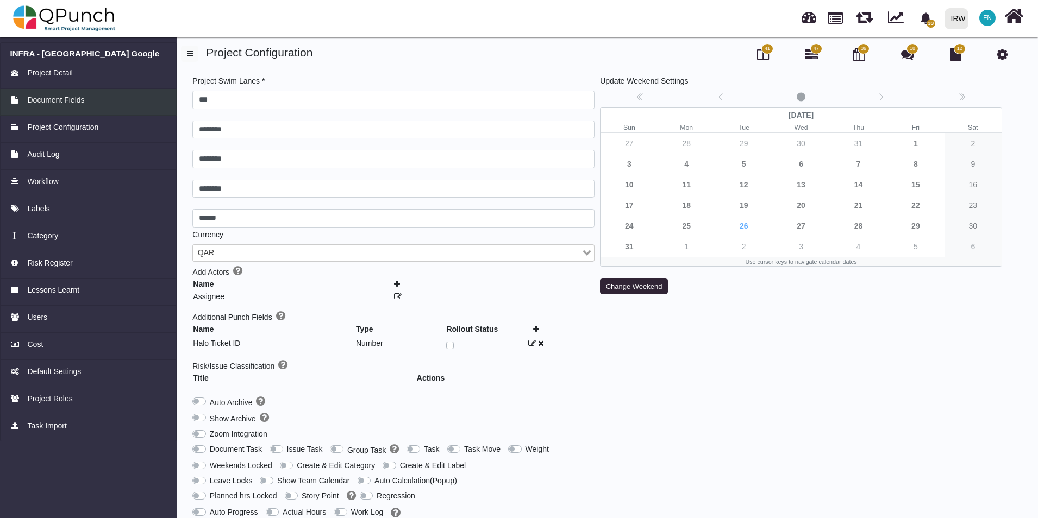
click at [75, 102] on span "Document Fields" at bounding box center [55, 100] width 57 height 11
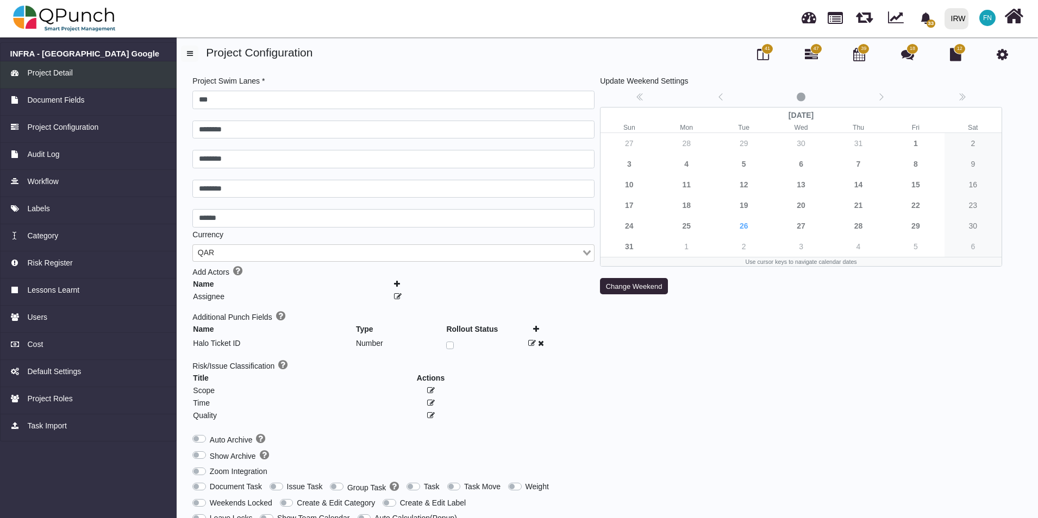
click at [66, 74] on span "Project Detail" at bounding box center [49, 72] width 45 height 11
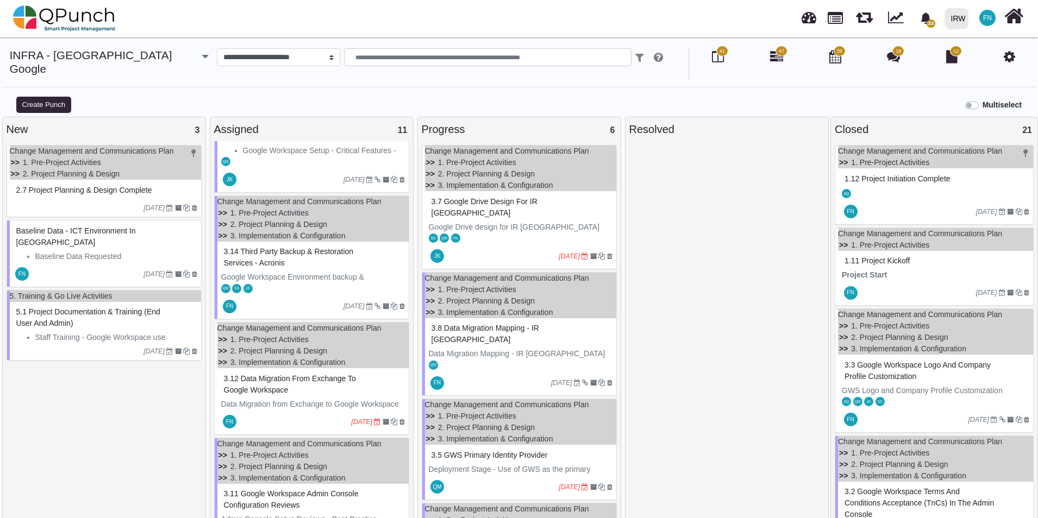
scroll to position [499, 0]
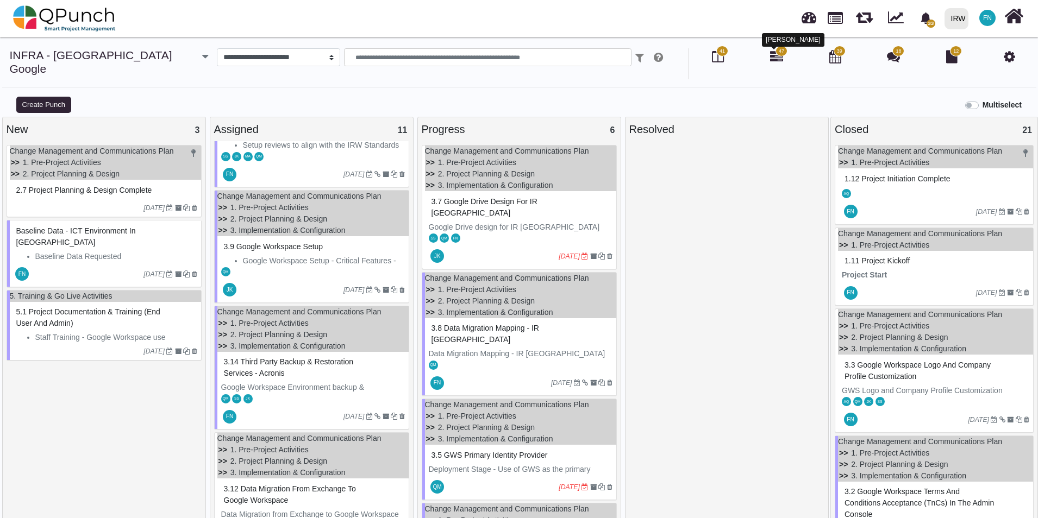
click at [775, 58] on icon at bounding box center [776, 56] width 13 height 13
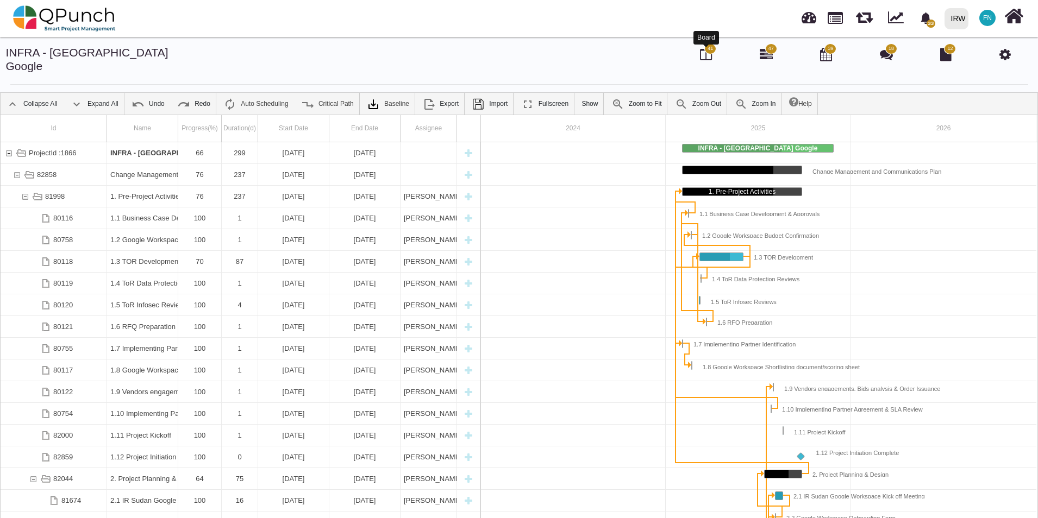
click at [708, 55] on icon at bounding box center [706, 54] width 12 height 13
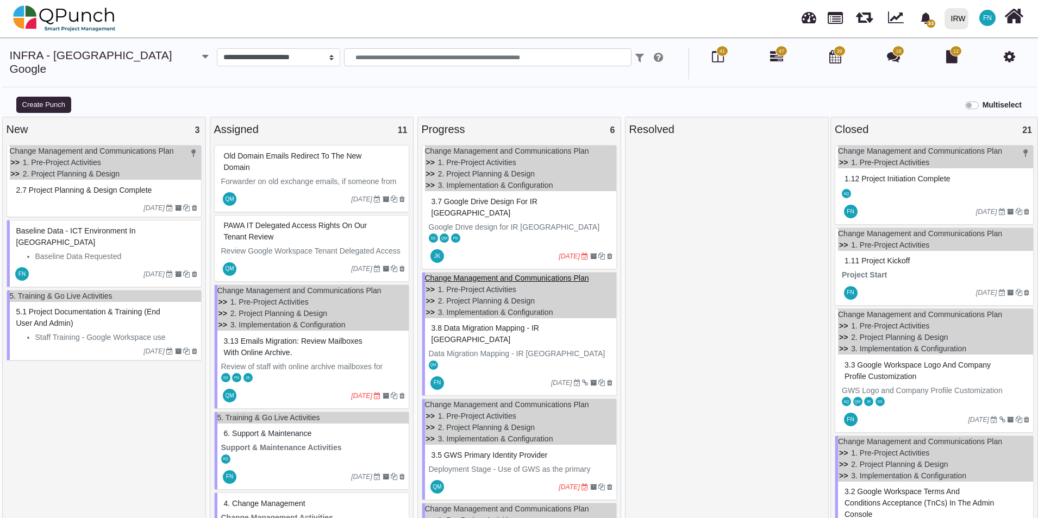
click at [465, 274] on link "Change Management and Communications Plan" at bounding box center [507, 278] width 164 height 9
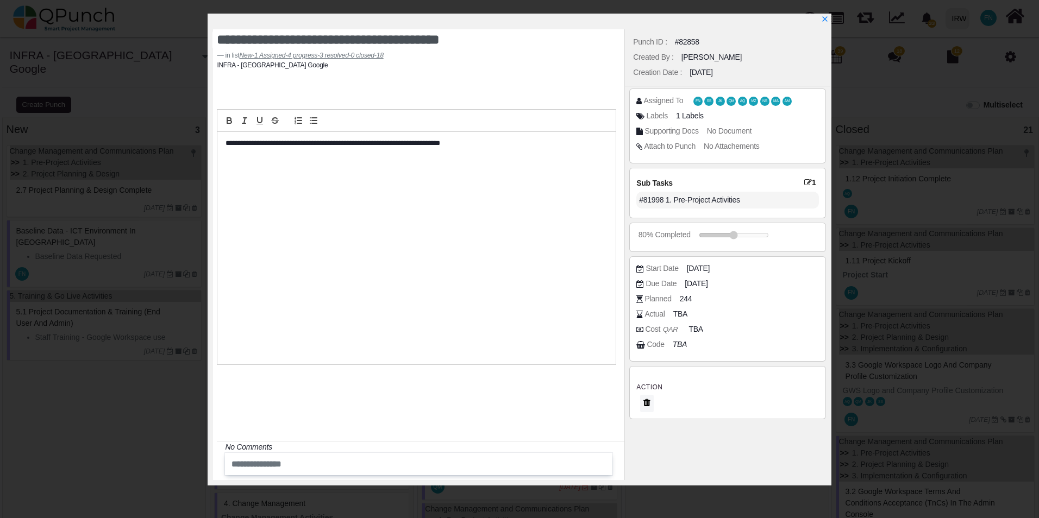
click at [813, 182] on span "1" at bounding box center [811, 183] width 14 height 10
click at [808, 185] on icon at bounding box center [808, 183] width 8 height 8
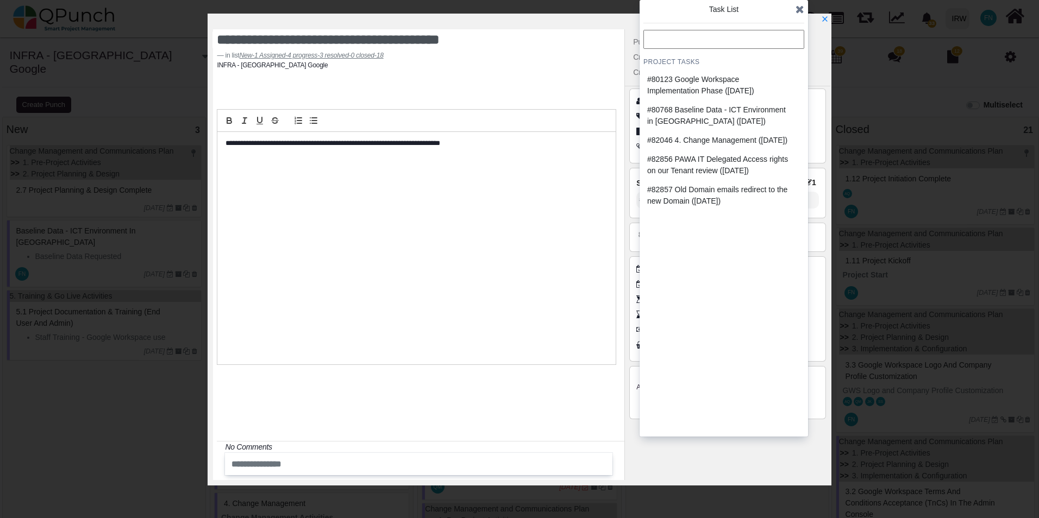
click at [730, 43] on input "text" at bounding box center [723, 39] width 161 height 19
click at [798, 7] on icon at bounding box center [799, 9] width 9 height 11
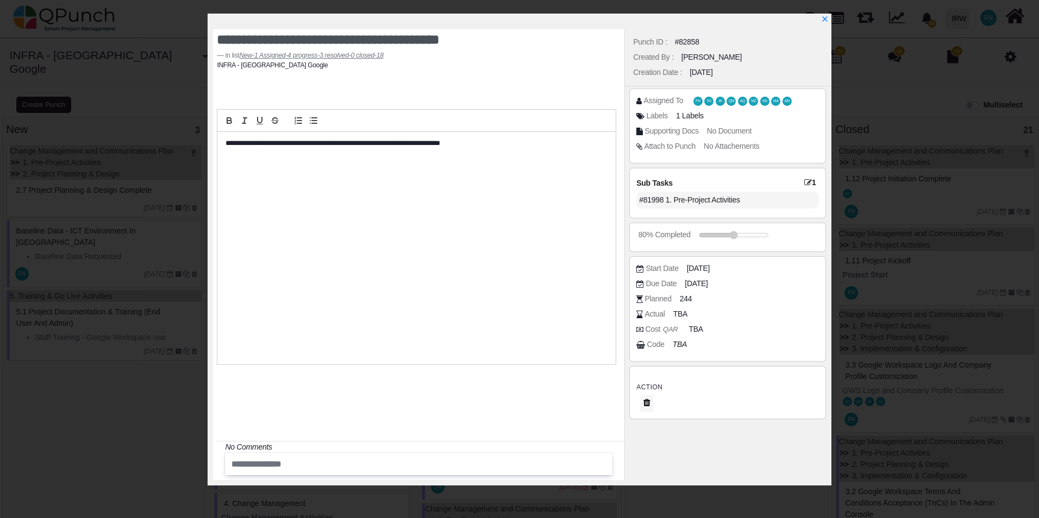
drag, startPoint x: 662, startPoint y: 200, endPoint x: 644, endPoint y: 199, distance: 17.9
click at [644, 199] on div "#81998 1. Pre-Project Activities" at bounding box center [727, 200] width 182 height 17
copy div "81998"
click at [808, 181] on icon at bounding box center [808, 183] width 8 height 8
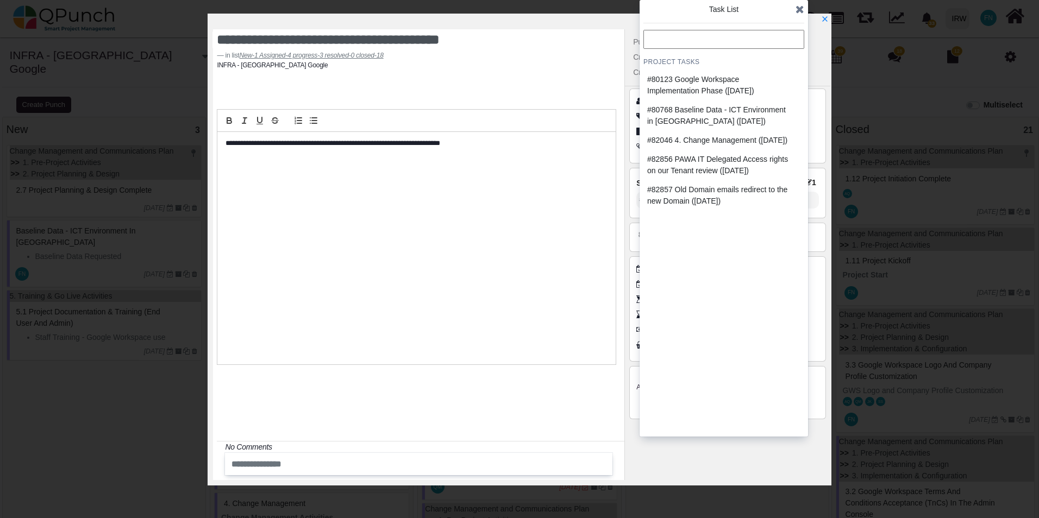
click at [667, 35] on input "text" at bounding box center [723, 39] width 161 height 19
paste input "*****"
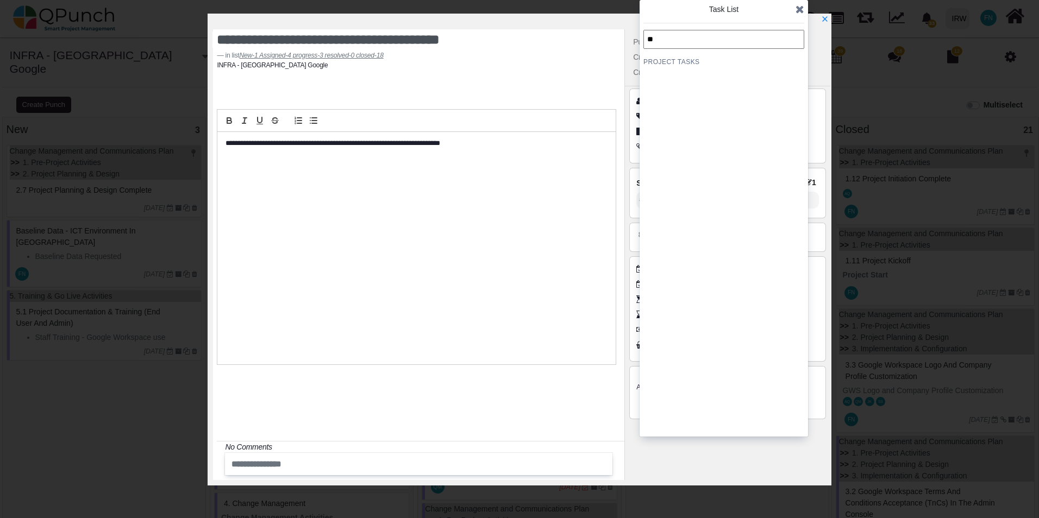
type input "*"
click at [799, 10] on icon at bounding box center [799, 9] width 9 height 11
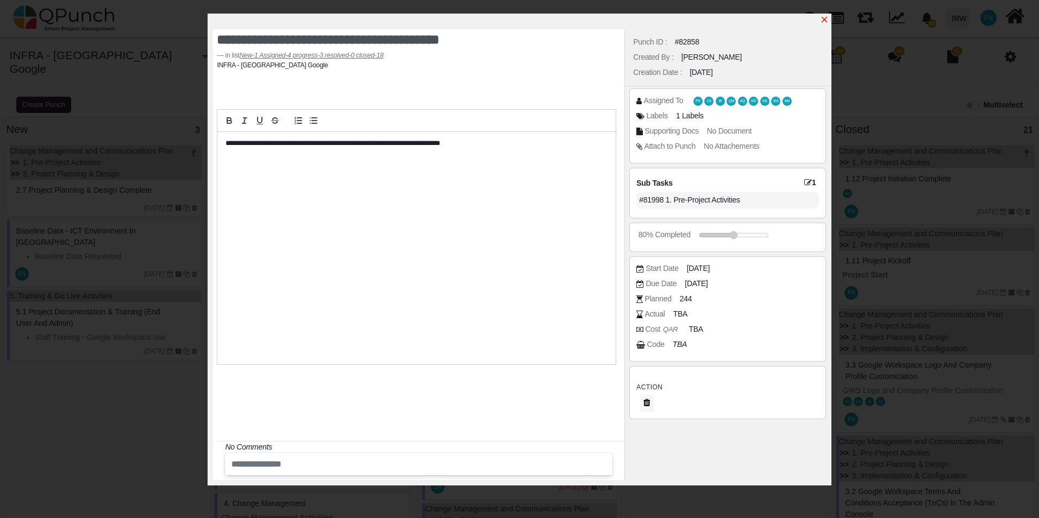
click at [825, 22] on icon "x" at bounding box center [824, 19] width 9 height 9
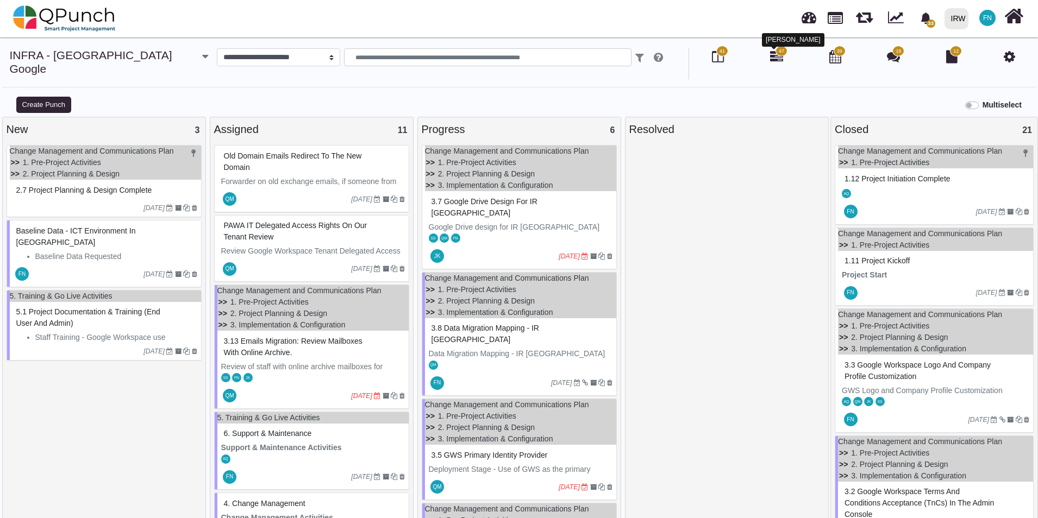
click at [772, 58] on icon at bounding box center [776, 56] width 13 height 13
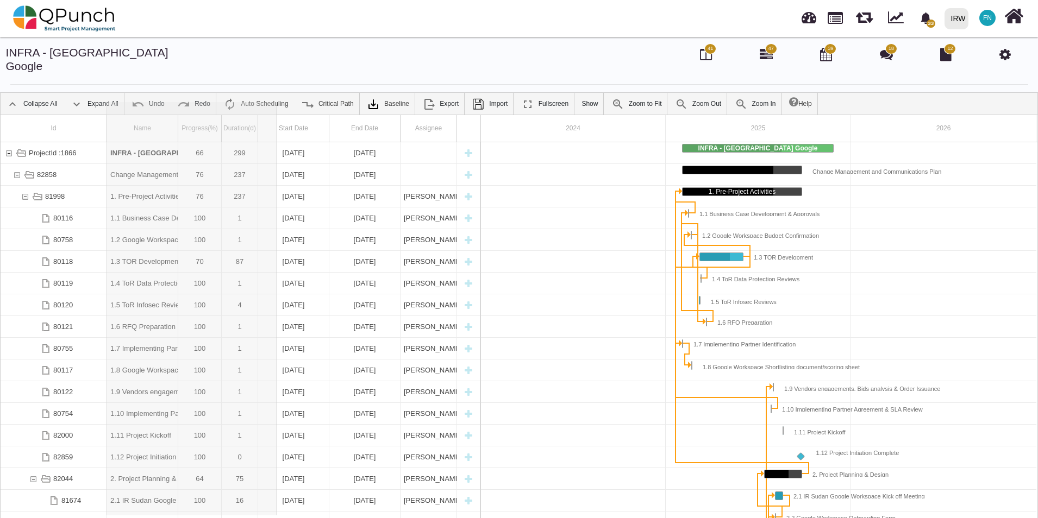
drag, startPoint x: 179, startPoint y: 109, endPoint x: 281, endPoint y: 113, distance: 101.7
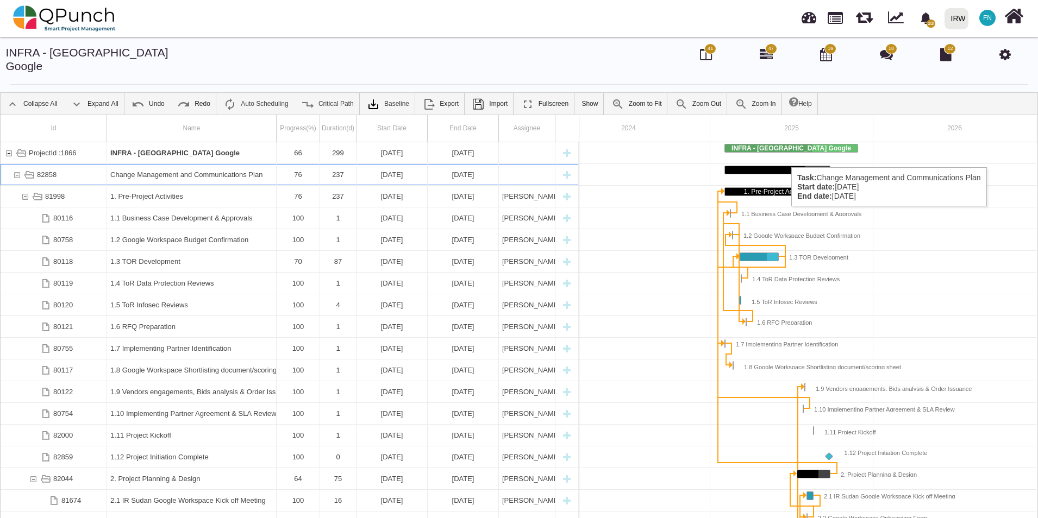
click at [786, 166] on div "Task: Change Management and Communications Plan Start date: 02-02-2025 End date…" at bounding box center [777, 170] width 105 height 8
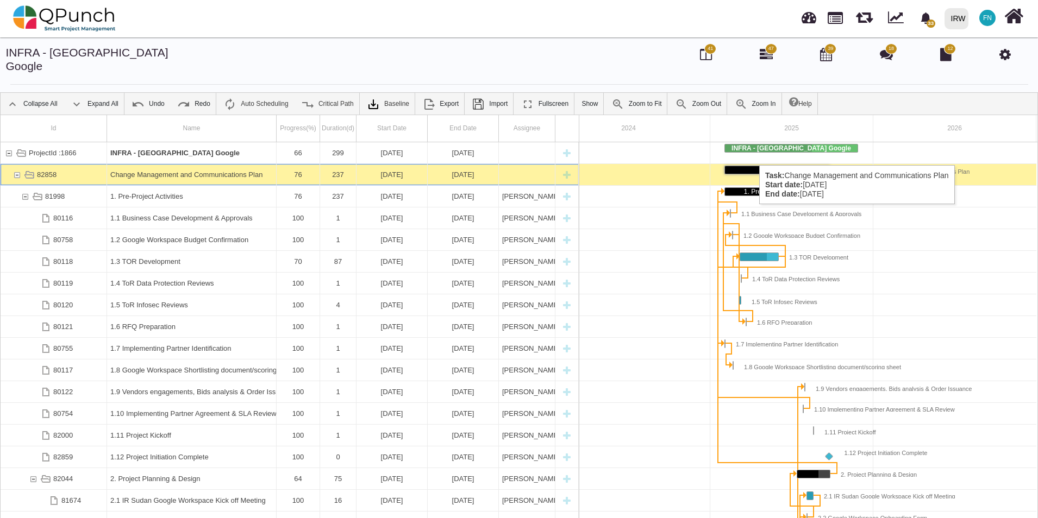
click at [754, 166] on div "Task: Change Management and Communications Plan Start date: 02-02-2025 End date…" at bounding box center [777, 170] width 105 height 8
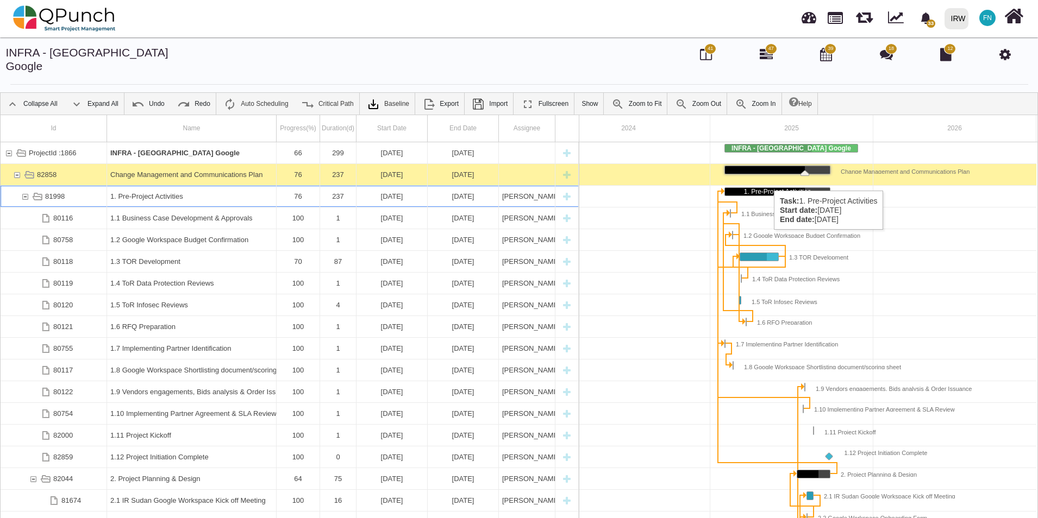
click at [768, 188] on div "1. Pre-Project Activities" at bounding box center [777, 192] width 105 height 8
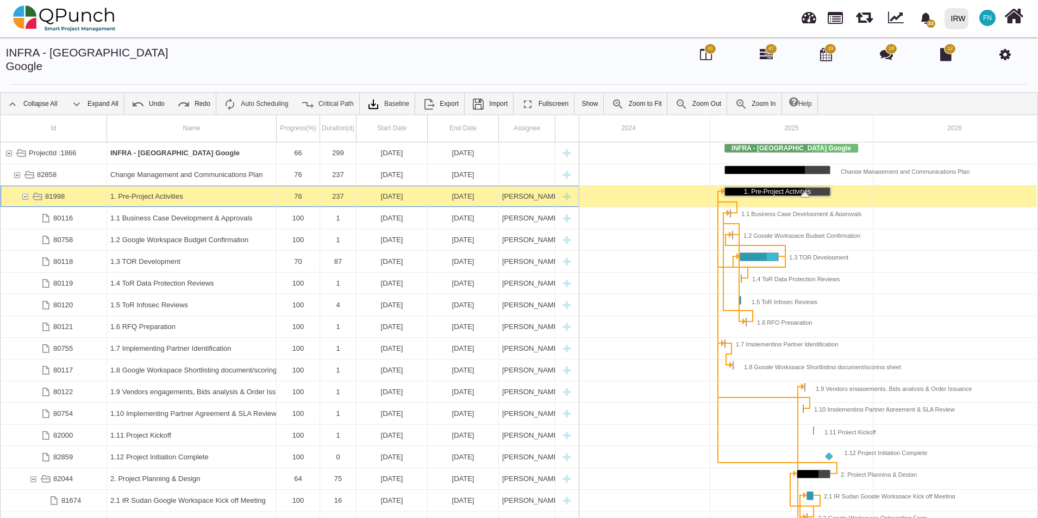
click at [768, 188] on div "1. Pre-Project Activities" at bounding box center [777, 192] width 105 height 8
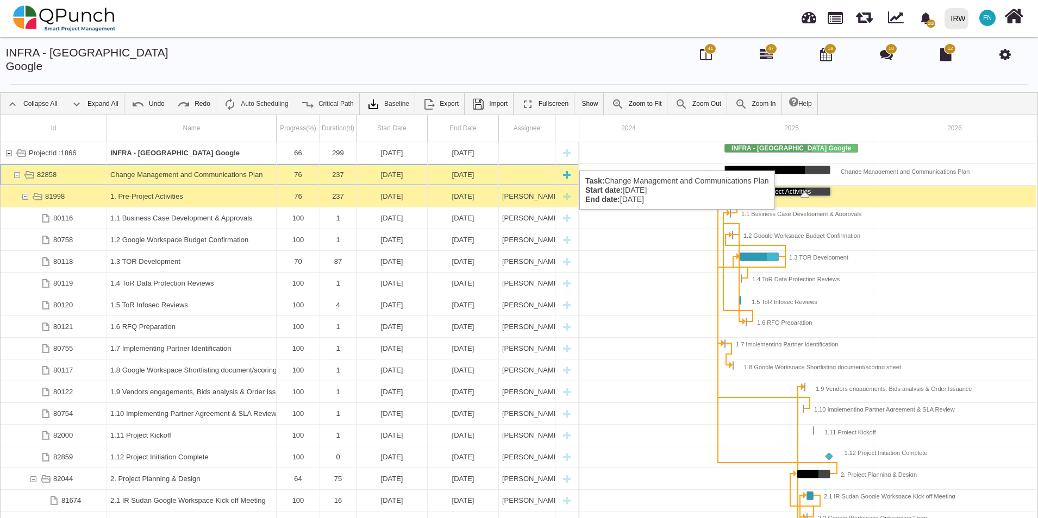
click at [15, 164] on div "82858" at bounding box center [17, 174] width 10 height 21
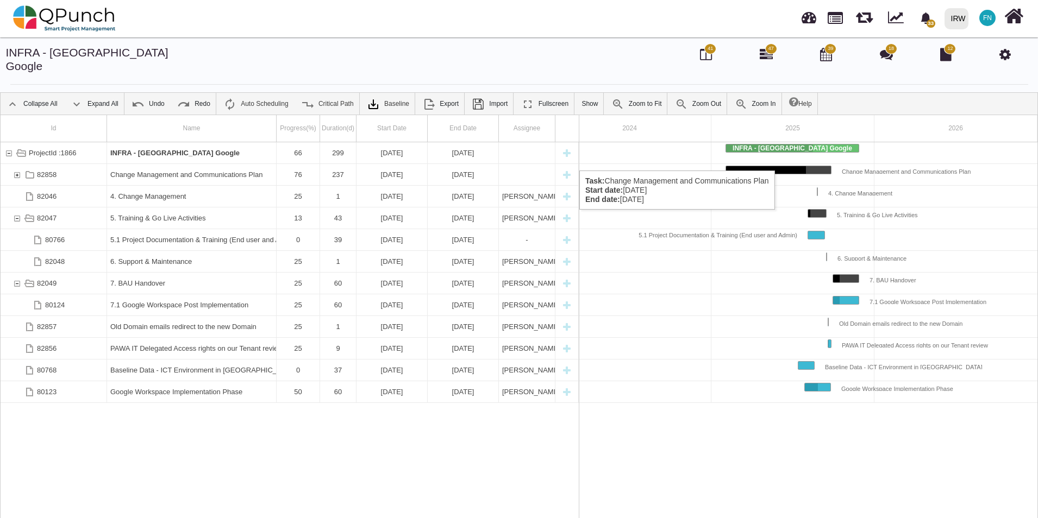
scroll to position [0, 32]
click at [15, 164] on div "82858" at bounding box center [17, 174] width 10 height 21
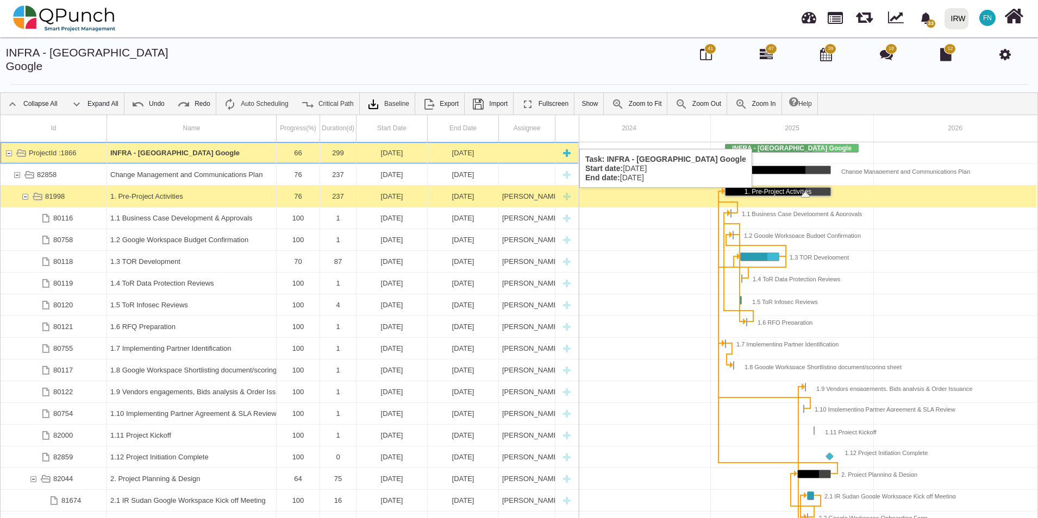
click at [5, 142] on div "ProjectId :1866" at bounding box center [9, 152] width 10 height 21
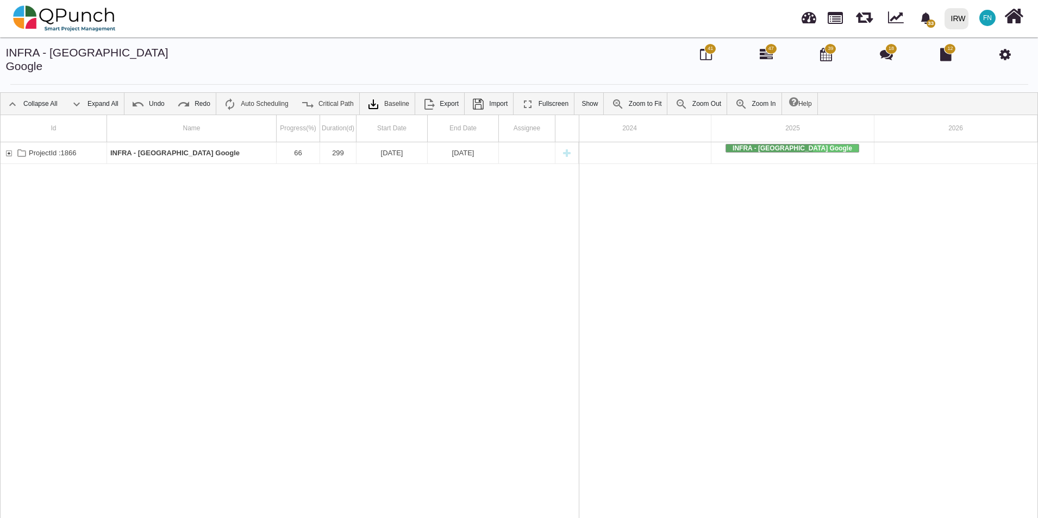
scroll to position [0, 31]
click at [5, 142] on div "ProjectId :1866" at bounding box center [9, 152] width 10 height 21
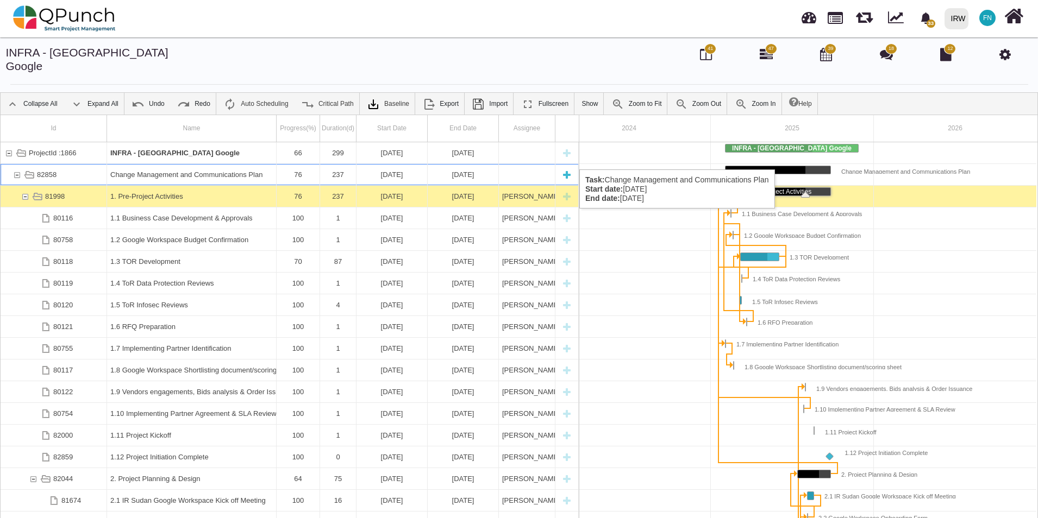
click at [156, 164] on div "Change Management and Communications Plan" at bounding box center [191, 174] width 162 height 21
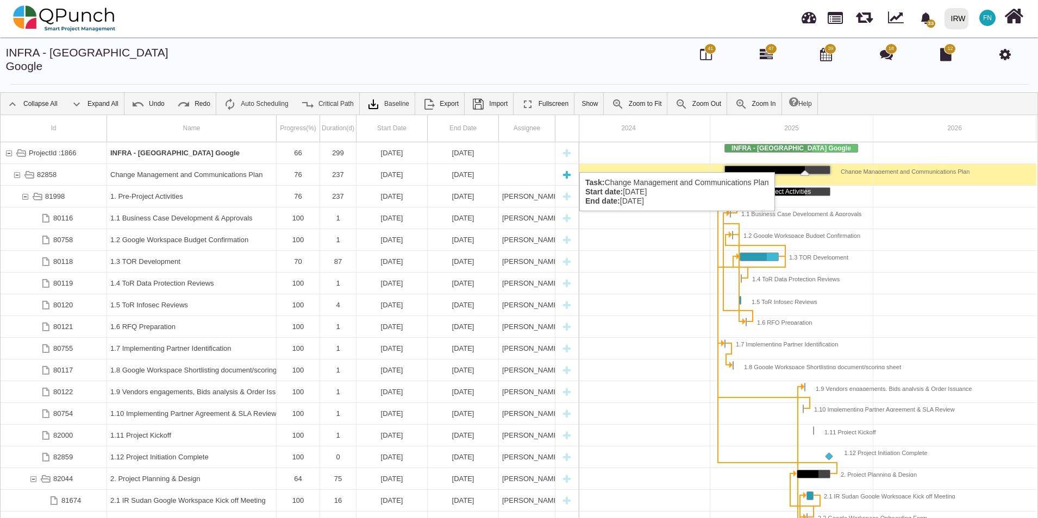
drag, startPoint x: 159, startPoint y: 160, endPoint x: 149, endPoint y: 161, distance: 9.4
click at [149, 164] on div "Change Management and Communications Plan" at bounding box center [191, 174] width 162 height 21
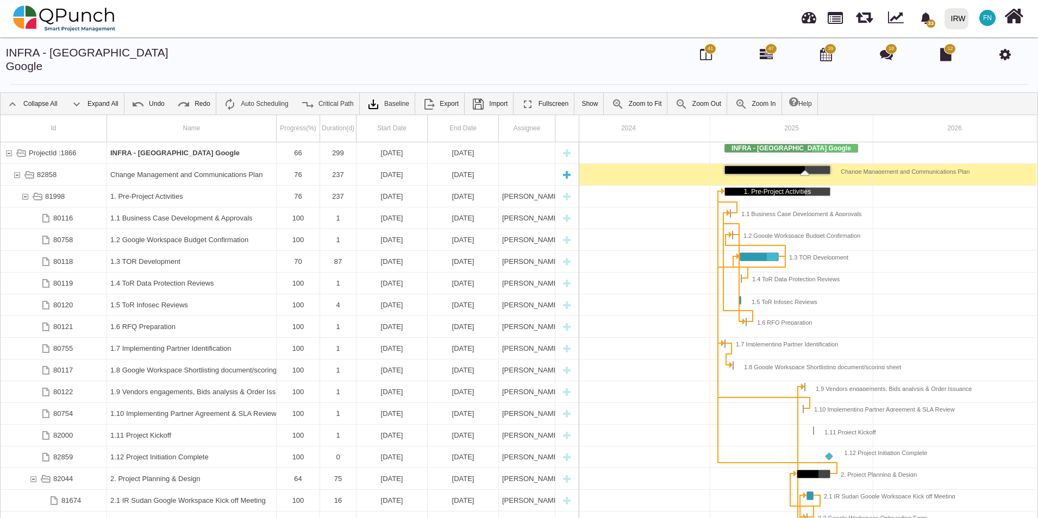
click at [149, 164] on div "Change Management and Communications Plan" at bounding box center [191, 174] width 162 height 21
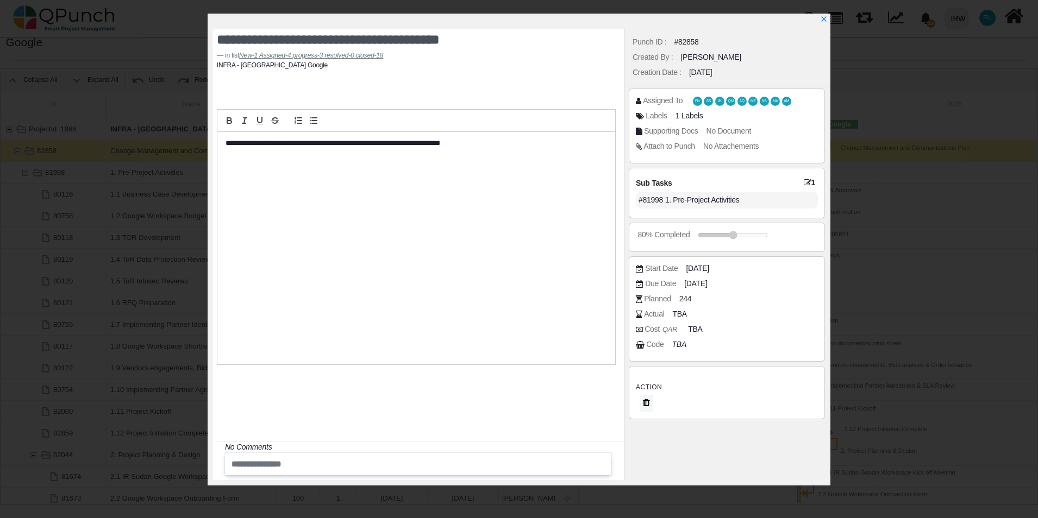
scroll to position [0, 0]
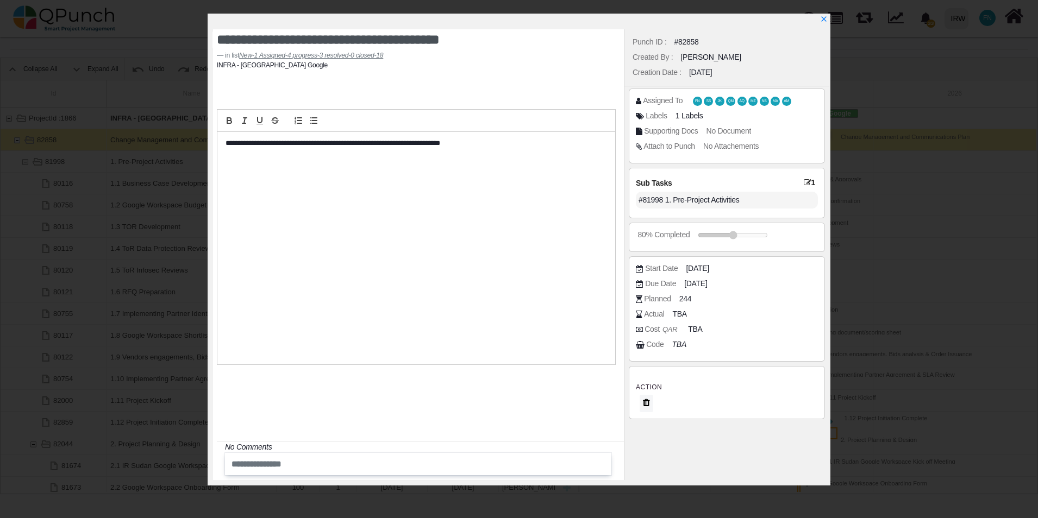
click at [807, 181] on icon at bounding box center [808, 183] width 8 height 8
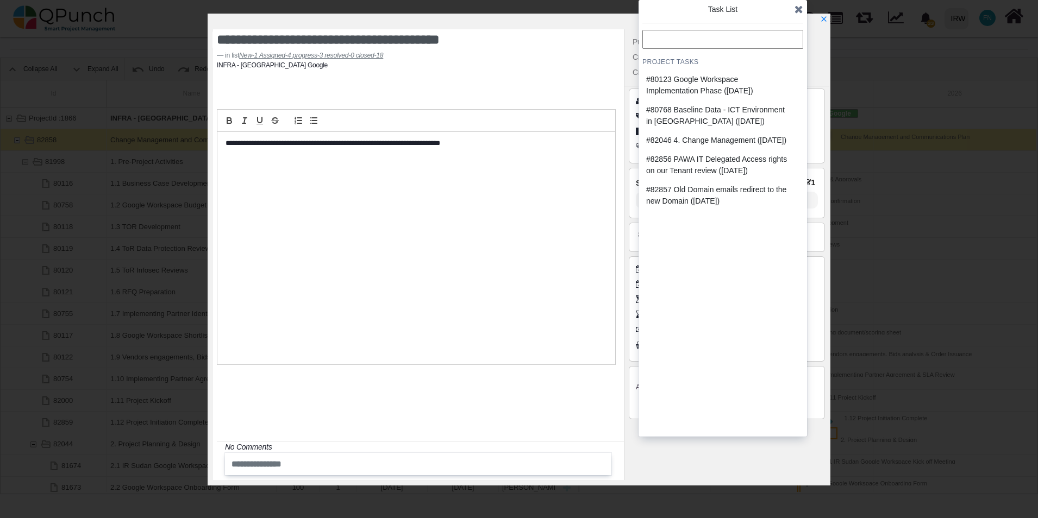
click at [799, 8] on icon at bounding box center [798, 9] width 9 height 11
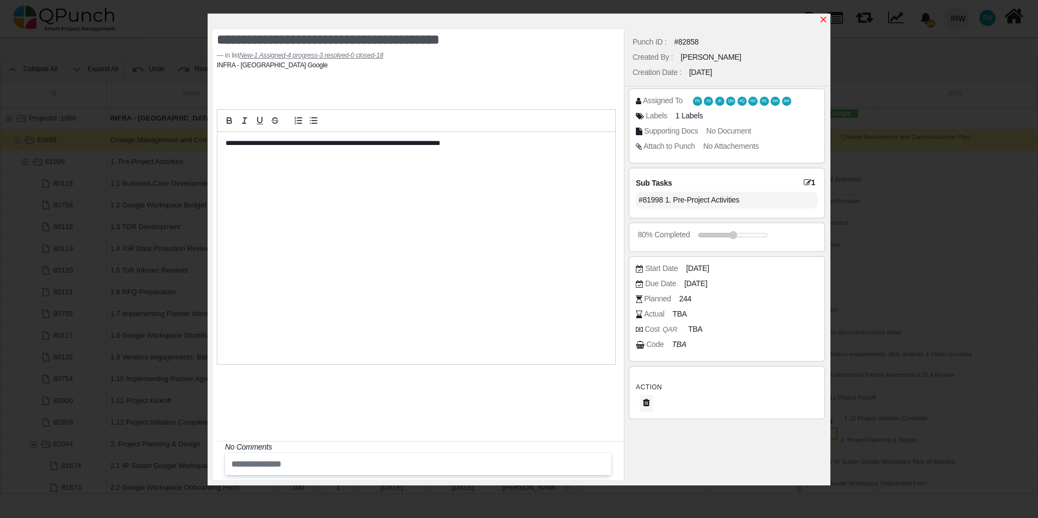
click at [828, 21] on icon "x" at bounding box center [823, 19] width 9 height 9
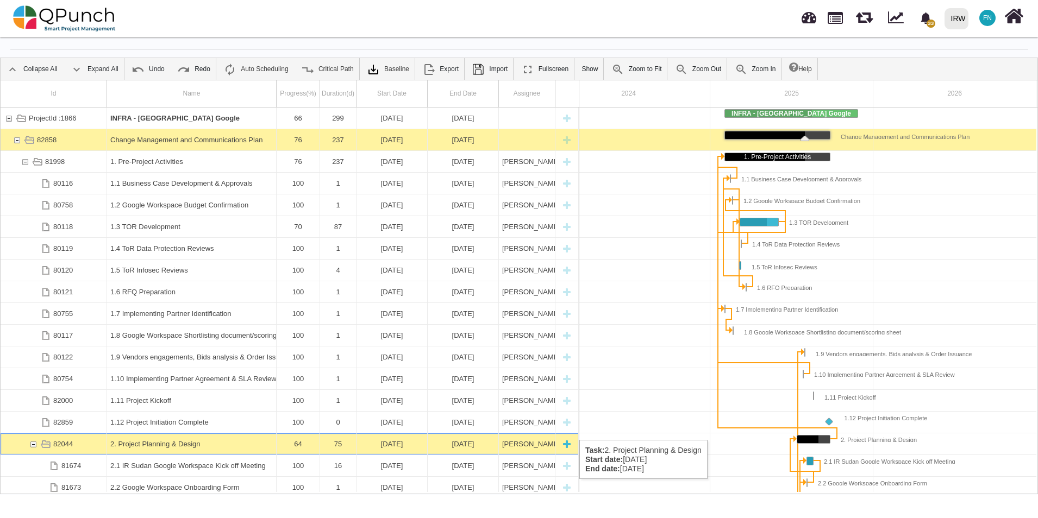
click at [34, 434] on div "82044" at bounding box center [33, 444] width 10 height 21
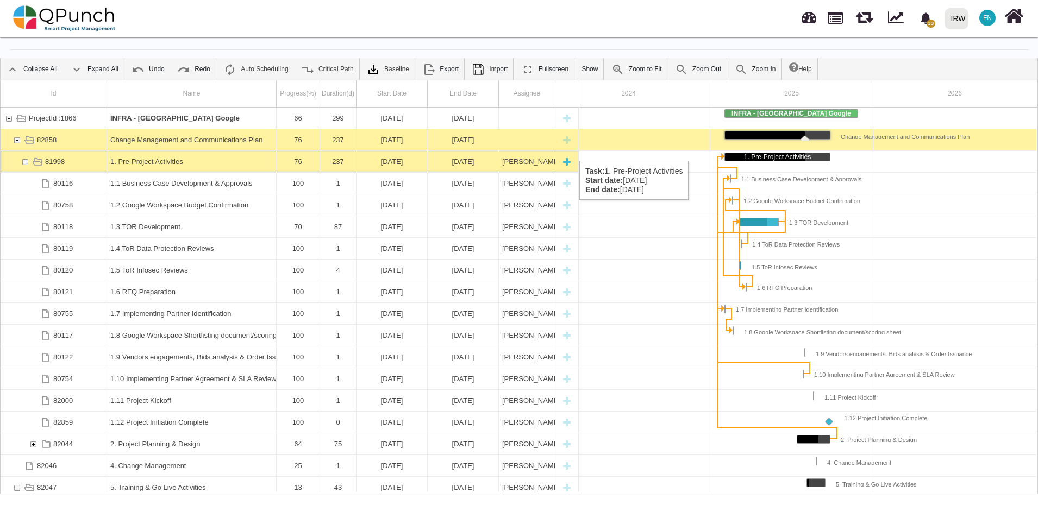
click at [25, 151] on div "81998" at bounding box center [25, 161] width 10 height 21
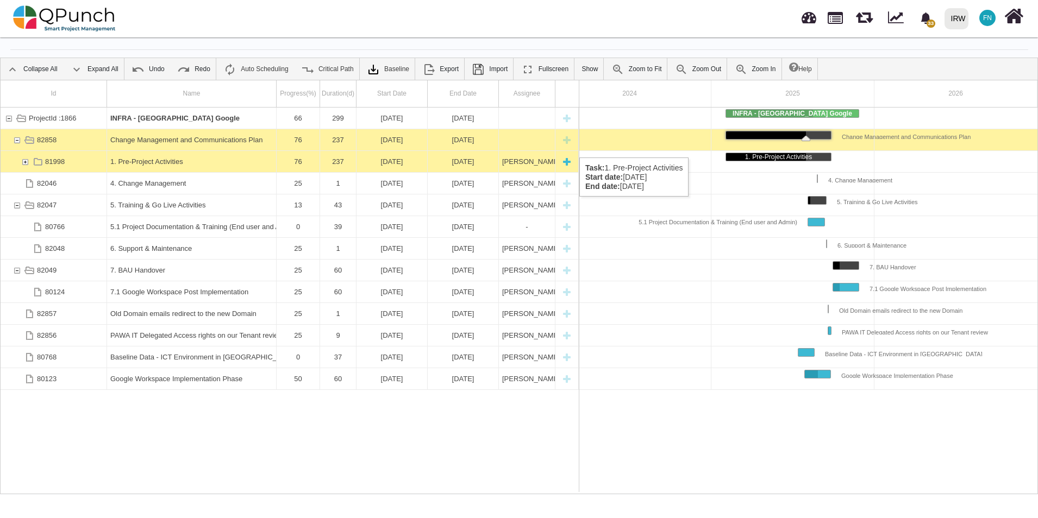
click at [23, 151] on div "81998" at bounding box center [25, 161] width 10 height 21
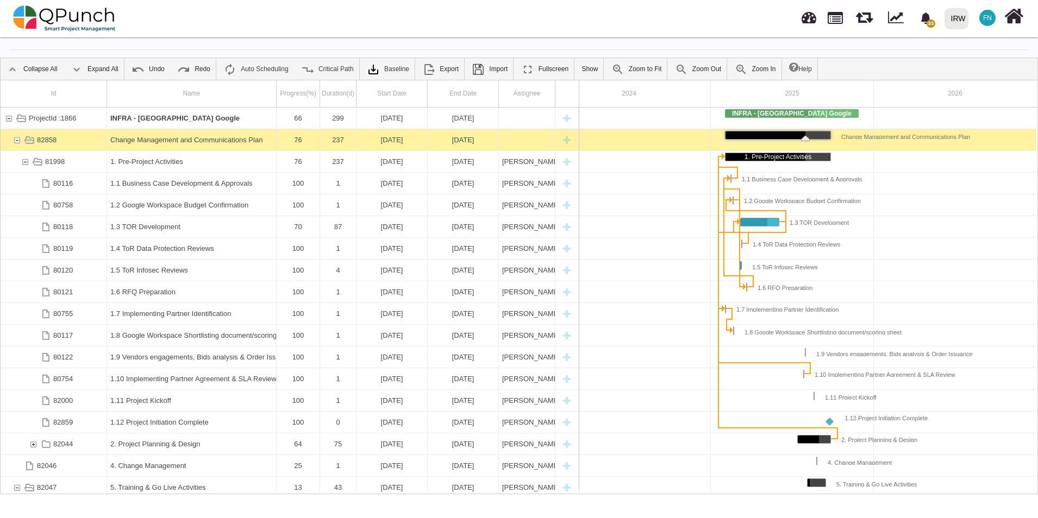
click at [23, 151] on div "81998" at bounding box center [25, 161] width 10 height 21
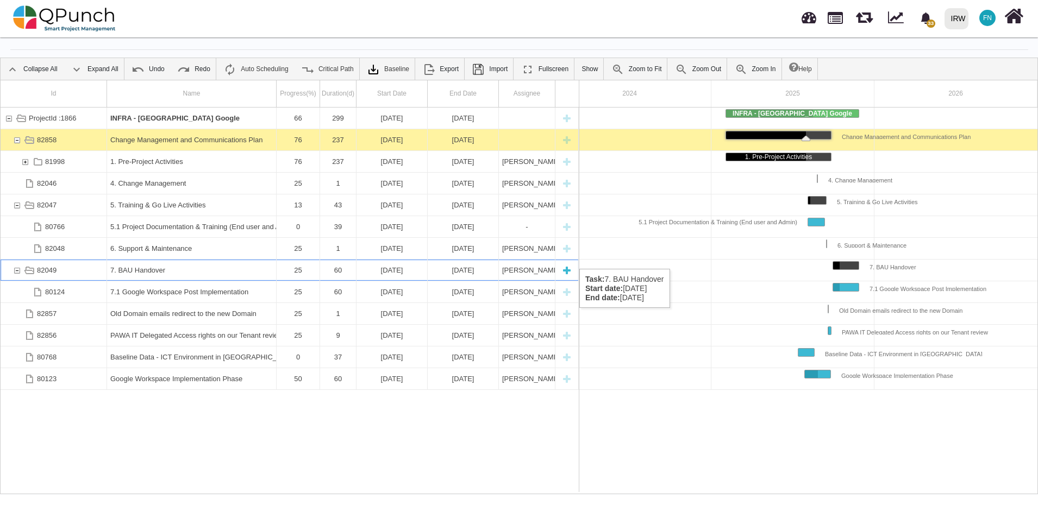
click at [18, 260] on div "82049" at bounding box center [17, 270] width 10 height 21
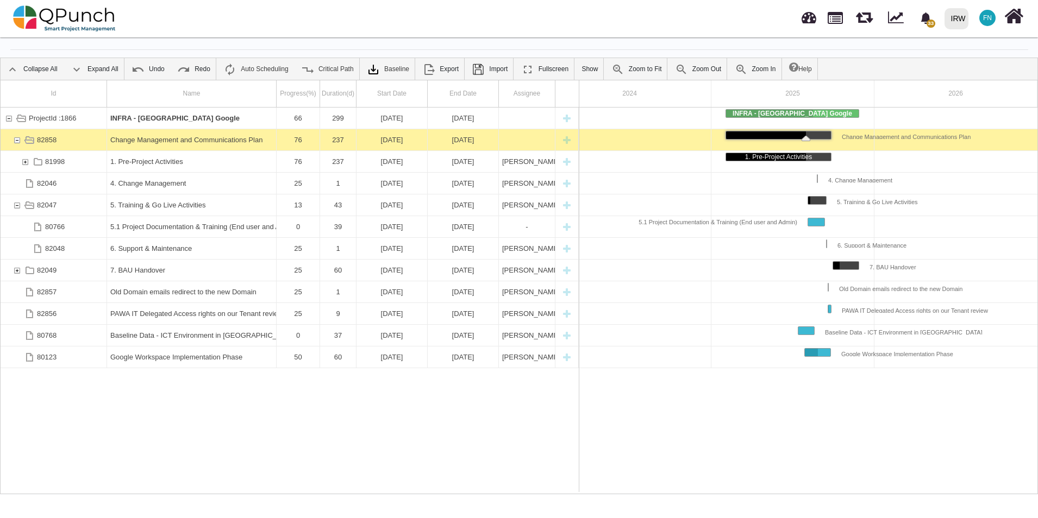
click at [18, 260] on div "82049" at bounding box center [17, 270] width 10 height 21
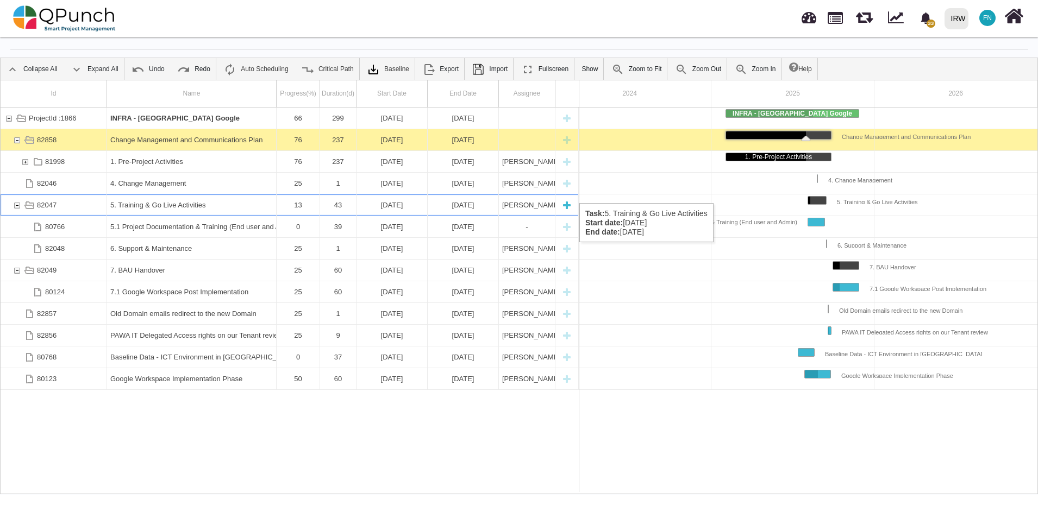
click at [14, 195] on div "82047" at bounding box center [17, 205] width 10 height 21
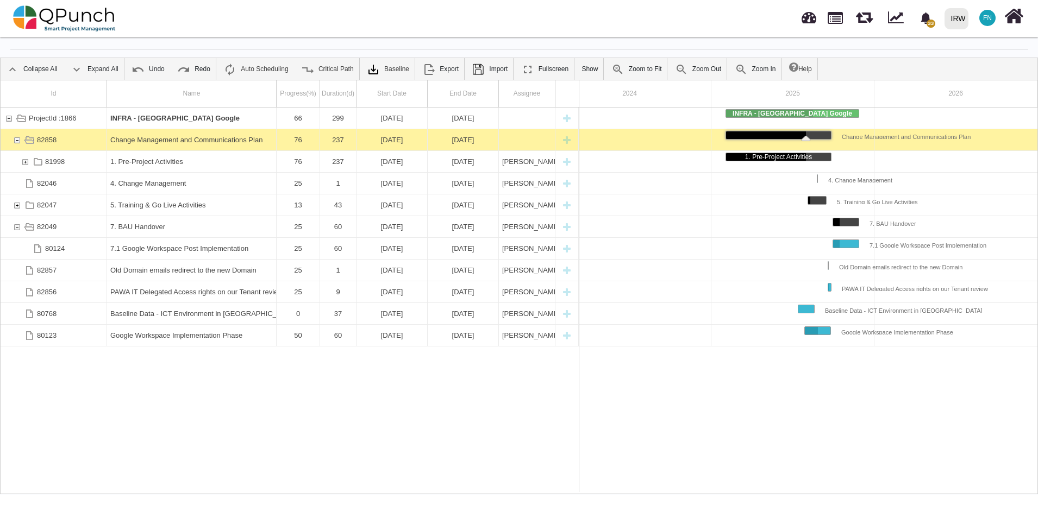
click at [14, 195] on div "82047" at bounding box center [17, 205] width 10 height 21
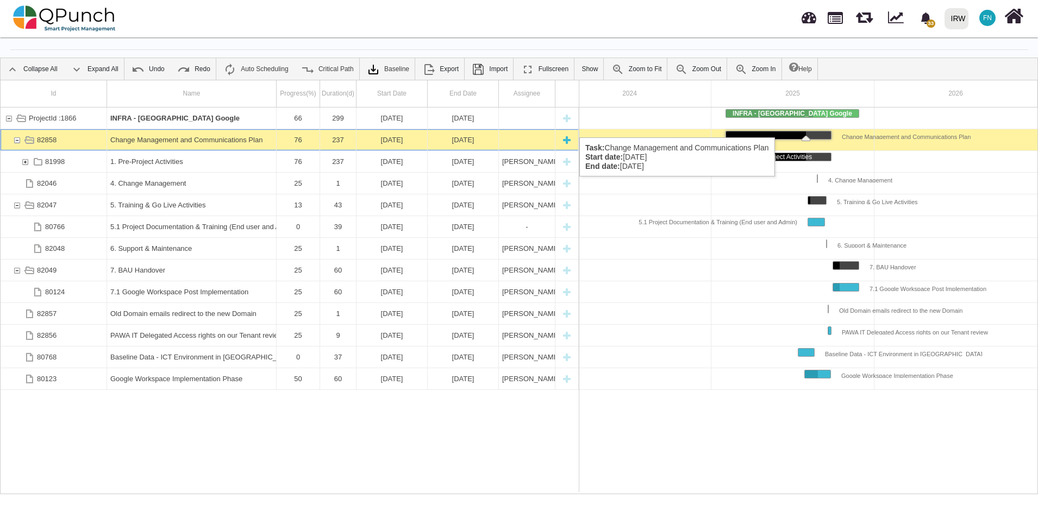
click at [16, 129] on div "82858" at bounding box center [17, 139] width 10 height 21
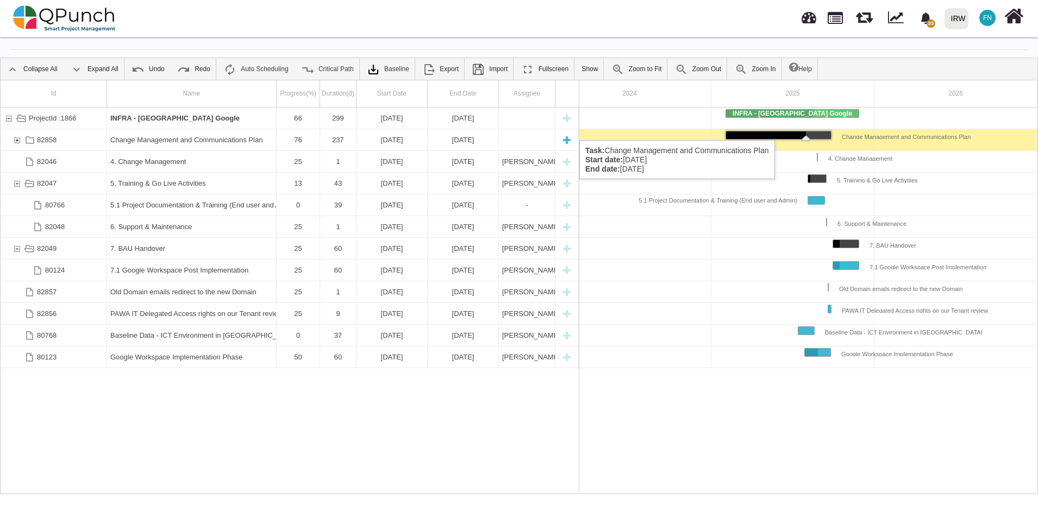
click at [18, 129] on div "82858" at bounding box center [17, 139] width 10 height 21
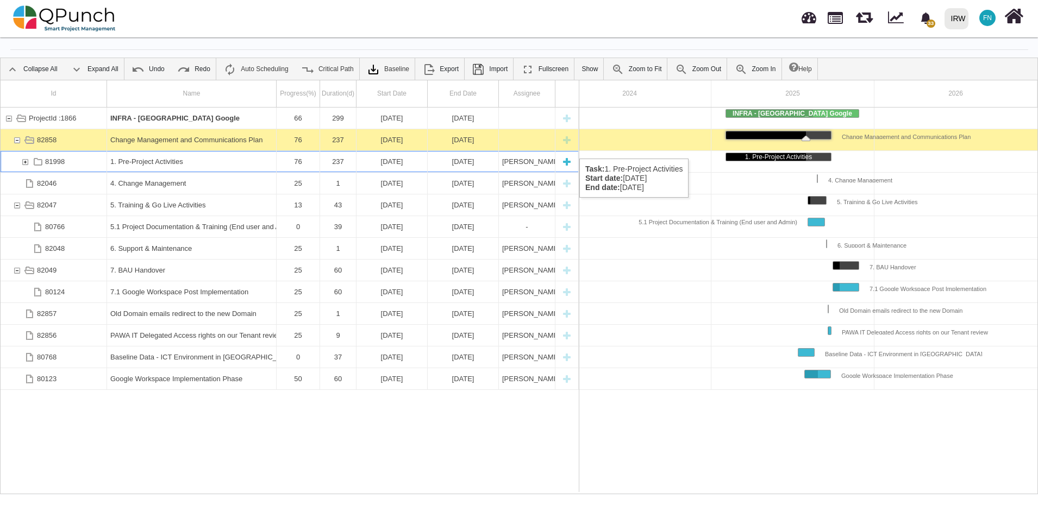
click at [25, 151] on div "81998" at bounding box center [25, 161] width 10 height 21
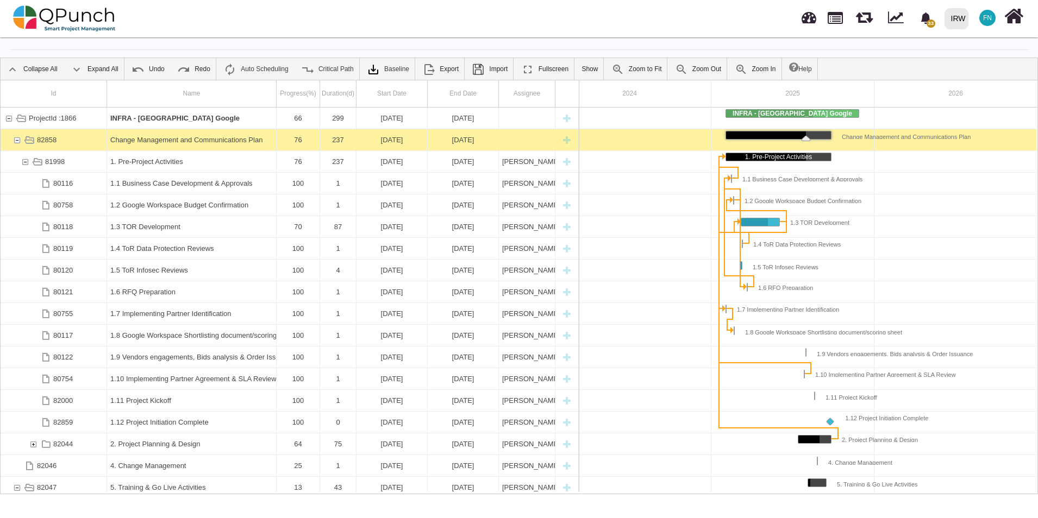
scroll to position [0, 32]
